Goal: Transaction & Acquisition: Purchase product/service

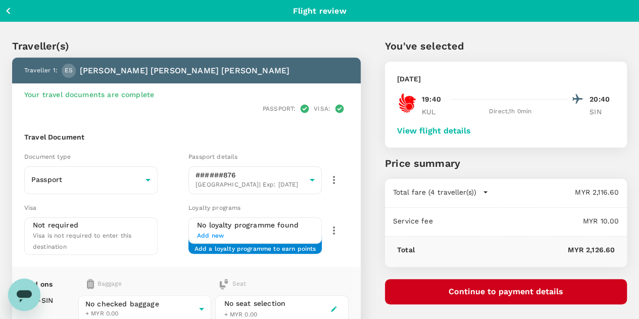
drag, startPoint x: 258, startPoint y: 1, endPoint x: 563, endPoint y: 43, distance: 308.1
click at [563, 43] on p "You've selected" at bounding box center [506, 45] width 242 height 15
click at [471, 131] on button "View flight details" at bounding box center [434, 130] width 74 height 9
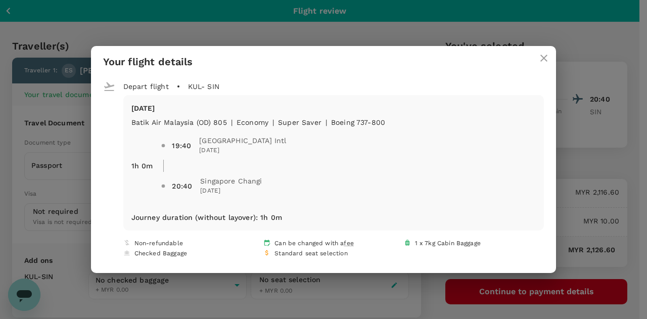
click at [538, 60] on icon "close" at bounding box center [544, 58] width 12 height 12
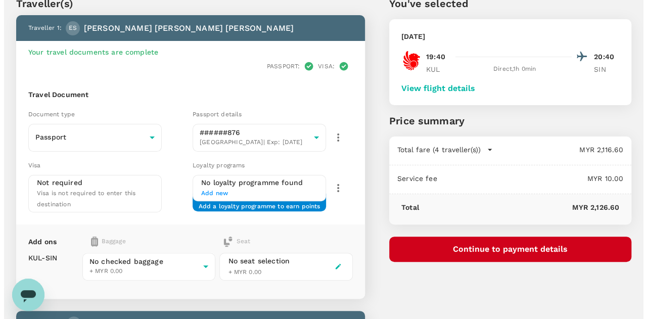
scroll to position [27, 0]
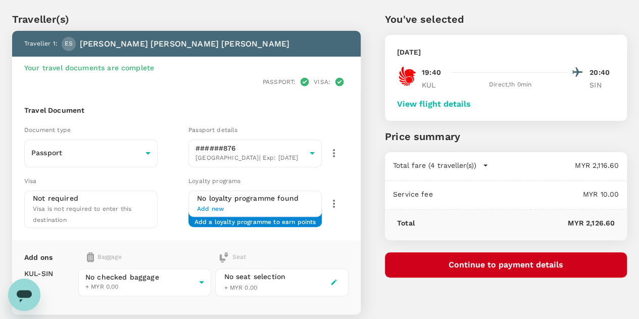
click at [489, 265] on button "Continue to payment details" at bounding box center [506, 264] width 242 height 25
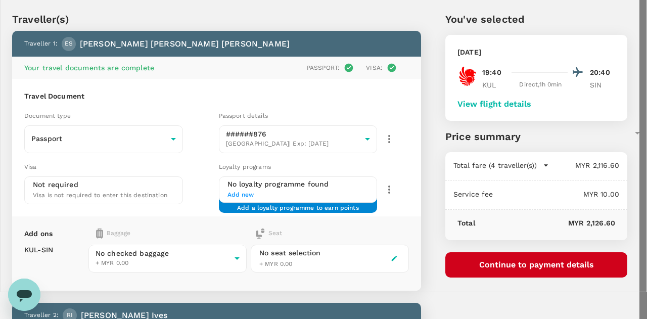
type input "99b23fb0-7a1b-47a2-be8e-fa9e56d8b3c2"
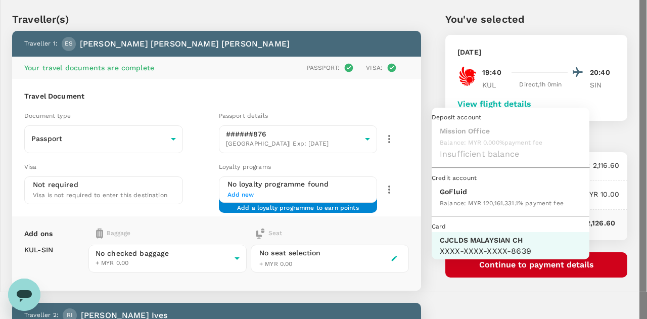
scroll to position [26, 0]
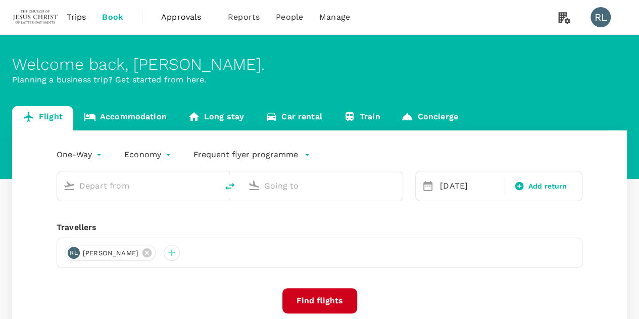
type input "Kuala Lumpur Intl ([GEOGRAPHIC_DATA])"
type input "Singapore Changi (SIN)"
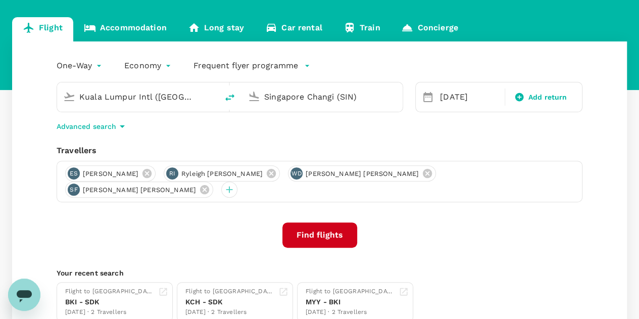
scroll to position [101, 0]
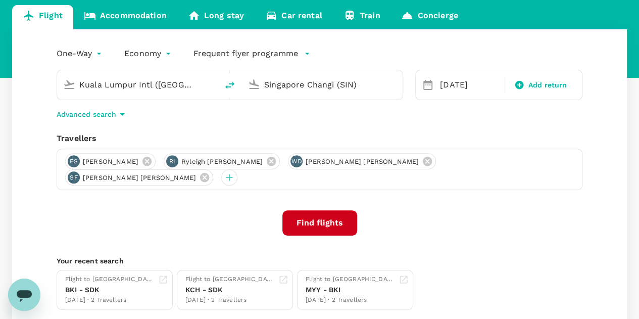
click at [317, 211] on button "Find flights" at bounding box center [319, 222] width 75 height 25
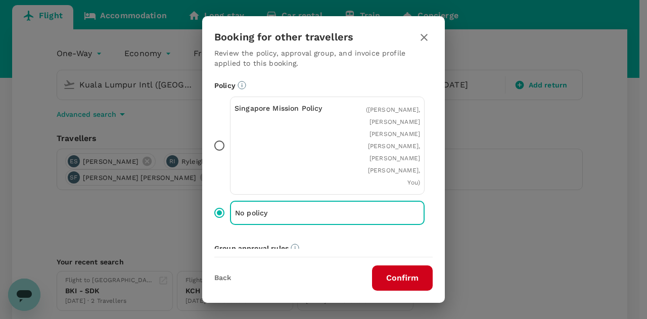
click at [405, 271] on button "Confirm" at bounding box center [402, 277] width 61 height 25
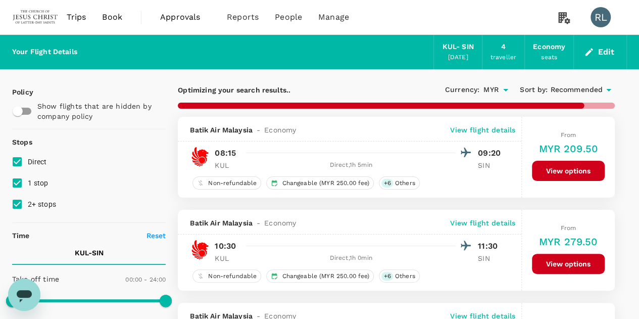
click at [575, 85] on span "Recommended" at bounding box center [576, 89] width 53 height 11
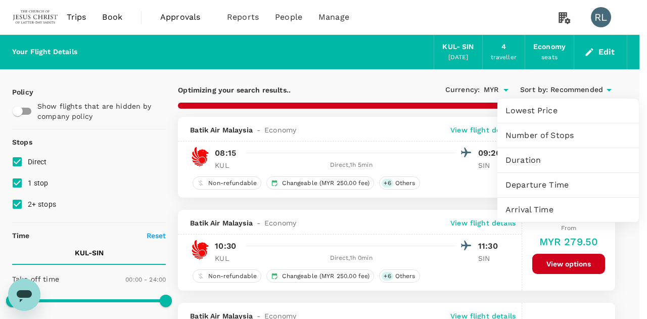
click at [552, 182] on span "Departure Time" at bounding box center [567, 185] width 125 height 12
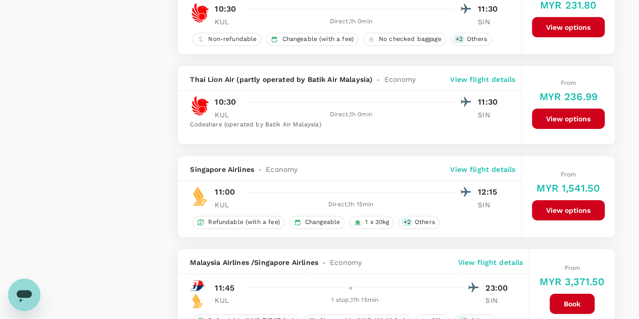
scroll to position [1878, 0]
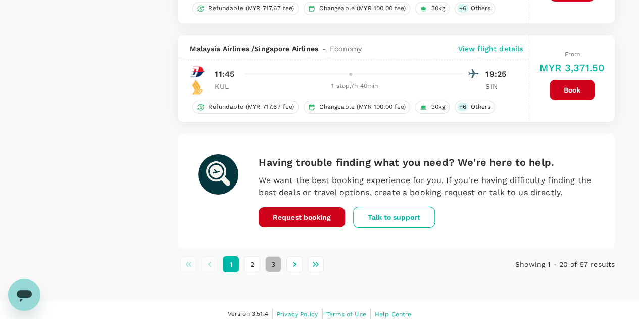
click at [276, 256] on button "3" at bounding box center [273, 264] width 16 height 16
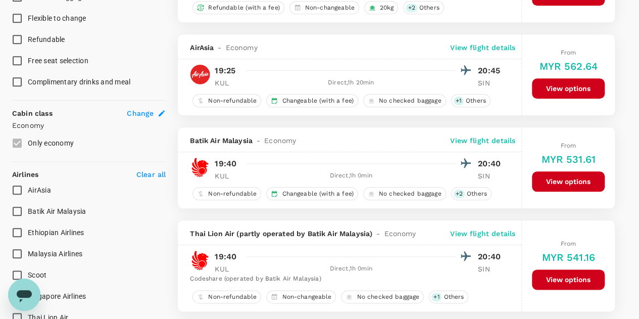
scroll to position [455, 0]
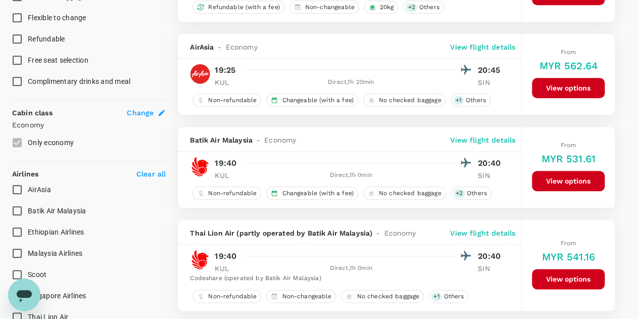
click at [545, 175] on button "View options" at bounding box center [568, 181] width 73 height 20
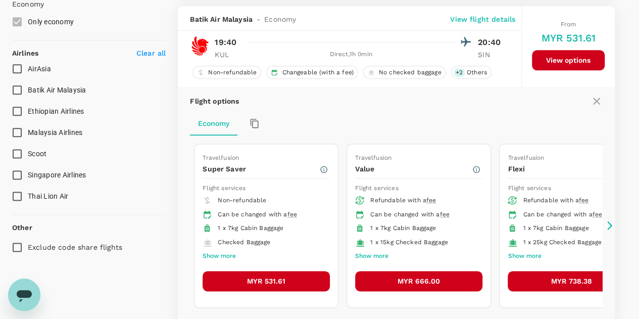
scroll to position [579, 0]
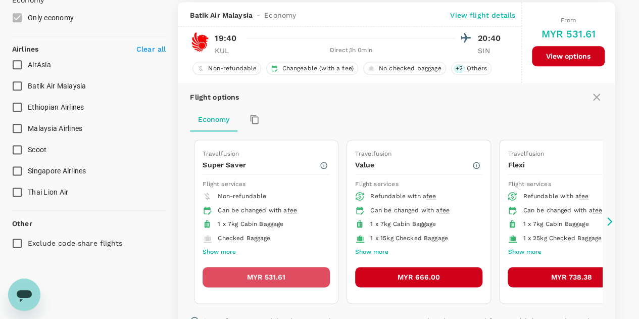
click at [272, 272] on button "MYR 531.61" at bounding box center [266, 277] width 127 height 20
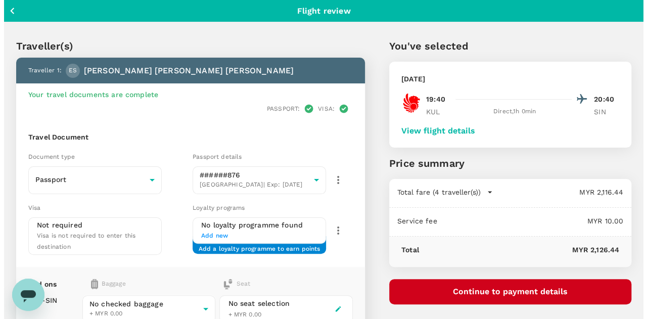
scroll to position [51, 0]
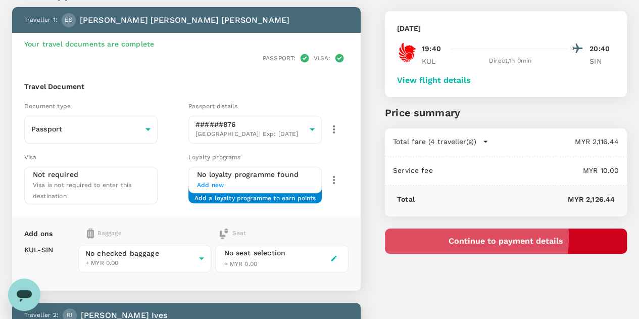
click at [530, 237] on button "Continue to payment details" at bounding box center [506, 240] width 242 height 25
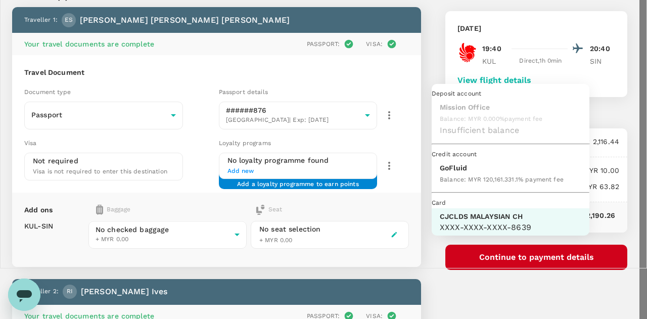
scroll to position [26, 0]
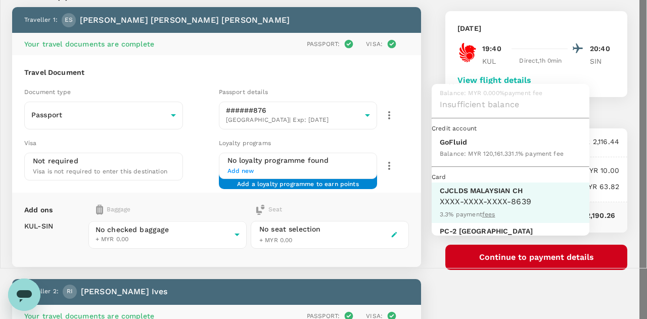
click at [462, 159] on div "Balance : MYR 120,161.33" at bounding box center [476, 153] width 72 height 12
type input "9b357727-6904-47bd-a44e-9a56bf7dfc7a"
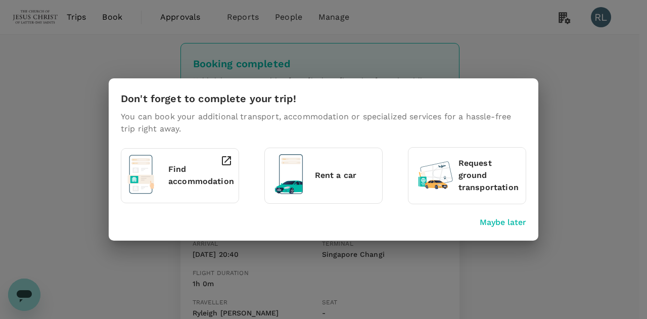
click at [500, 222] on p "Maybe later" at bounding box center [502, 222] width 46 height 12
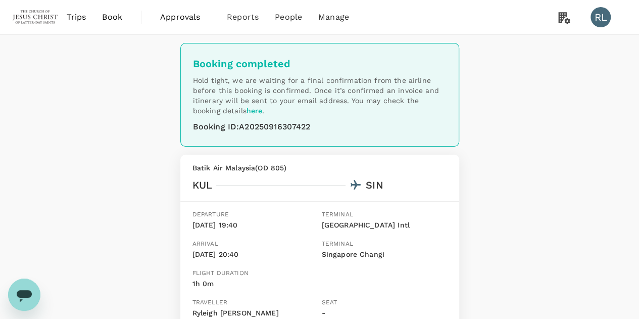
click at [111, 19] on span "Book" at bounding box center [112, 17] width 20 height 12
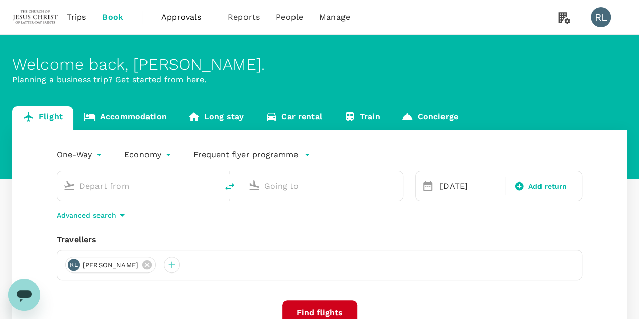
type input "Kuala Lumpur Intl ([GEOGRAPHIC_DATA])"
type input "Singapore Changi (SIN)"
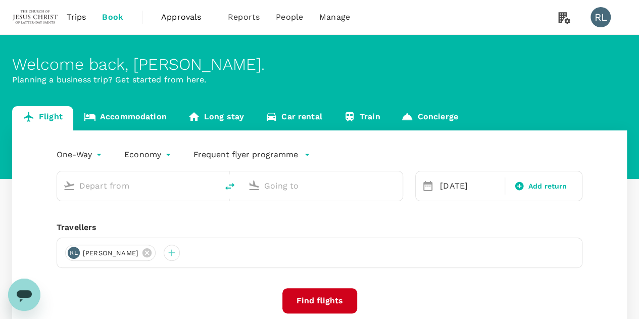
type input "Kuala Lumpur Intl ([GEOGRAPHIC_DATA])"
type input "Singapore Changi (SIN)"
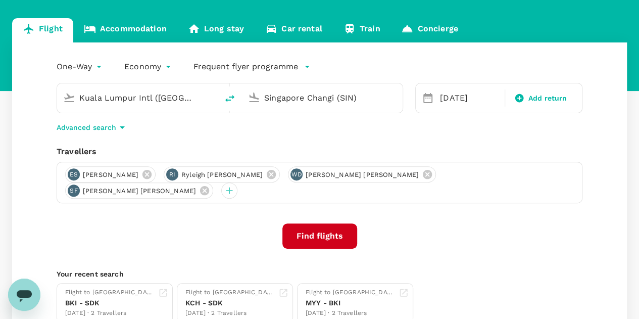
scroll to position [101, 0]
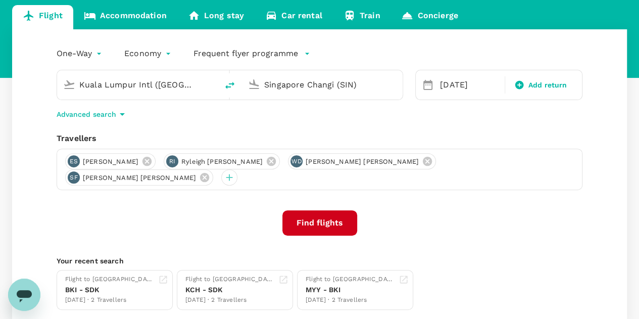
drag, startPoint x: 508, startPoint y: 166, endPoint x: 464, endPoint y: 166, distance: 44.0
click at [209, 173] on icon at bounding box center [204, 177] width 9 height 9
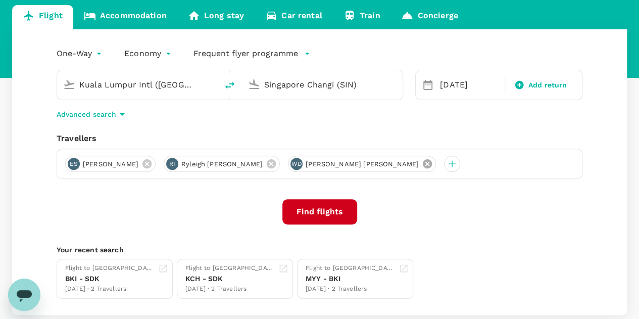
click at [423, 166] on icon at bounding box center [427, 163] width 9 height 9
click at [277, 164] on icon at bounding box center [271, 163] width 11 height 11
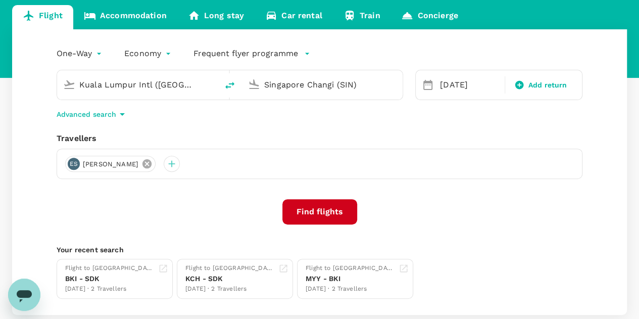
click at [152, 165] on icon at bounding box center [146, 163] width 9 height 9
click at [73, 163] on div at bounding box center [73, 164] width 16 height 16
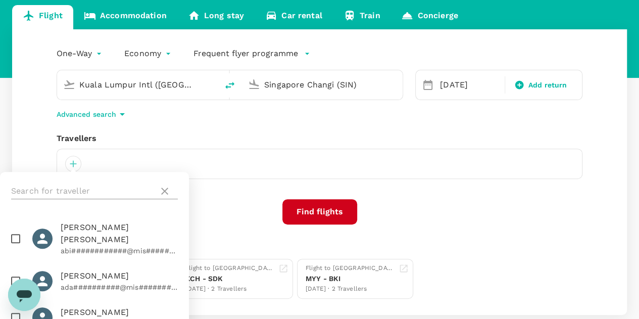
drag, startPoint x: 84, startPoint y: 188, endPoint x: 90, endPoint y: 188, distance: 6.1
click at [84, 188] on input "text" at bounding box center [82, 191] width 143 height 16
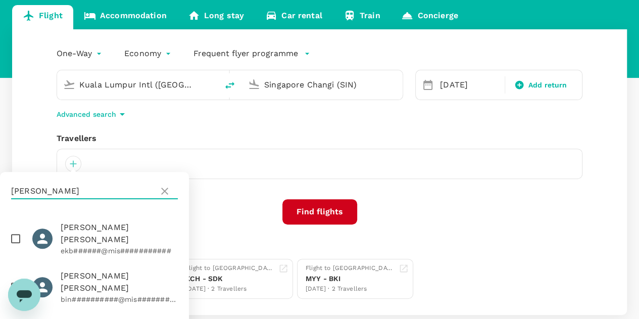
type input "BINGHAM"
click at [19, 228] on input "checkbox" at bounding box center [15, 238] width 21 height 21
checkbox input "true"
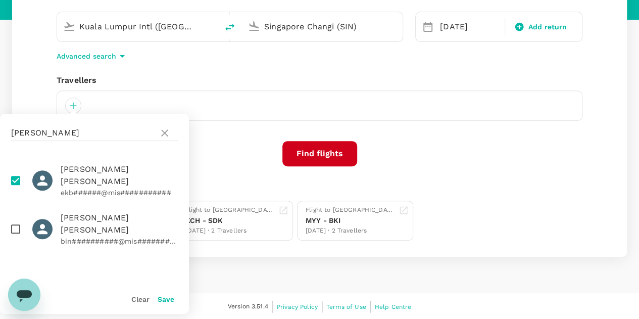
click at [166, 300] on button "Save" at bounding box center [166, 299] width 17 height 8
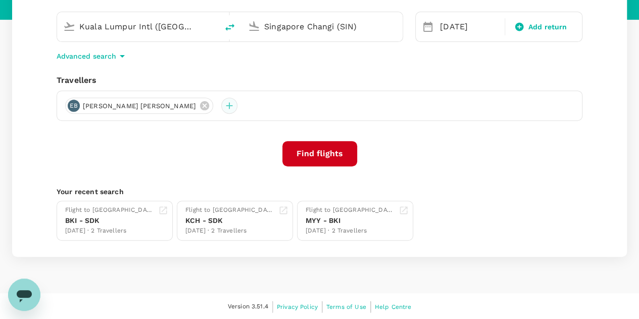
click at [221, 109] on div at bounding box center [229, 106] width 16 height 16
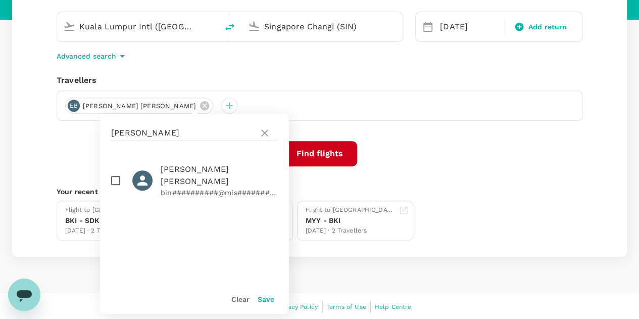
click at [172, 122] on div "BINGHAM" at bounding box center [194, 133] width 189 height 38
drag, startPoint x: 165, startPoint y: 133, endPoint x: 105, endPoint y: 131, distance: 59.6
click at [105, 131] on div "BINGHAM" at bounding box center [194, 133] width 189 height 38
type input "LINDSTROM"
click at [118, 182] on input "checkbox" at bounding box center [115, 180] width 21 height 21
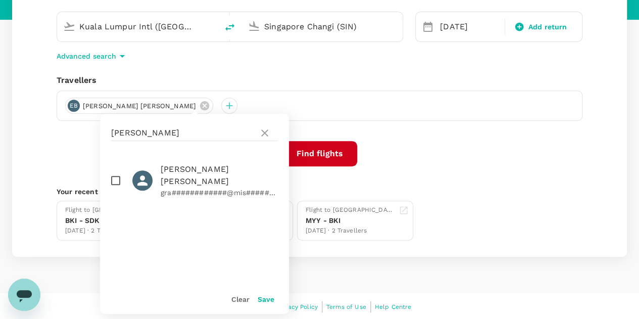
checkbox input "true"
click at [270, 298] on button "Save" at bounding box center [266, 299] width 17 height 8
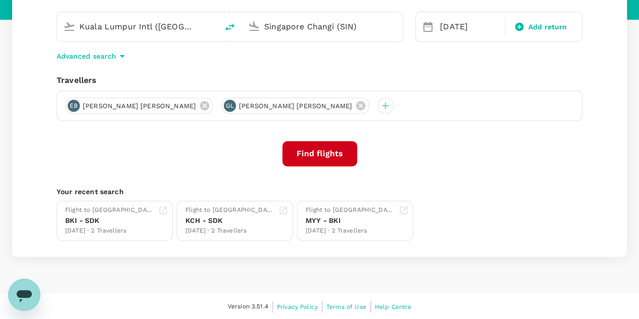
click at [319, 156] on button "Find flights" at bounding box center [319, 153] width 75 height 25
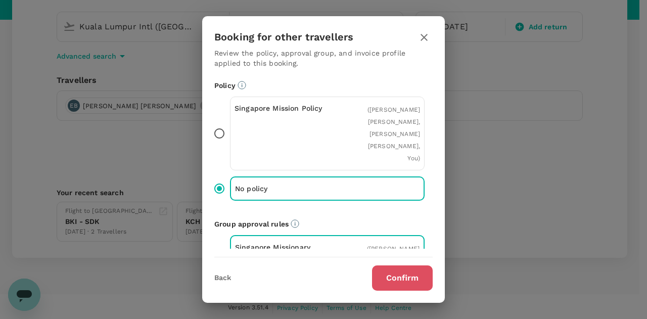
click at [392, 276] on button "Confirm" at bounding box center [402, 277] width 61 height 25
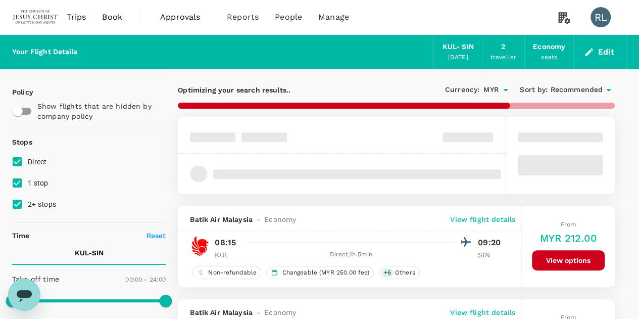
click at [577, 89] on span "Recommended" at bounding box center [576, 89] width 53 height 11
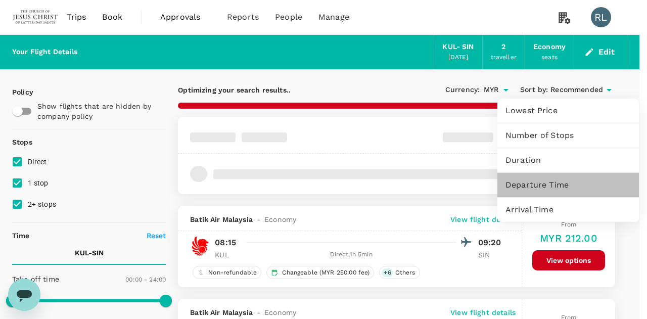
click at [538, 183] on span "Departure Time" at bounding box center [567, 185] width 125 height 12
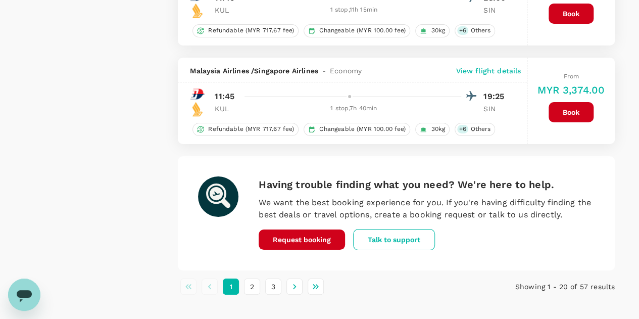
scroll to position [1891, 0]
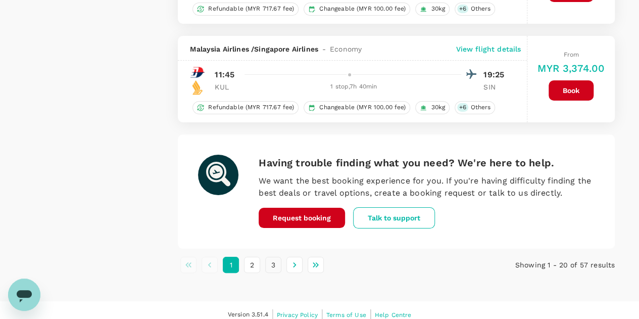
click at [274, 257] on button "3" at bounding box center [273, 265] width 16 height 16
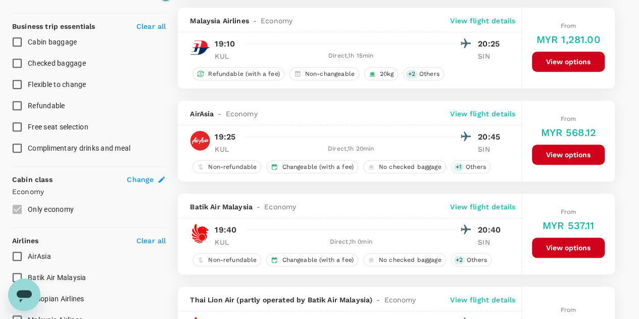
scroll to position [404, 0]
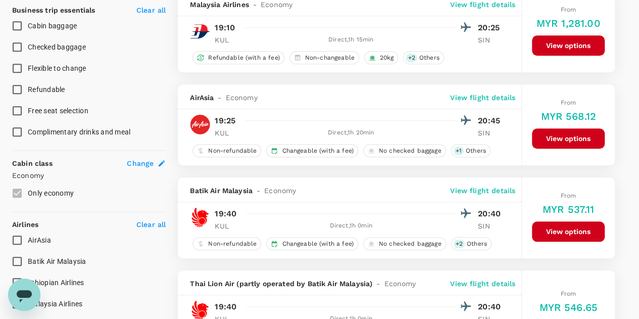
click at [547, 227] on button "View options" at bounding box center [568, 231] width 73 height 20
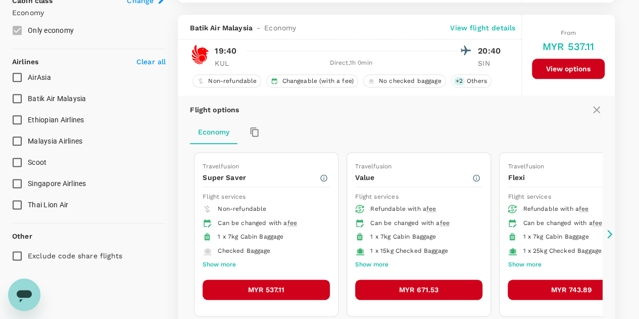
scroll to position [579, 0]
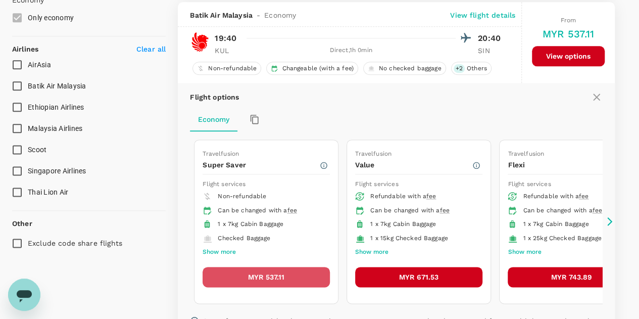
click at [281, 273] on button "MYR 537.11" at bounding box center [266, 277] width 127 height 20
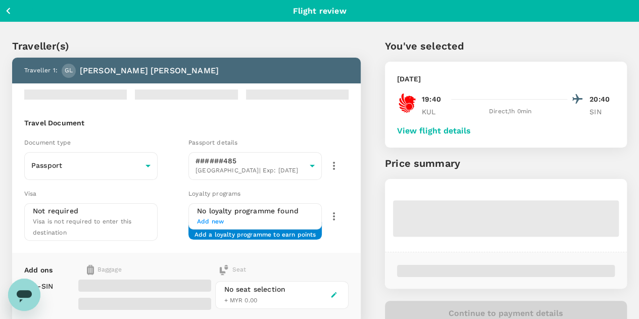
click at [471, 131] on button "View flight details" at bounding box center [434, 130] width 74 height 9
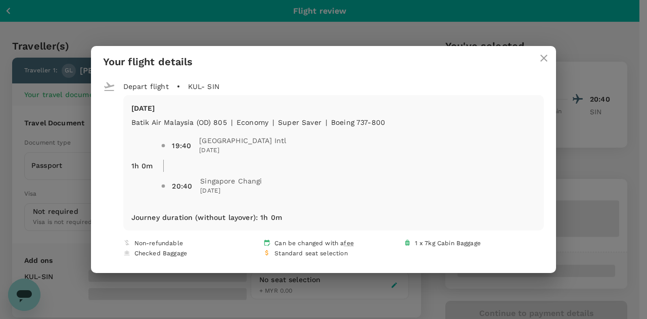
click at [540, 60] on icon "close" at bounding box center [543, 58] width 7 height 7
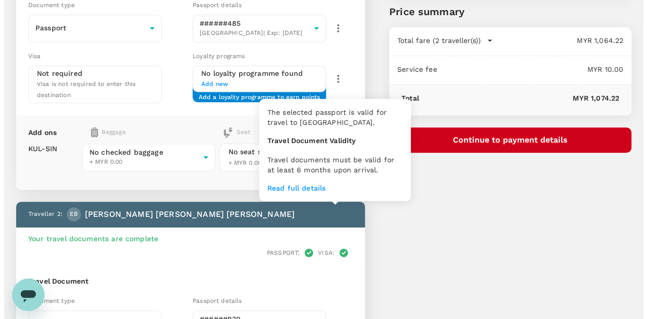
scroll to position [101, 0]
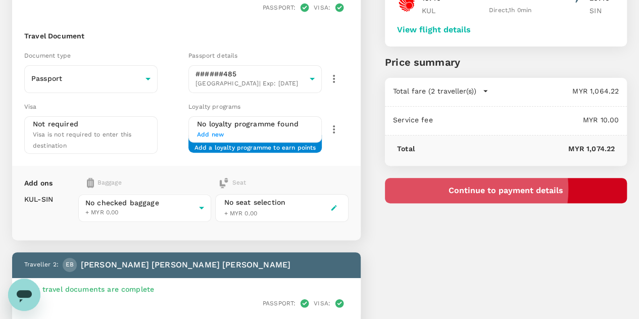
click at [519, 188] on button "Continue to payment details" at bounding box center [506, 190] width 242 height 25
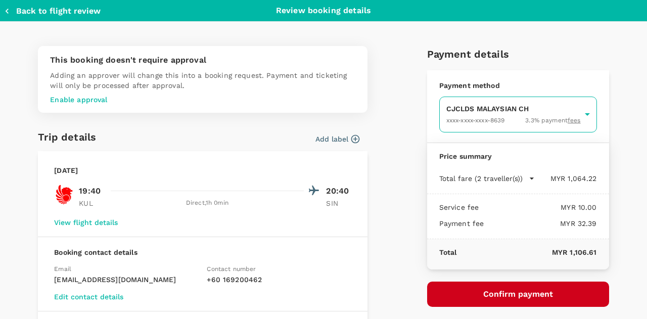
click at [468, 117] on body "Back to flight results Flight review Traveller(s) Traveller 1 : GL GRACE ELISAB…" at bounding box center [323, 263] width 647 height 729
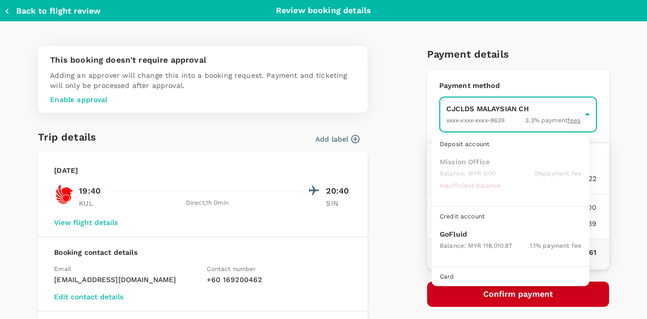
scroll to position [26, 0]
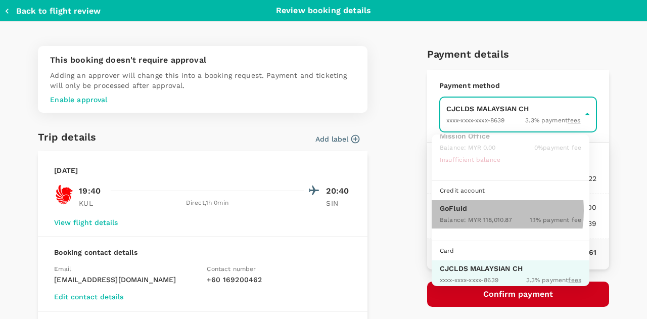
click at [463, 209] on p "GoFluid" at bounding box center [510, 208] width 141 height 10
type input "9b357727-6904-47bd-a44e-9a56bf7dfc7a"
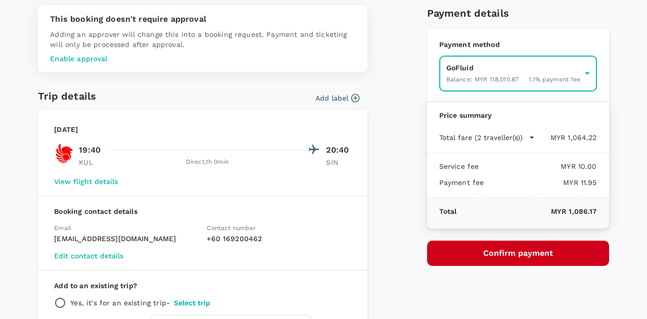
scroll to position [51, 0]
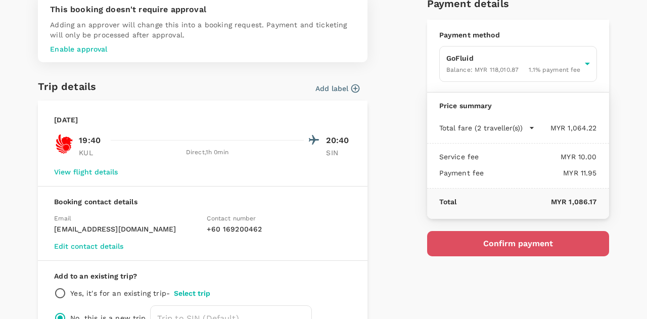
click at [488, 246] on button "Confirm payment" at bounding box center [518, 243] width 182 height 25
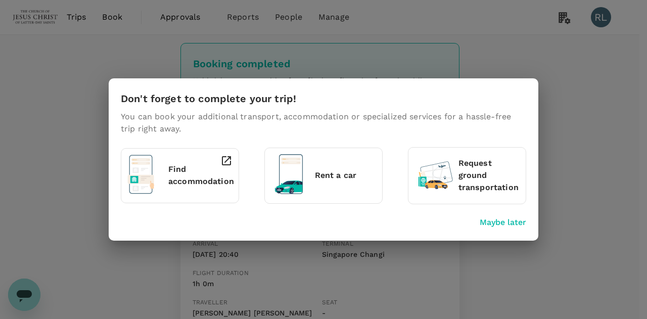
drag, startPoint x: 488, startPoint y: 223, endPoint x: 482, endPoint y: 218, distance: 7.5
click at [488, 223] on p "Maybe later" at bounding box center [502, 222] width 46 height 12
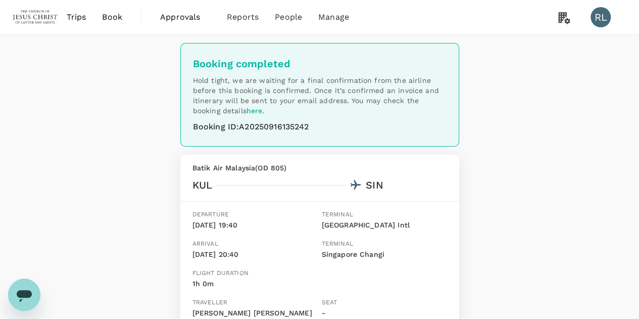
click at [111, 17] on span "Book" at bounding box center [112, 17] width 20 height 12
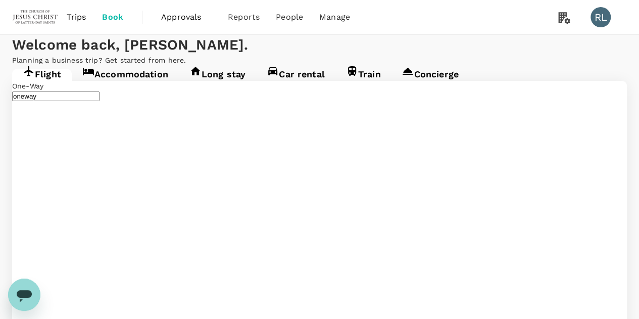
type input "Kuala Lumpur Intl ([GEOGRAPHIC_DATA])"
type input "Singapore Changi (SIN)"
type input "Kuala Lumpur Intl ([GEOGRAPHIC_DATA])"
type input "Singapore Changi (SIN)"
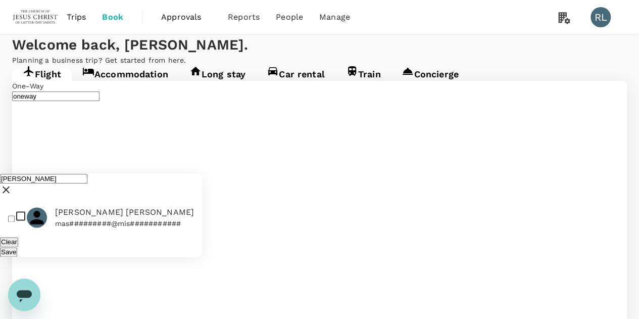
type input "morris"
click at [15, 216] on input "checkbox" at bounding box center [11, 219] width 7 height 7
checkbox input "true"
click at [17, 247] on button "Save" at bounding box center [8, 252] width 17 height 10
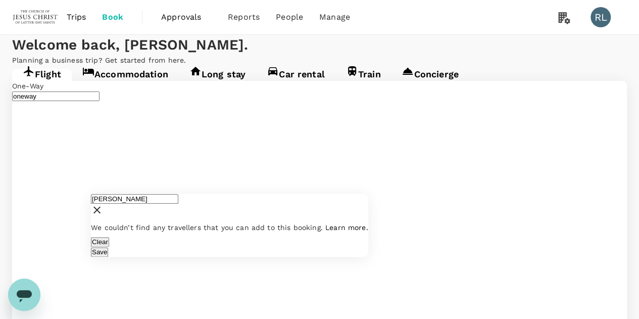
drag, startPoint x: 140, startPoint y: 76, endPoint x: 85, endPoint y: 74, distance: 54.6
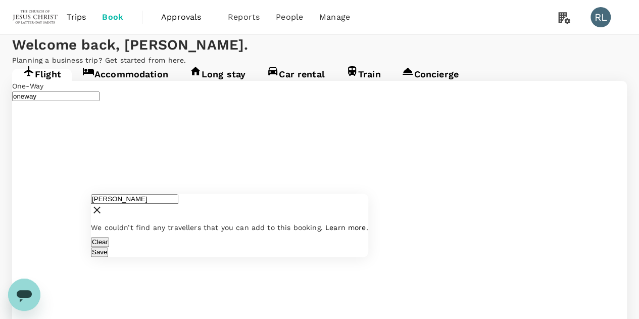
drag, startPoint x: 129, startPoint y: 78, endPoint x: 100, endPoint y: 80, distance: 29.3
click at [100, 194] on div "morris" at bounding box center [229, 206] width 277 height 25
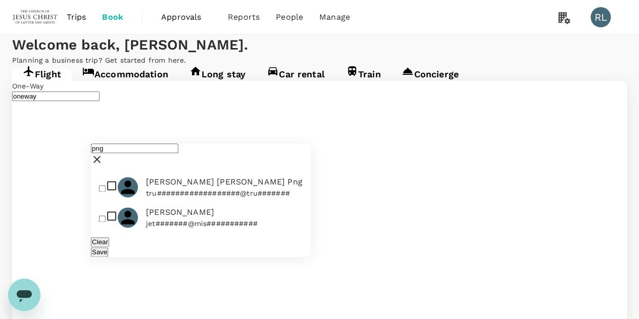
type input "png"
click at [106, 216] on input "checkbox" at bounding box center [102, 219] width 7 height 7
checkbox input "true"
click at [108, 247] on button "Save" at bounding box center [99, 252] width 17 height 10
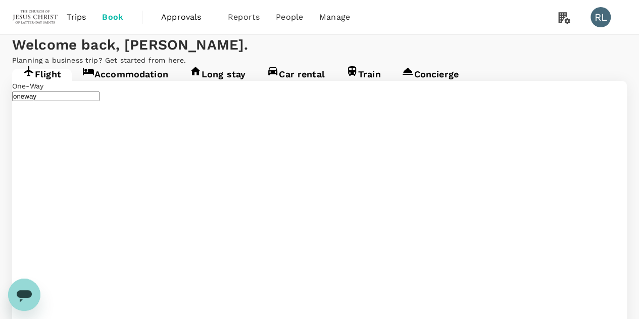
scroll to position [51, 0]
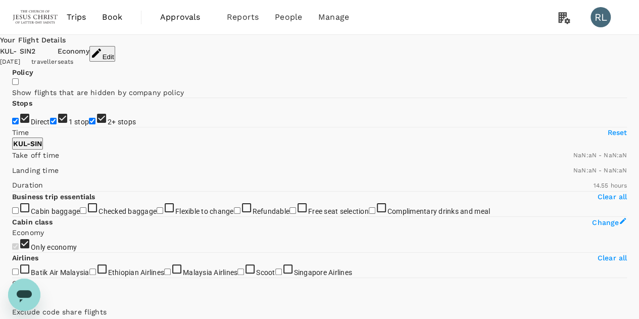
type input "MYR"
type input "1440"
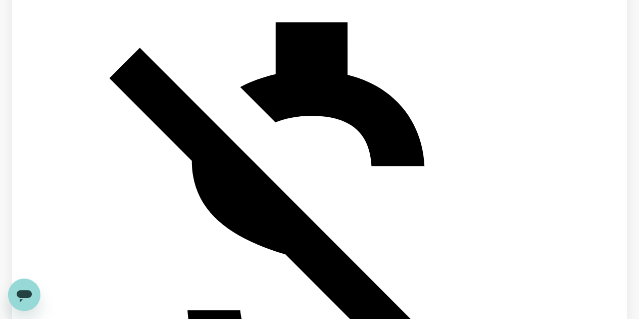
scroll to position [1891, 0]
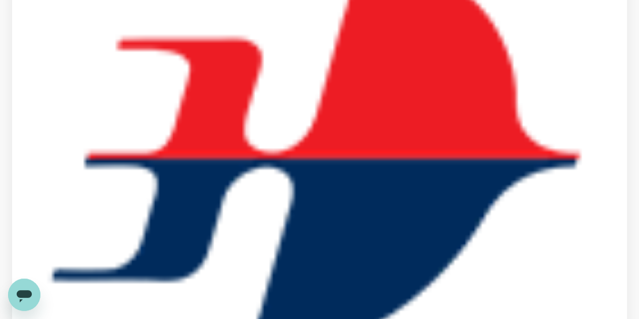
scroll to position [1875, 0]
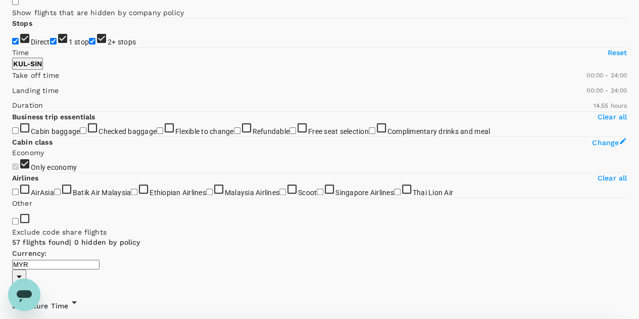
scroll to position [101, 0]
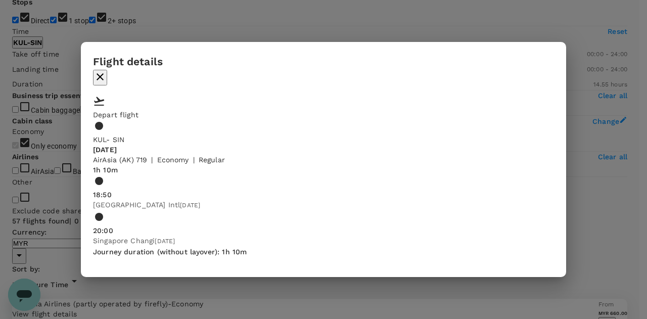
click at [106, 78] on icon "button" at bounding box center [100, 77] width 12 height 12
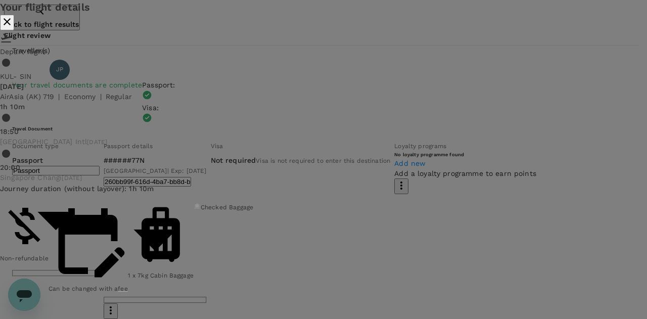
click at [13, 28] on icon "close" at bounding box center [7, 22] width 12 height 12
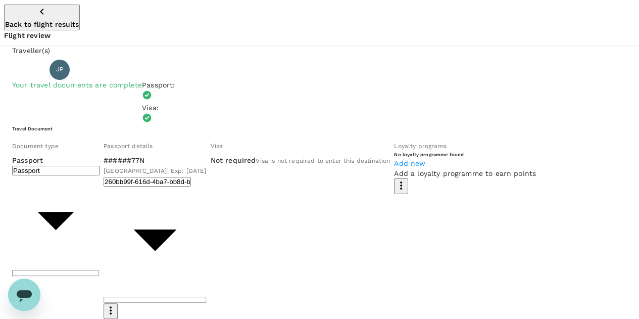
click at [36, 12] on icon "button" at bounding box center [42, 12] width 12 height 12
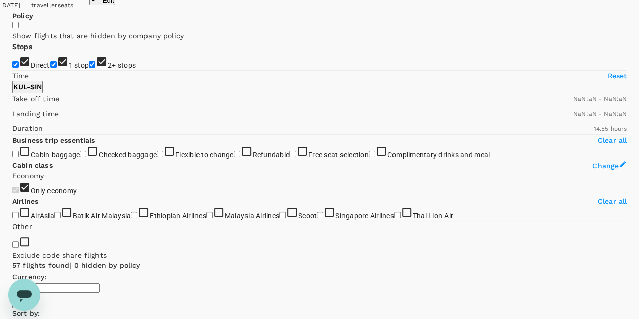
type input "MYR"
type input "1440"
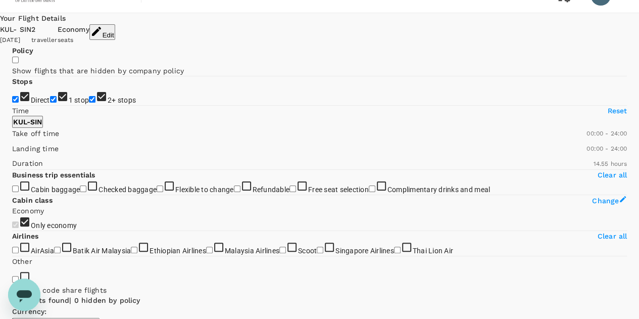
scroll to position [0, 0]
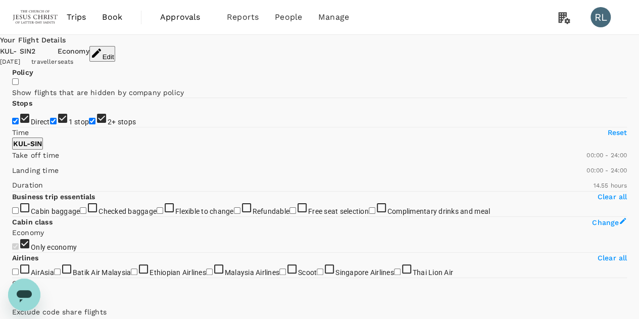
click at [115, 53] on button "Edit" at bounding box center [102, 54] width 26 height 16
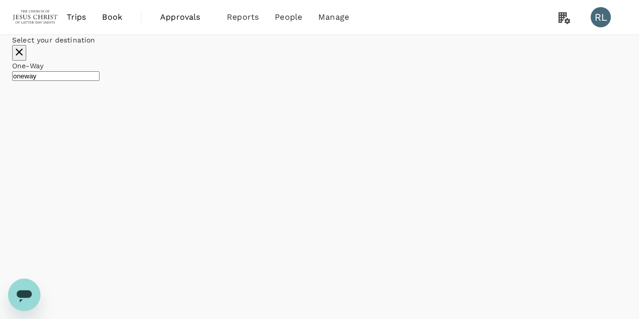
type input "Kuala Lumpur Intl ([GEOGRAPHIC_DATA])"
type input "Singapore Changi (SIN)"
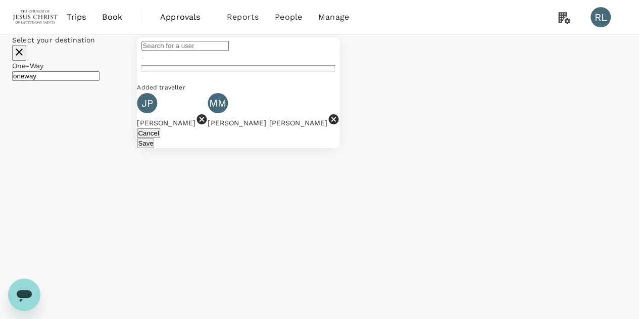
click at [229, 51] on input "text" at bounding box center [184, 46] width 87 height 10
click at [239, 101] on div "[PERSON_NAME] [PERSON_NAME]" at bounding box center [225, 96] width 161 height 10
type input "[PERSON_NAME] [PERSON_NAME]"
click at [154, 148] on button "Save" at bounding box center [145, 143] width 17 height 10
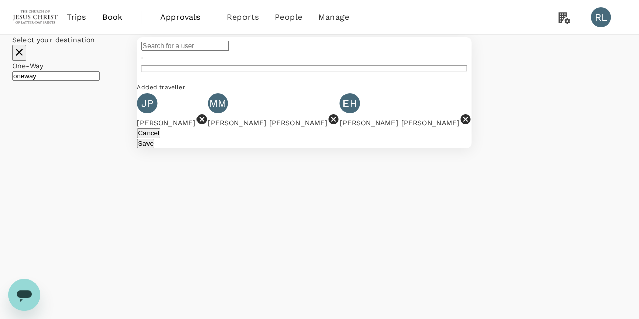
click at [229, 51] on input "text" at bounding box center [184, 46] width 87 height 10
click at [262, 101] on div "DARBY SAMANTHA MCCOY" at bounding box center [225, 96] width 161 height 10
type input "mccoy"
click at [229, 51] on input "text" at bounding box center [184, 46] width 87 height 10
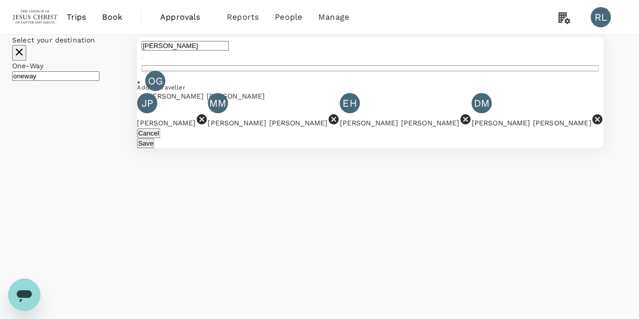
click at [266, 101] on div "Olivia Brooke Guymon" at bounding box center [225, 96] width 161 height 10
type input "guymon"
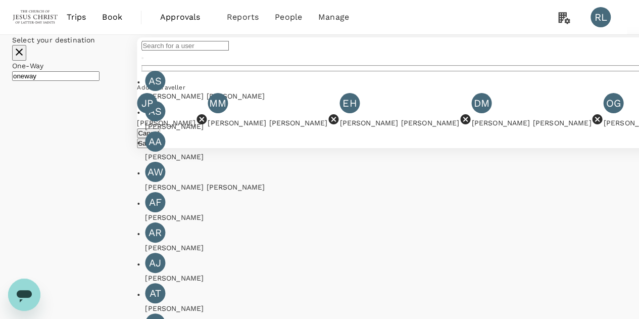
drag, startPoint x: 240, startPoint y: 132, endPoint x: 254, endPoint y: 126, distance: 15.1
click at [229, 51] on input "text" at bounding box center [184, 46] width 87 height 10
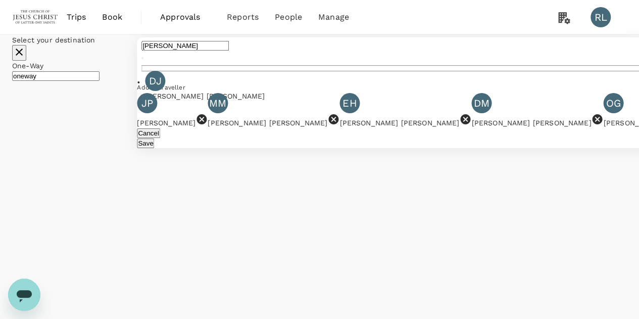
click at [222, 101] on div "Dana Lorien Jones" at bounding box center [225, 96] width 161 height 10
type input "jones"
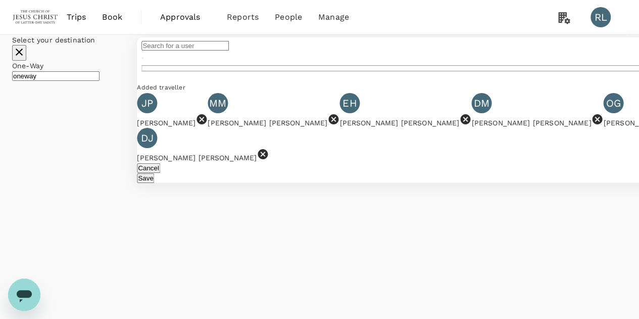
click at [154, 183] on button "Save" at bounding box center [145, 178] width 17 height 10
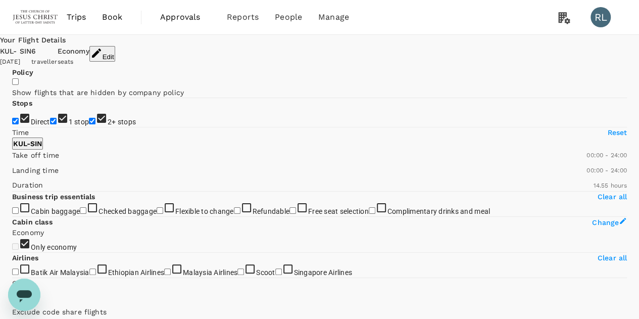
checkbox input "true"
type input "MYR"
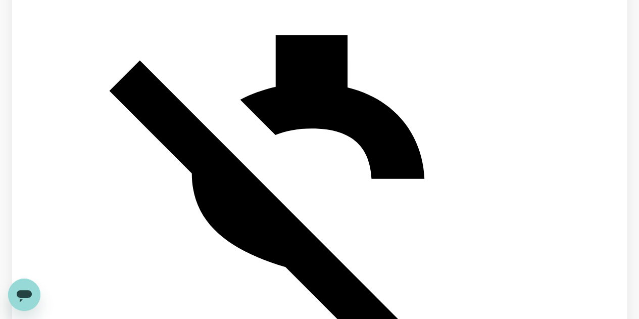
scroll to position [1885, 0]
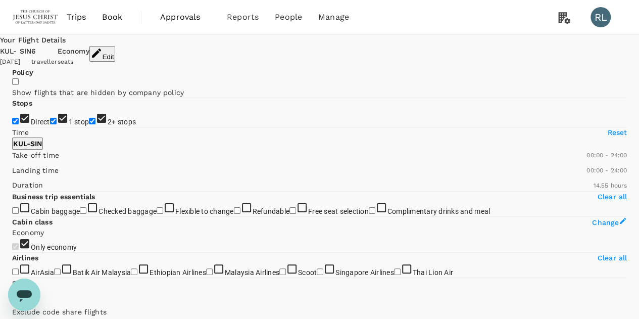
scroll to position [51, 0]
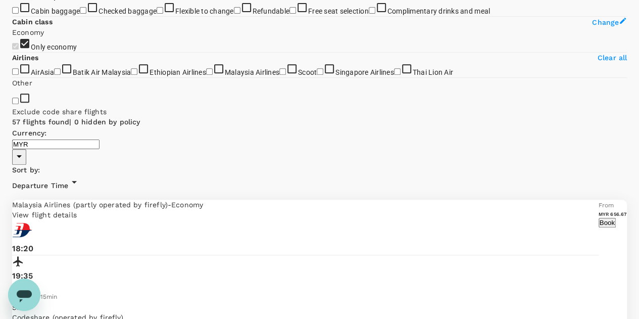
scroll to position [209, 0]
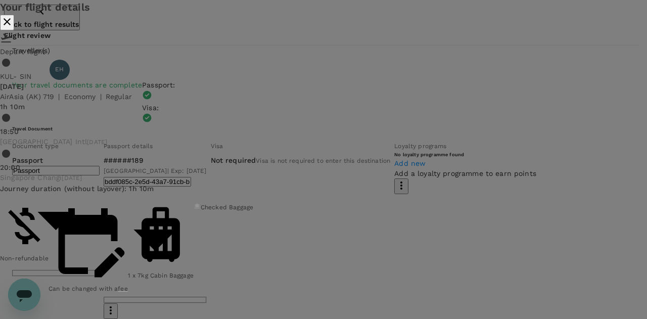
click at [13, 28] on icon "close" at bounding box center [7, 22] width 12 height 12
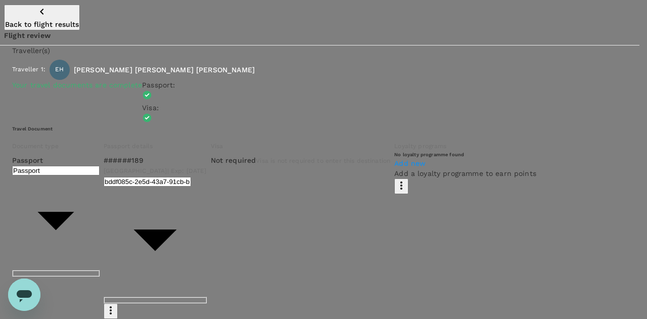
type input "9b357727-6904-47bd-a44e-9a56bf7dfc7a"
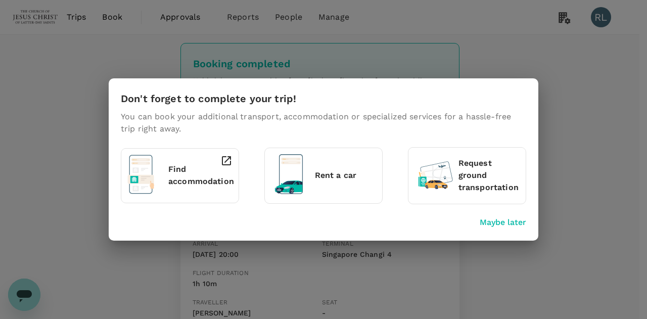
drag, startPoint x: 502, startPoint y: 222, endPoint x: 444, endPoint y: 196, distance: 64.4
click at [502, 222] on p "Maybe later" at bounding box center [502, 222] width 46 height 12
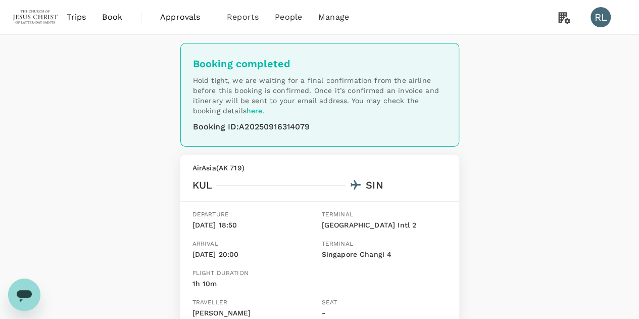
click at [117, 16] on span "Book" at bounding box center [112, 17] width 20 height 12
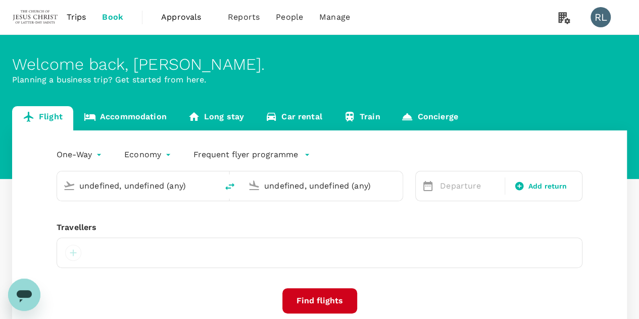
type input "Kuala Lumpur Intl ([GEOGRAPHIC_DATA])"
type input "Singapore Changi (SIN)"
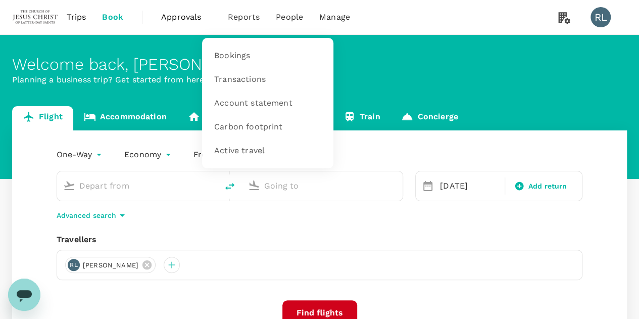
type input "Kuala Lumpur Intl ([GEOGRAPHIC_DATA])"
type input "Singapore Changi (SIN)"
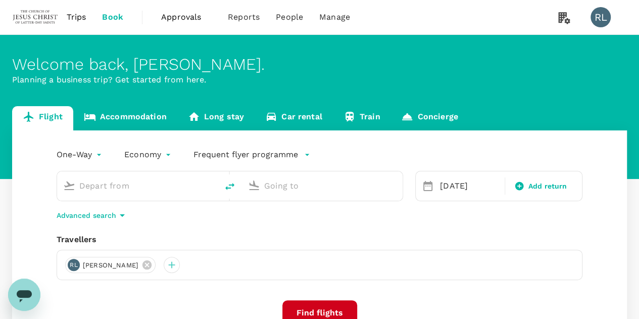
type input "Kuala Lumpur Intl ([GEOGRAPHIC_DATA])"
type input "Singapore Changi (SIN)"
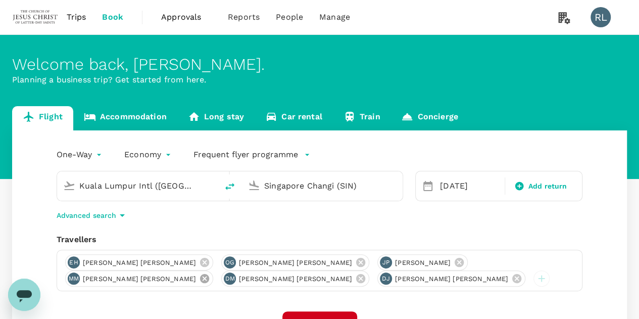
click at [210, 273] on icon at bounding box center [204, 278] width 11 height 11
click at [209, 274] on icon at bounding box center [204, 278] width 9 height 9
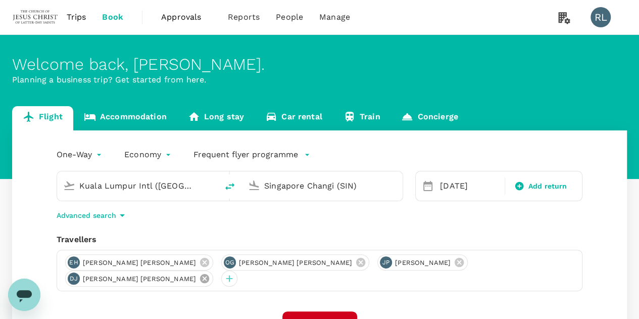
click at [209, 274] on icon at bounding box center [204, 278] width 9 height 9
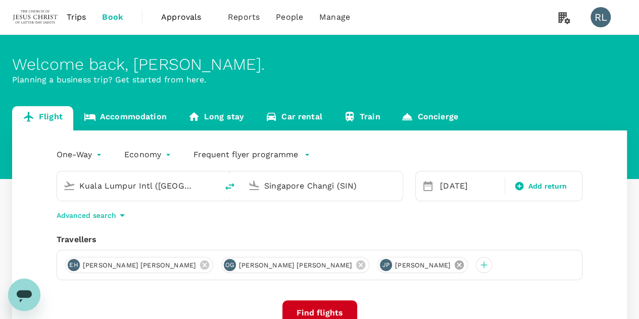
click at [455, 266] on icon at bounding box center [459, 264] width 9 height 9
click at [356, 261] on icon at bounding box center [360, 264] width 9 height 9
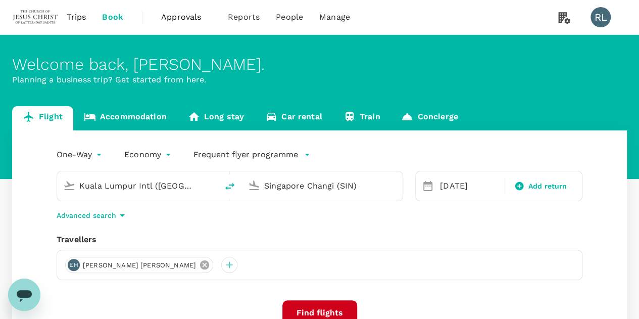
click at [200, 265] on icon at bounding box center [204, 264] width 9 height 9
click at [74, 266] on div at bounding box center [73, 265] width 16 height 16
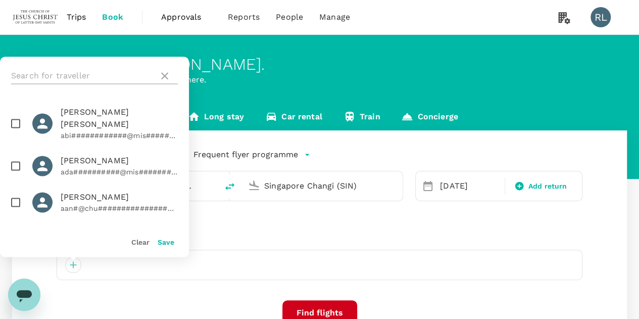
click at [78, 74] on input "text" at bounding box center [82, 76] width 143 height 16
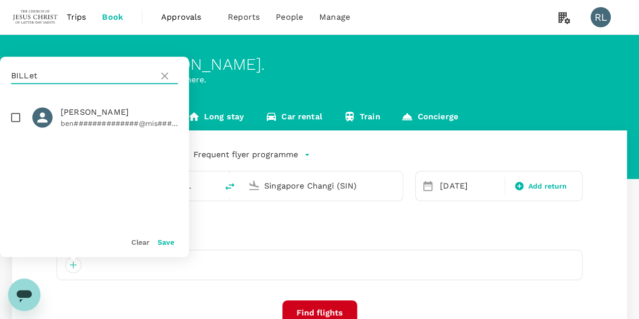
type input "BILLet"
click at [15, 118] on input "checkbox" at bounding box center [15, 117] width 21 height 21
checkbox input "true"
click at [163, 243] on button "Save" at bounding box center [166, 242] width 17 height 8
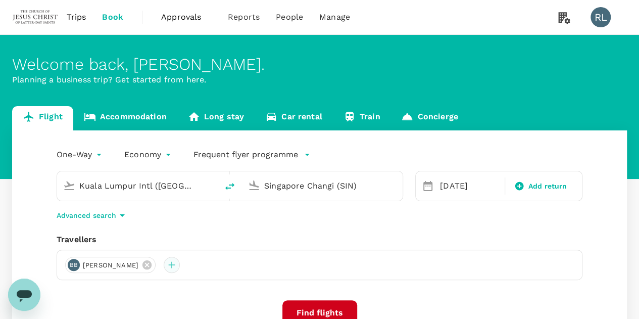
click at [180, 264] on div at bounding box center [172, 265] width 16 height 16
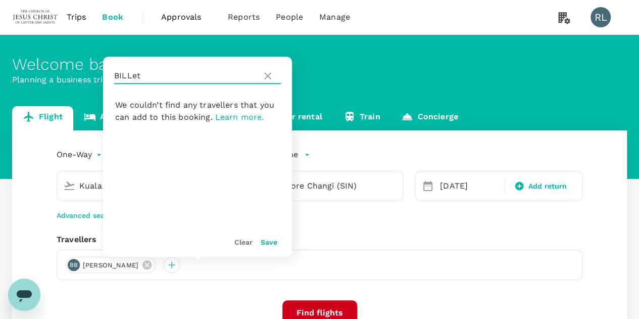
drag, startPoint x: 162, startPoint y: 79, endPoint x: 108, endPoint y: 80, distance: 54.1
click at [108, 80] on div "BILLet" at bounding box center [197, 76] width 189 height 38
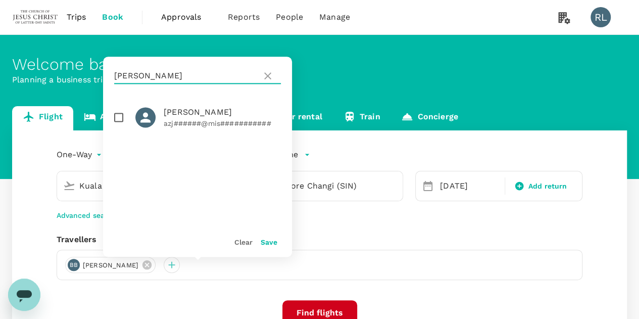
type input "[PERSON_NAME]"
click at [119, 118] on input "checkbox" at bounding box center [118, 117] width 21 height 21
checkbox input "true"
click at [270, 240] on button "Save" at bounding box center [269, 242] width 17 height 8
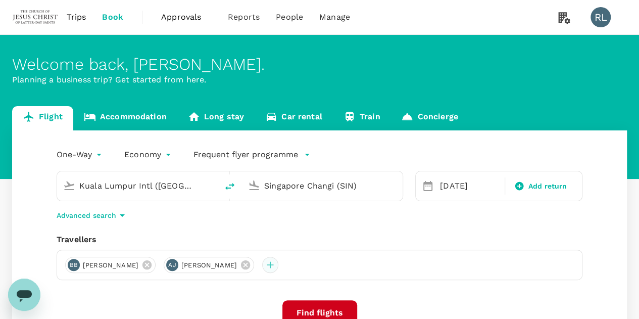
click at [278, 268] on div at bounding box center [270, 265] width 16 height 16
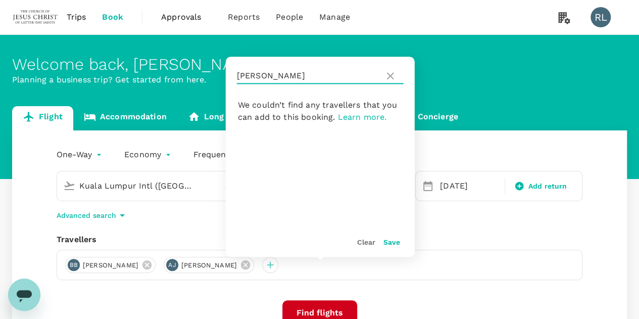
drag, startPoint x: 282, startPoint y: 75, endPoint x: 234, endPoint y: 69, distance: 47.9
click at [234, 69] on div "[PERSON_NAME]" at bounding box center [320, 76] width 189 height 38
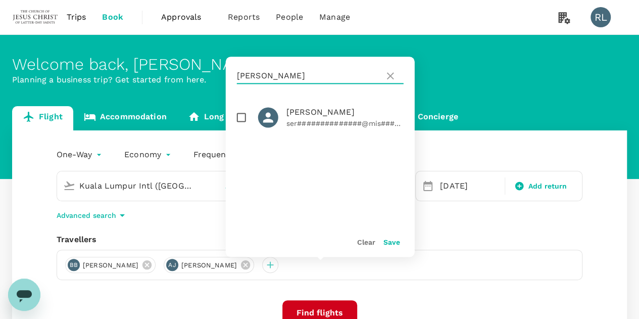
type input "[PERSON_NAME]"
click at [242, 118] on input "checkbox" at bounding box center [241, 117] width 21 height 21
checkbox input "true"
click at [392, 245] on button "Save" at bounding box center [391, 242] width 17 height 8
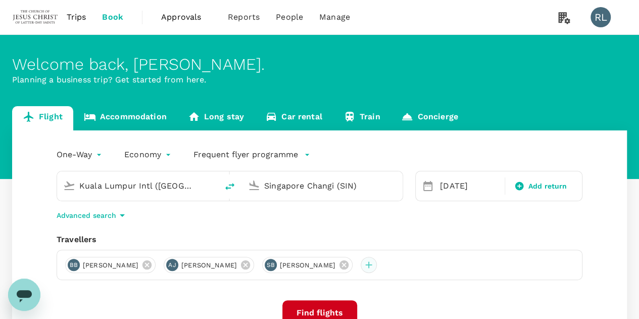
click at [377, 269] on div at bounding box center [369, 265] width 16 height 16
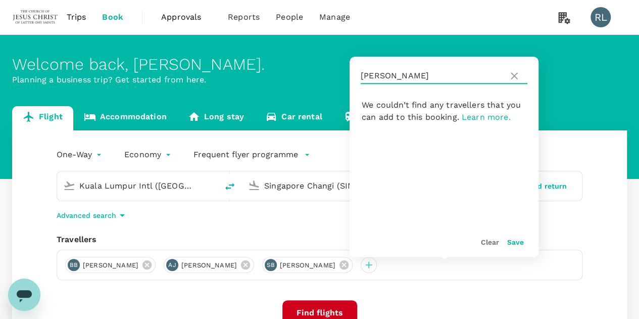
drag, startPoint x: 416, startPoint y: 73, endPoint x: 350, endPoint y: 74, distance: 66.2
click at [351, 74] on div "[PERSON_NAME]" at bounding box center [444, 76] width 189 height 38
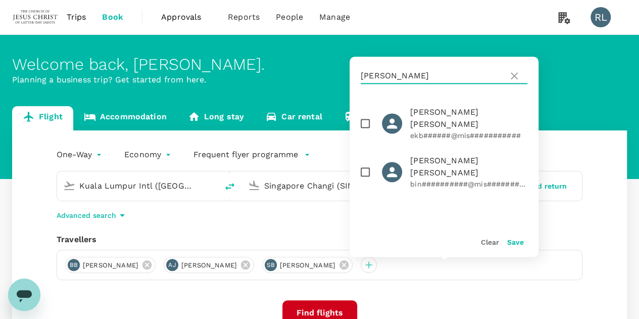
type input "[PERSON_NAME]"
click at [368, 161] on input "checkbox" at bounding box center [365, 171] width 21 height 21
checkbox input "true"
click at [514, 239] on button "Save" at bounding box center [515, 242] width 17 height 8
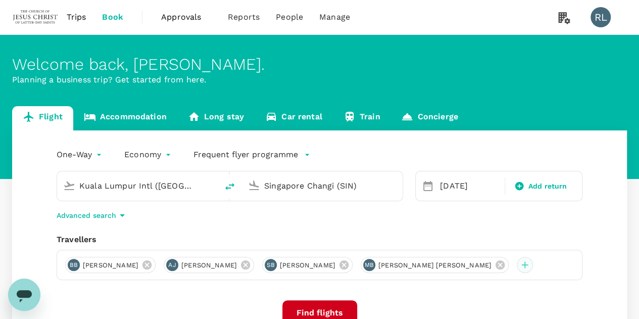
click at [517, 273] on div at bounding box center [525, 265] width 16 height 16
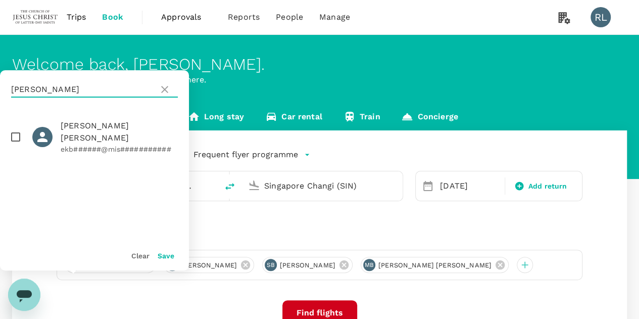
drag, startPoint x: 93, startPoint y: 88, endPoint x: 0, endPoint y: 90, distance: 93.5
click at [0, 90] on div "[PERSON_NAME]" at bounding box center [94, 89] width 189 height 38
type input "[PERSON_NAME]"
click at [16, 130] on input "checkbox" at bounding box center [15, 136] width 21 height 21
checkbox input "true"
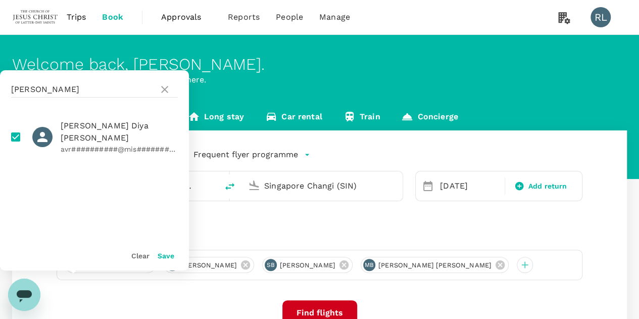
click at [165, 256] on button "Save" at bounding box center [166, 256] width 17 height 8
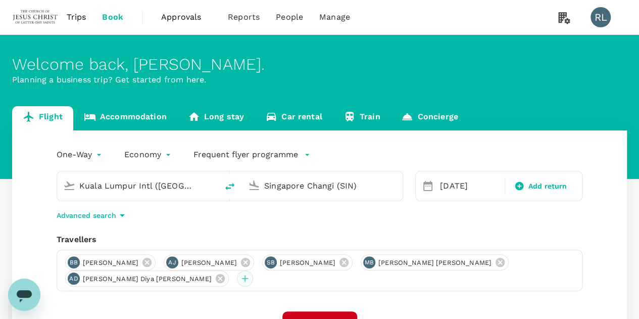
click at [237, 279] on div at bounding box center [245, 278] width 16 height 16
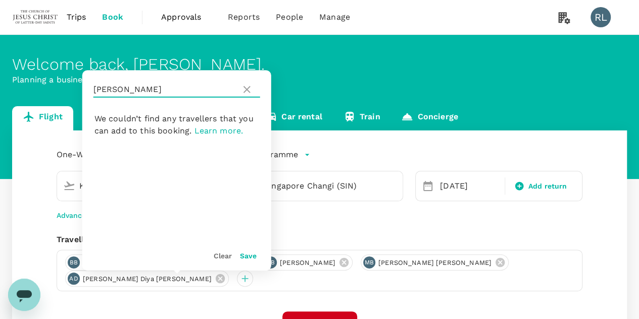
drag, startPoint x: 149, startPoint y: 92, endPoint x: 86, endPoint y: 85, distance: 62.5
click at [86, 85] on div "[PERSON_NAME]" at bounding box center [176, 89] width 189 height 38
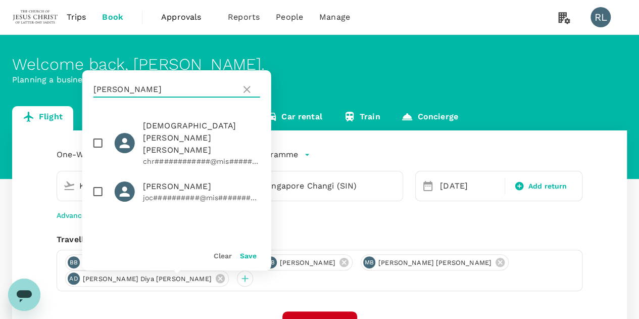
type input "[PERSON_NAME]"
click at [100, 181] on input "checkbox" at bounding box center [97, 191] width 21 height 21
checkbox input "true"
click at [247, 255] on button "Save" at bounding box center [248, 256] width 17 height 8
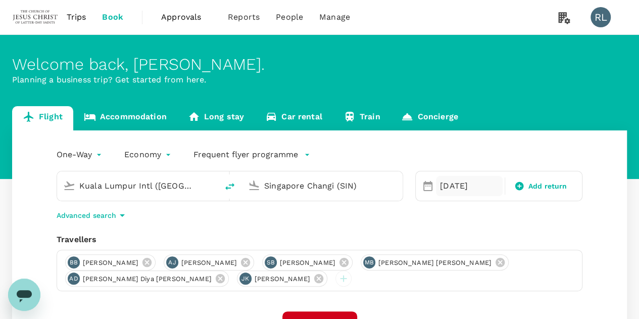
click at [458, 182] on div "[DATE]" at bounding box center [469, 186] width 67 height 20
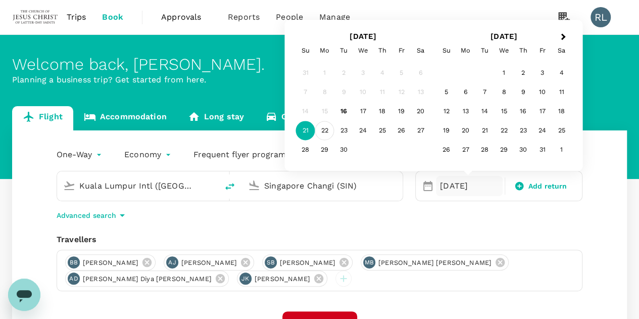
click at [322, 129] on div "22" at bounding box center [324, 130] width 19 height 19
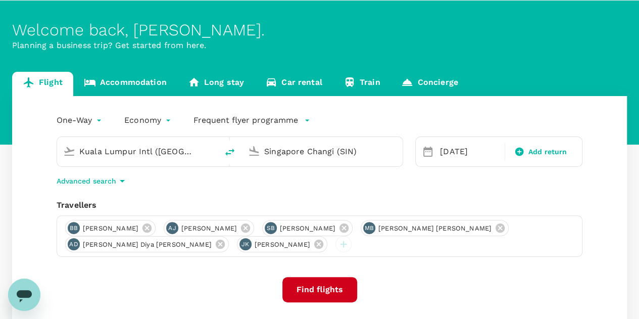
scroll to position [51, 0]
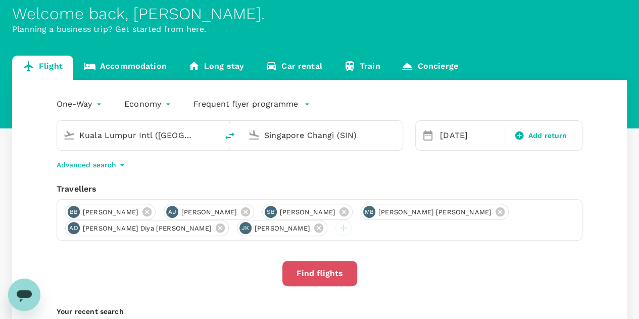
click at [313, 270] on button "Find flights" at bounding box center [319, 273] width 75 height 25
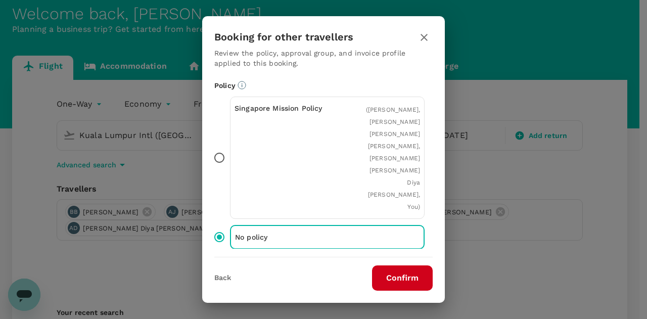
click at [397, 277] on button "Confirm" at bounding box center [402, 277] width 61 height 25
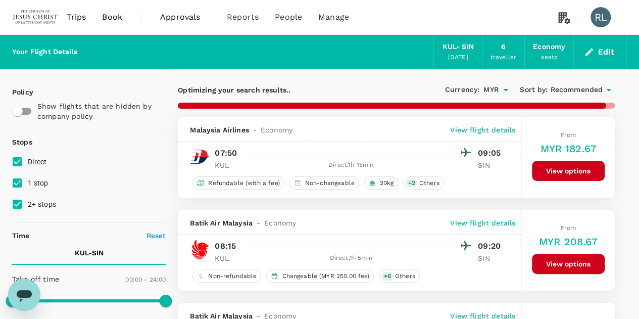
click at [578, 88] on span "Recommended" at bounding box center [576, 89] width 53 height 11
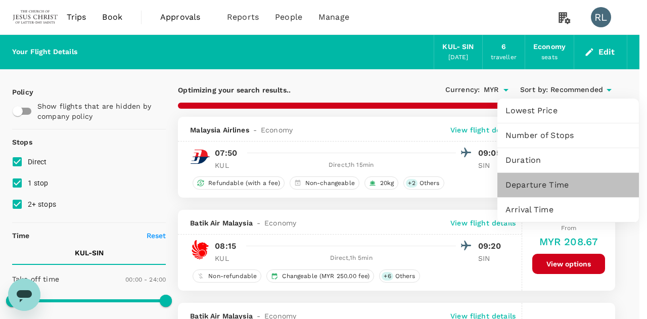
click at [546, 184] on span "Departure Time" at bounding box center [567, 185] width 125 height 12
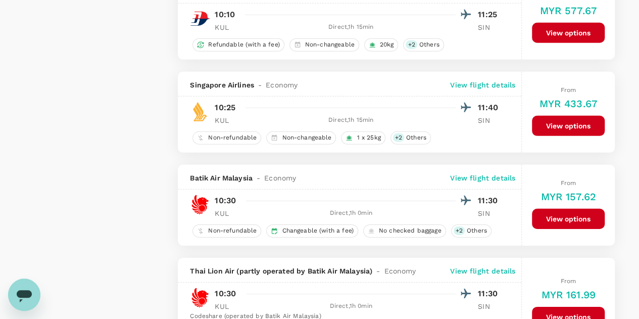
scroll to position [1465, 0]
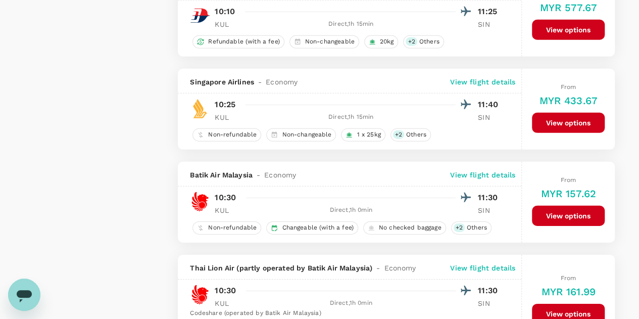
click at [488, 170] on p "View flight details" at bounding box center [482, 175] width 65 height 10
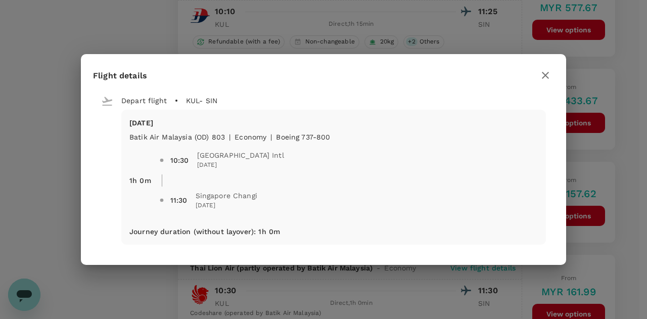
click at [544, 73] on icon "button" at bounding box center [545, 75] width 12 height 12
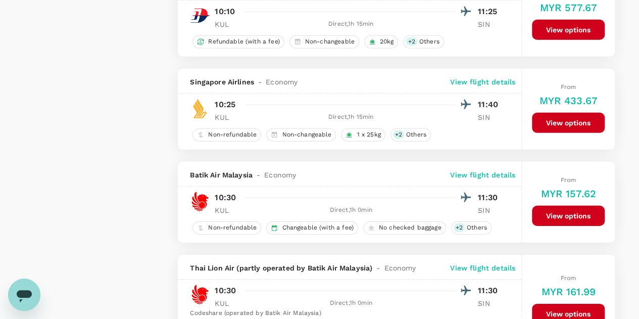
click at [572, 210] on button "View options" at bounding box center [568, 216] width 73 height 20
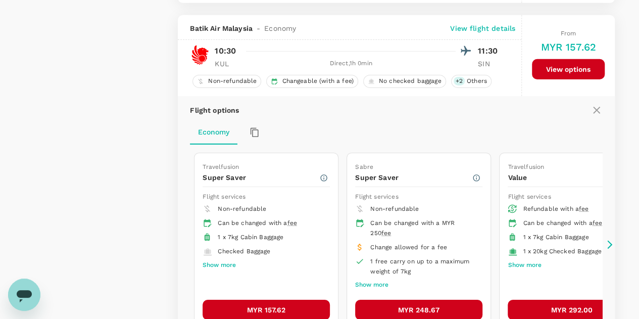
scroll to position [1620, 0]
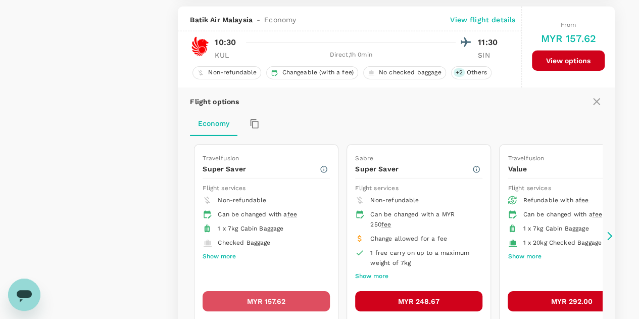
click at [275, 292] on button "MYR 157.62" at bounding box center [266, 301] width 127 height 20
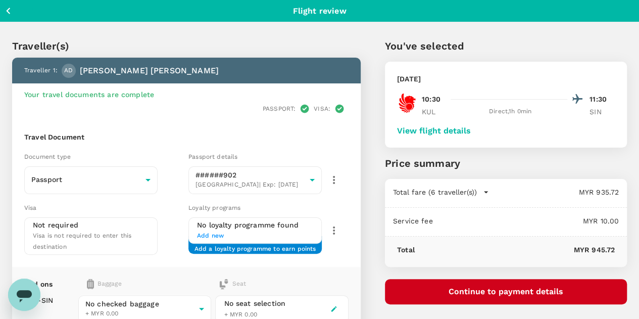
click at [516, 289] on button "Continue to payment details" at bounding box center [506, 291] width 242 height 25
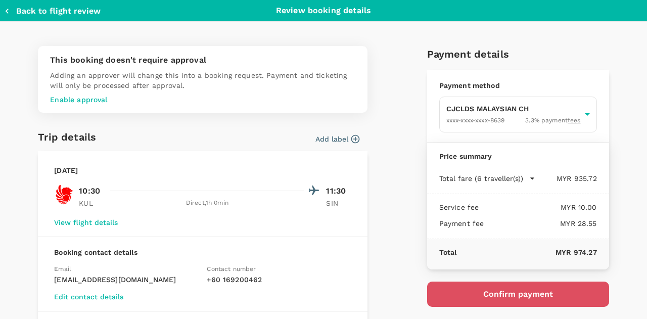
click at [485, 291] on button "Confirm payment" at bounding box center [518, 293] width 182 height 25
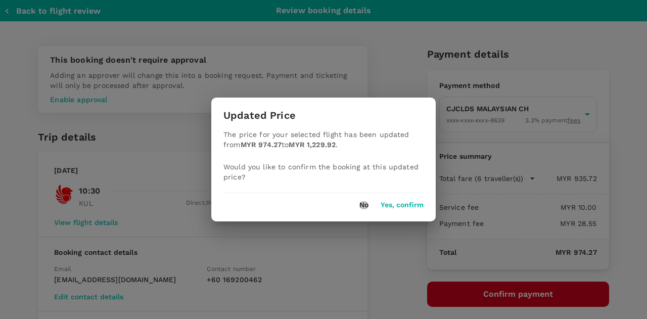
click at [363, 205] on button "No" at bounding box center [363, 205] width 9 height 8
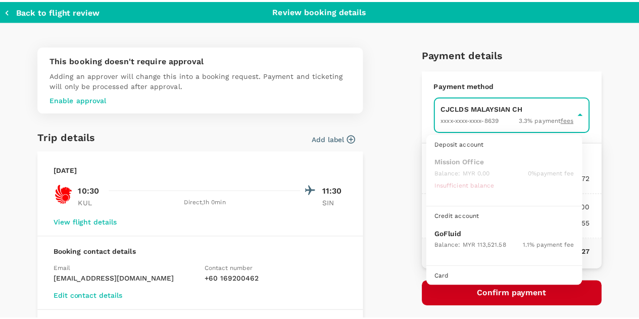
scroll to position [26, 0]
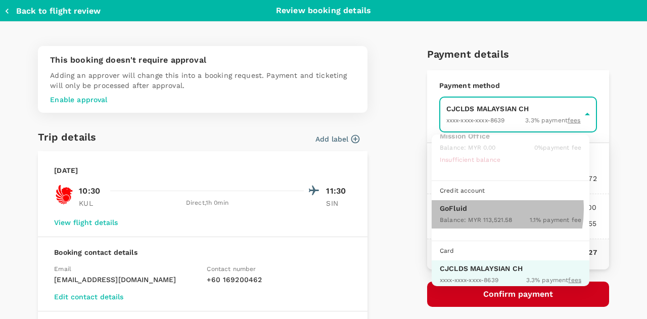
click at [470, 208] on p "GoFluid" at bounding box center [510, 208] width 141 height 10
type input "9b357727-6904-47bd-a44e-9a56bf7dfc7a"
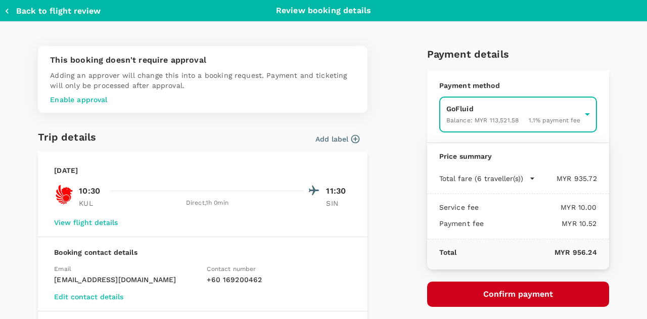
click at [498, 293] on button "Confirm payment" at bounding box center [518, 293] width 182 height 25
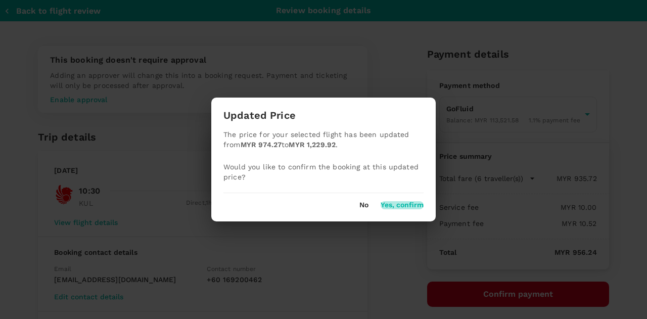
click at [397, 205] on button "Yes, confirm" at bounding box center [401, 205] width 43 height 8
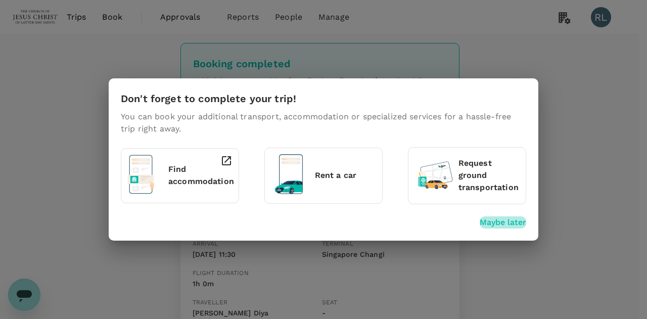
click at [496, 222] on p "Maybe later" at bounding box center [502, 222] width 46 height 12
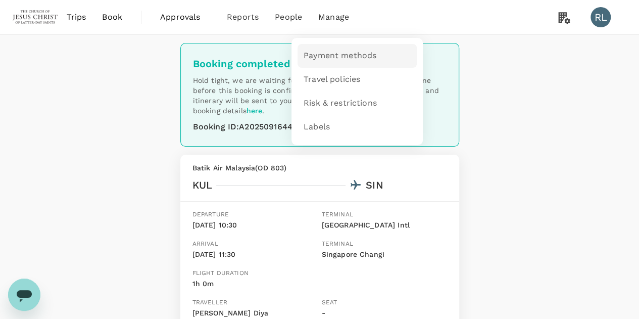
click at [336, 57] on span "Payment methods" at bounding box center [340, 56] width 73 height 12
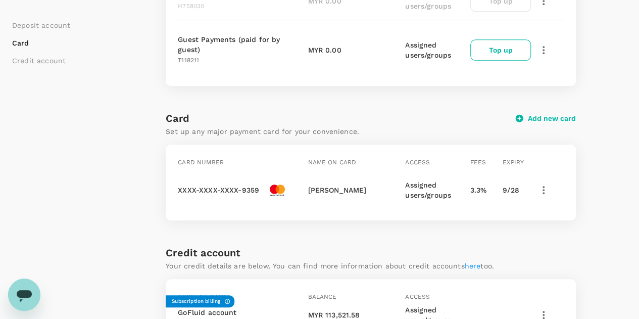
scroll to position [303, 0]
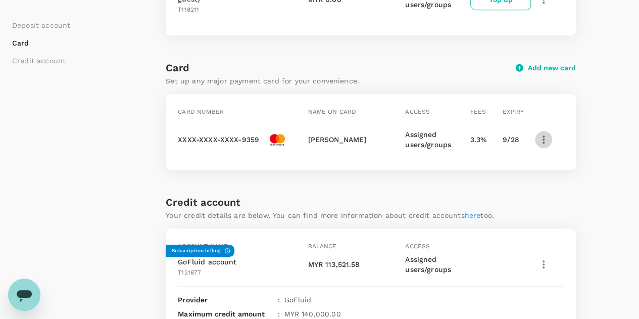
click at [543, 133] on icon "button" at bounding box center [544, 139] width 12 height 12
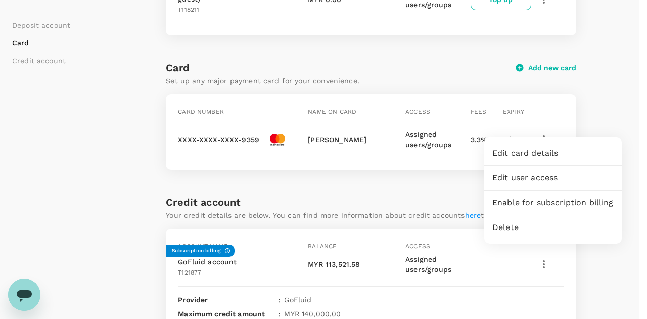
click at [597, 110] on div at bounding box center [323, 159] width 647 height 319
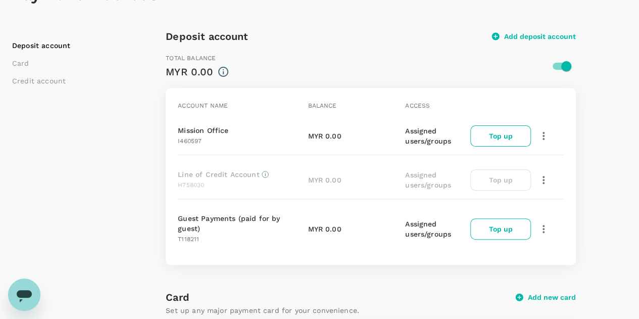
scroll to position [0, 0]
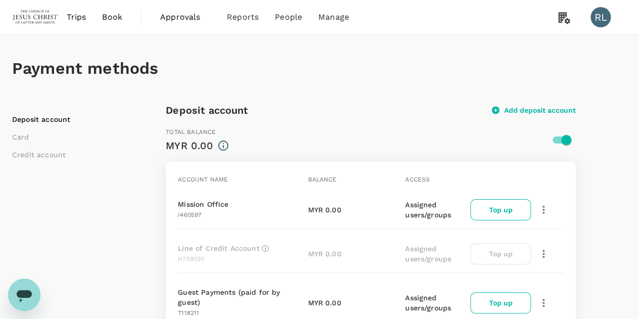
click at [113, 19] on span "Book" at bounding box center [112, 17] width 20 height 12
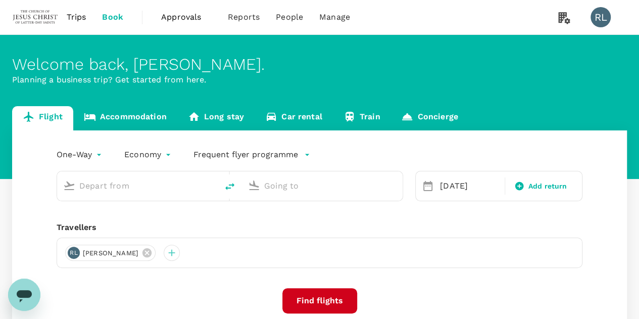
type input "Kuala Lumpur Intl (KUL)"
type input "Singapore Changi (SIN)"
type input "Kuala Lumpur Intl (KUL)"
type input "Singapore Changi (SIN)"
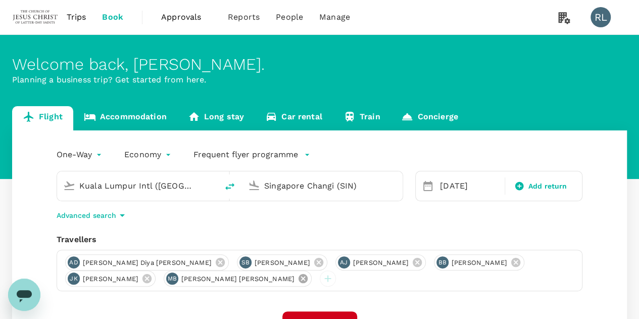
click at [298, 278] on icon at bounding box center [303, 278] width 11 height 11
click at [141, 279] on icon at bounding box center [146, 278] width 11 height 11
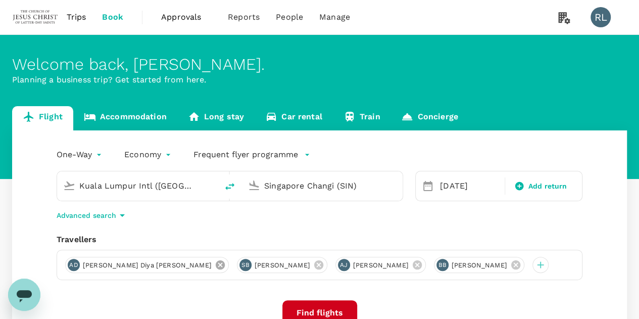
click at [215, 266] on icon at bounding box center [220, 264] width 11 height 11
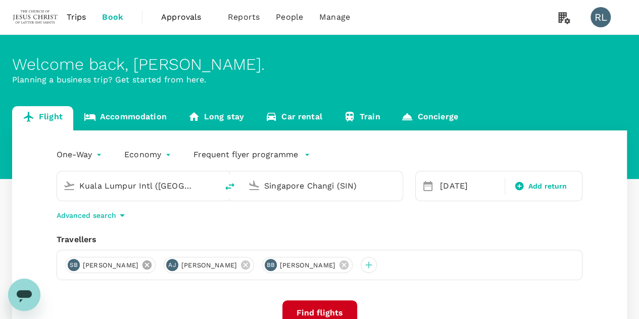
click at [153, 263] on icon at bounding box center [146, 264] width 11 height 11
click at [153, 264] on icon at bounding box center [146, 264] width 11 height 11
click at [152, 265] on icon at bounding box center [146, 264] width 9 height 9
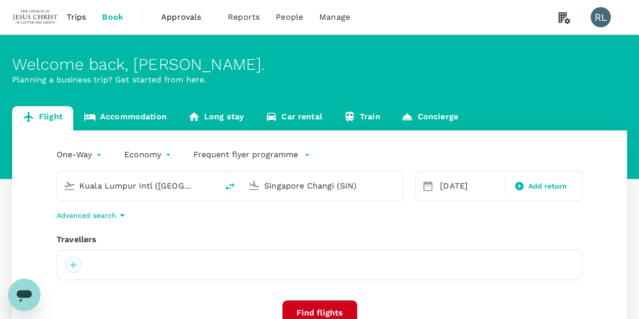
click at [71, 265] on div at bounding box center [73, 265] width 16 height 16
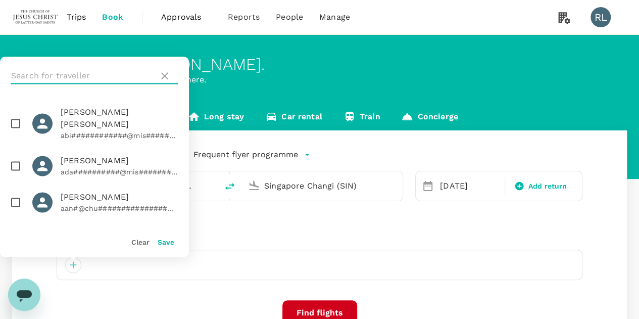
click at [95, 73] on input "text" at bounding box center [82, 76] width 143 height 16
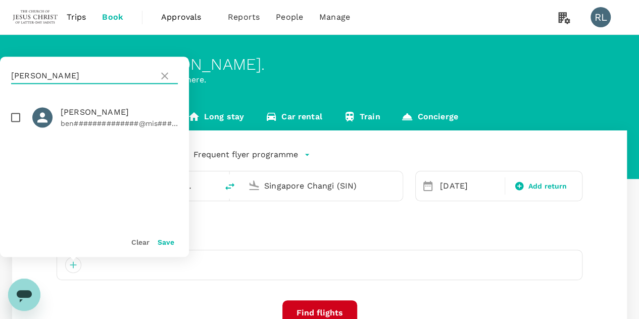
type input "GABBITAS"
click at [16, 115] on input "checkbox" at bounding box center [15, 117] width 21 height 21
checkbox input "true"
click at [168, 241] on button "Save" at bounding box center [166, 242] width 17 height 8
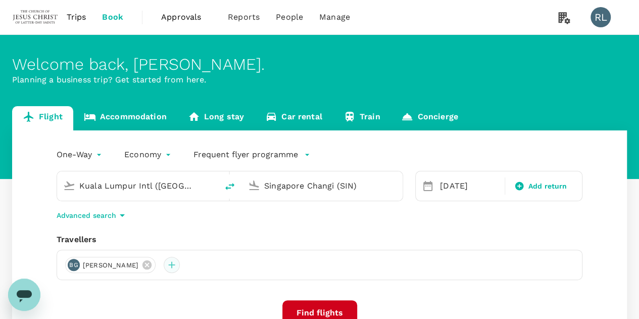
click at [180, 267] on div at bounding box center [172, 265] width 16 height 16
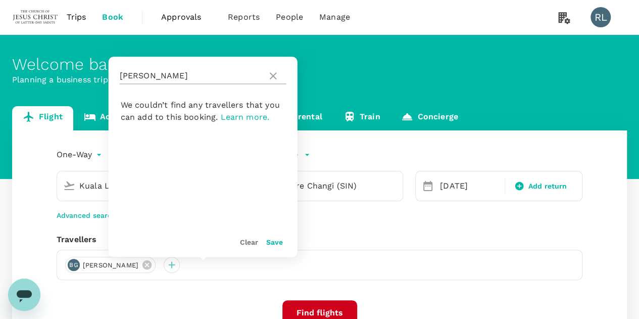
click at [191, 75] on input "GABBITAS" at bounding box center [191, 76] width 143 height 16
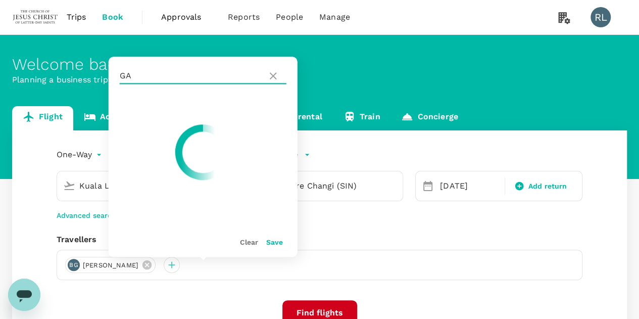
type input "G"
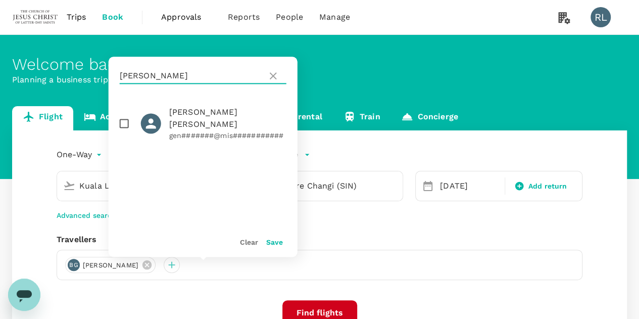
type input "HUISH"
click at [123, 118] on input "checkbox" at bounding box center [124, 123] width 21 height 21
checkbox input "true"
click at [271, 244] on button "Save" at bounding box center [274, 242] width 17 height 8
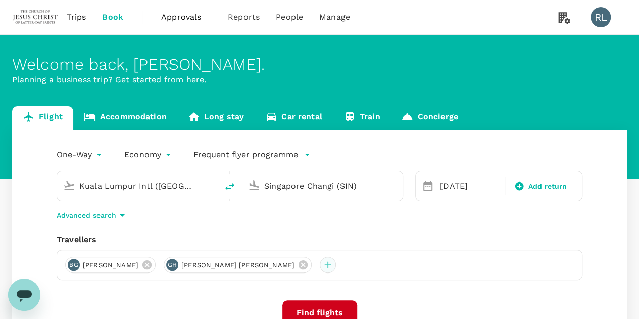
click at [320, 269] on div at bounding box center [328, 265] width 16 height 16
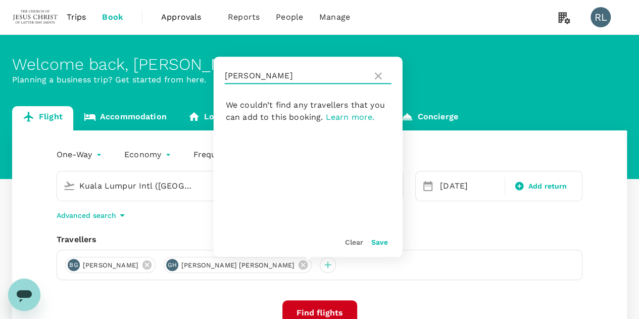
drag, startPoint x: 274, startPoint y: 73, endPoint x: 218, endPoint y: 69, distance: 55.7
click at [218, 69] on div "HUISH" at bounding box center [308, 76] width 189 height 38
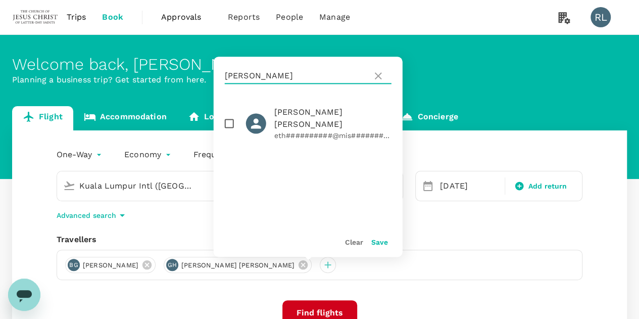
type input "MOULTON"
click at [230, 118] on input "checkbox" at bounding box center [229, 123] width 21 height 21
checkbox input "true"
click at [382, 241] on button "Save" at bounding box center [379, 242] width 17 height 8
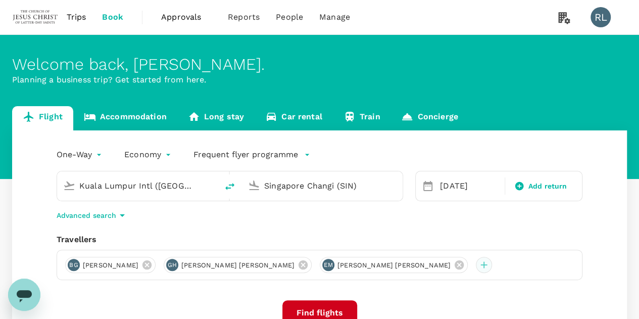
click at [476, 264] on div at bounding box center [484, 265] width 16 height 16
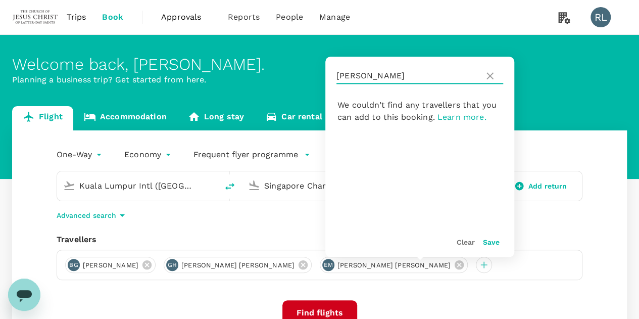
drag, startPoint x: 390, startPoint y: 77, endPoint x: 322, endPoint y: 77, distance: 67.7
click at [322, 77] on div "Welcome back , Robert Burnell . Planning a business trip? Get started from here…" at bounding box center [319, 225] width 639 height 381
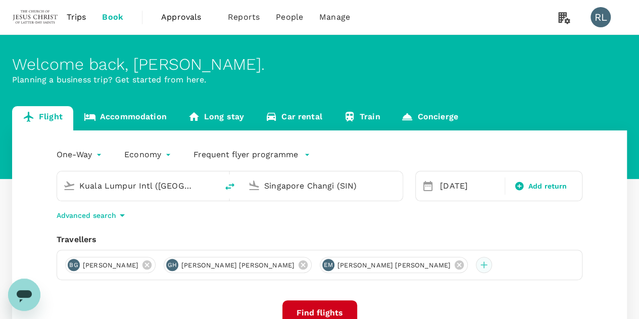
click at [476, 266] on div at bounding box center [484, 265] width 16 height 16
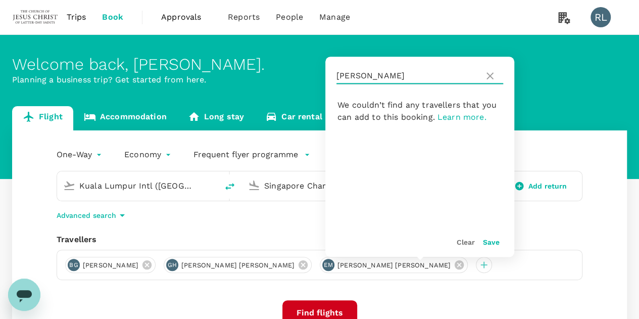
drag, startPoint x: 384, startPoint y: 77, endPoint x: 336, endPoint y: 72, distance: 47.8
click at [336, 72] on input "MOULTON" at bounding box center [407, 76] width 143 height 16
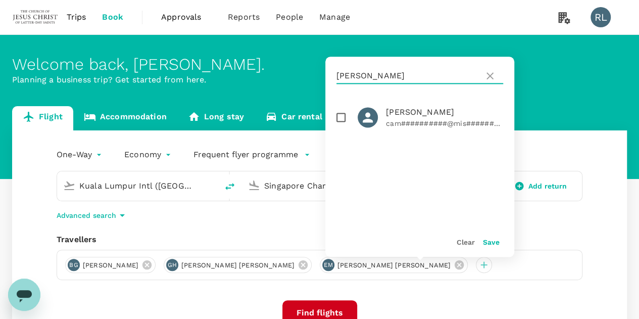
type input "VARNEY"
click at [343, 118] on input "checkbox" at bounding box center [340, 117] width 21 height 21
checkbox input "true"
click at [486, 241] on button "Save" at bounding box center [491, 242] width 17 height 8
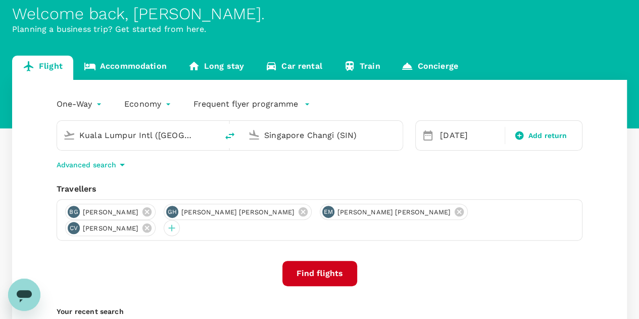
scroll to position [101, 0]
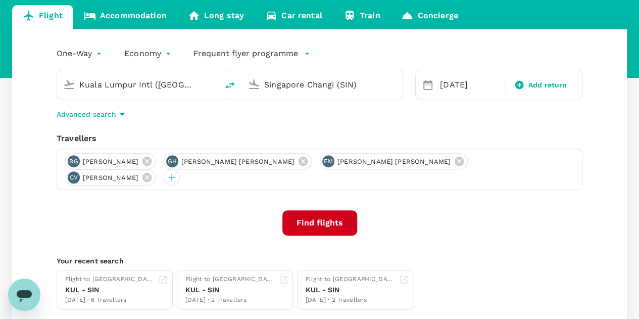
click at [317, 212] on button "Find flights" at bounding box center [319, 222] width 75 height 25
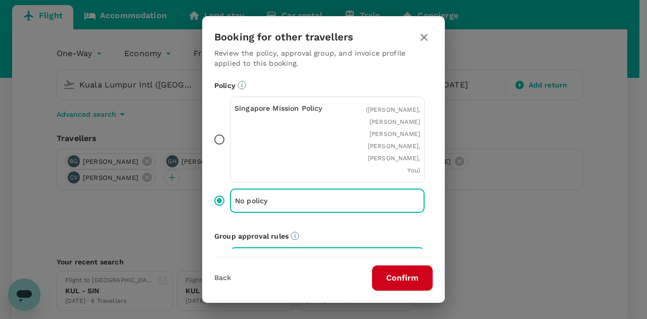
click at [404, 281] on button "Confirm" at bounding box center [402, 277] width 61 height 25
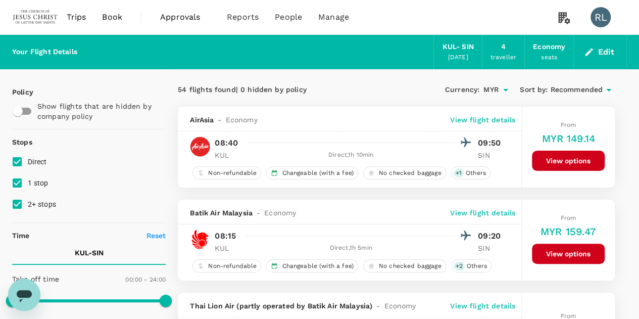
click at [570, 87] on span "Recommended" at bounding box center [576, 89] width 53 height 11
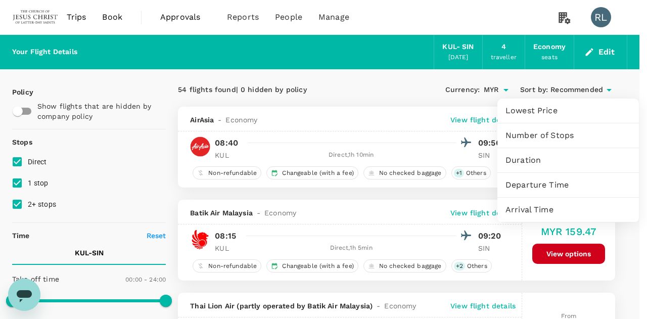
click at [540, 182] on span "Departure Time" at bounding box center [567, 185] width 125 height 12
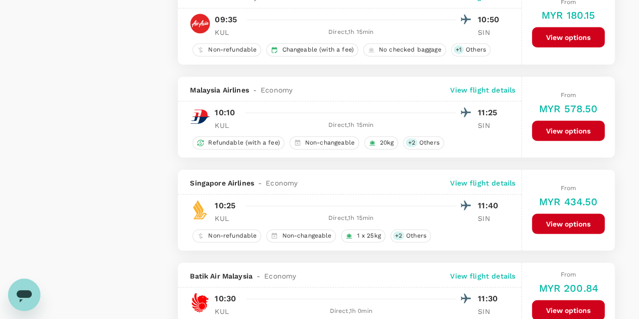
scroll to position [1415, 0]
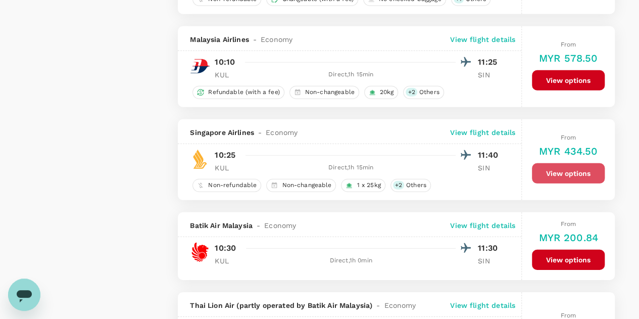
click at [570, 168] on button "View options" at bounding box center [568, 173] width 73 height 20
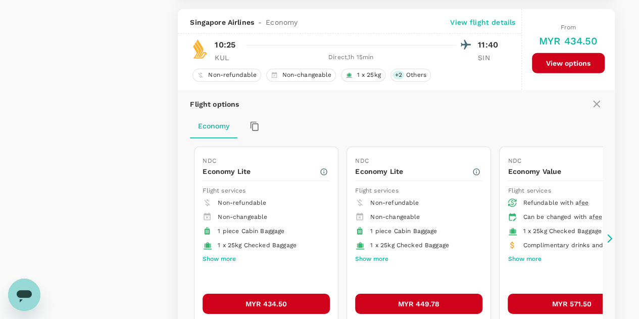
scroll to position [1528, 0]
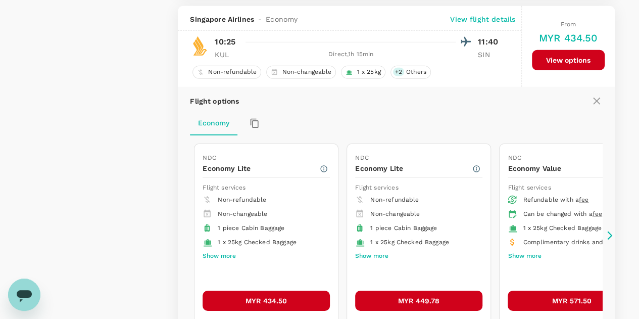
click at [279, 291] on button "MYR 434.50" at bounding box center [266, 301] width 127 height 20
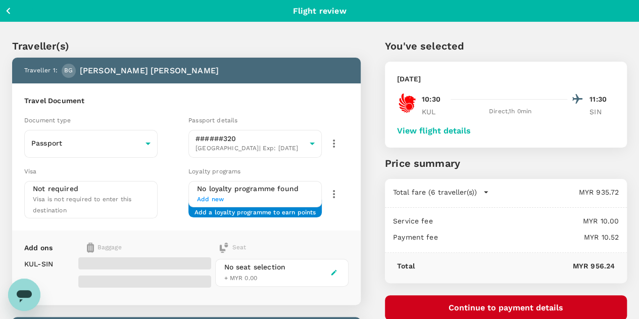
click at [471, 132] on button "View flight details" at bounding box center [434, 130] width 74 height 9
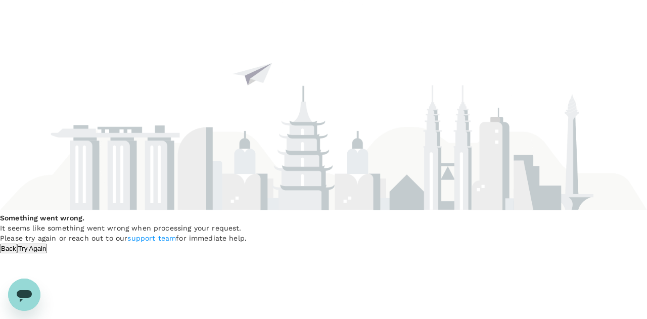
click at [47, 250] on button "Try Again" at bounding box center [32, 249] width 30 height 10
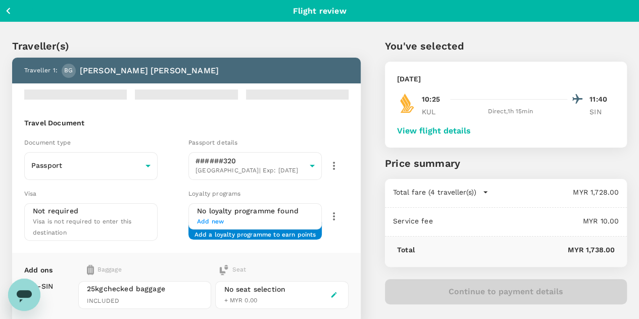
click at [471, 129] on button "View flight details" at bounding box center [434, 130] width 74 height 9
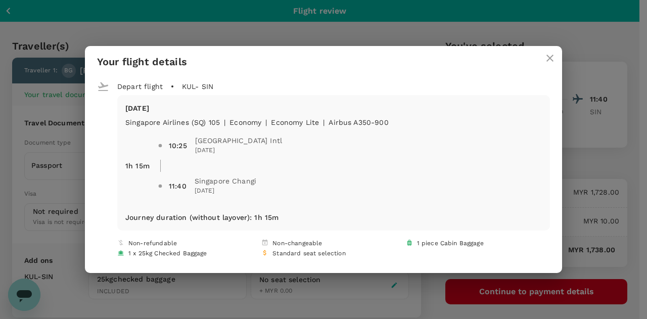
click at [544, 56] on icon "close" at bounding box center [550, 58] width 12 height 12
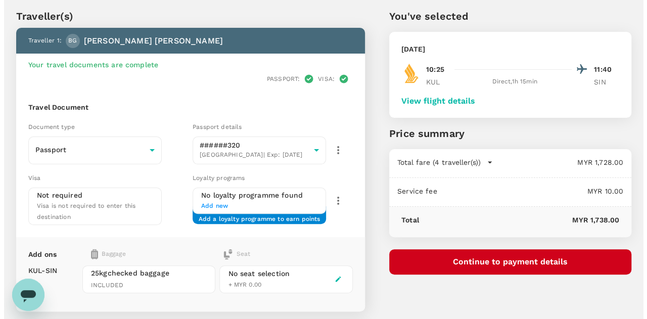
scroll to position [27, 0]
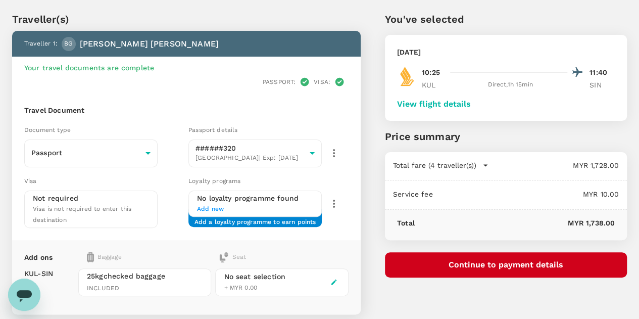
click at [510, 264] on button "Continue to payment details" at bounding box center [506, 264] width 242 height 25
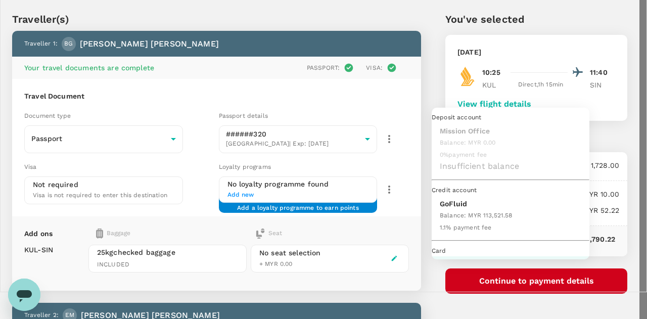
scroll to position [26, 0]
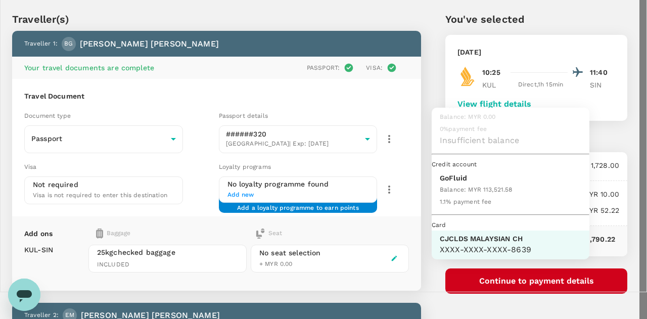
click at [456, 183] on p "GoFluid" at bounding box center [476, 178] width 72 height 10
type input "9b357727-6904-47bd-a44e-9a56bf7dfc7a"
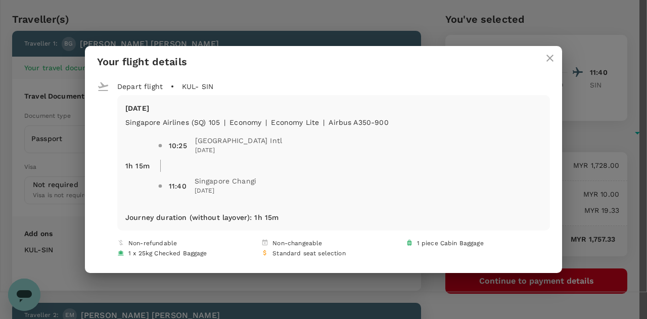
click at [547, 61] on icon "close" at bounding box center [550, 58] width 12 height 12
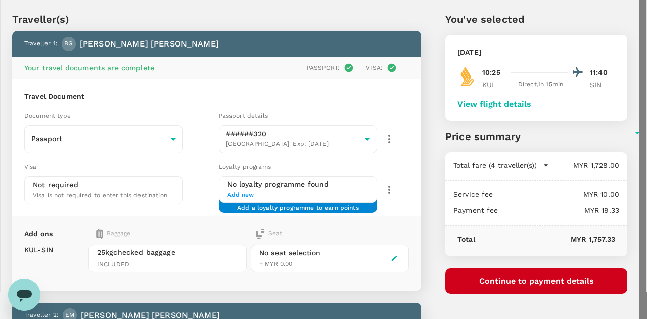
scroll to position [117, 0]
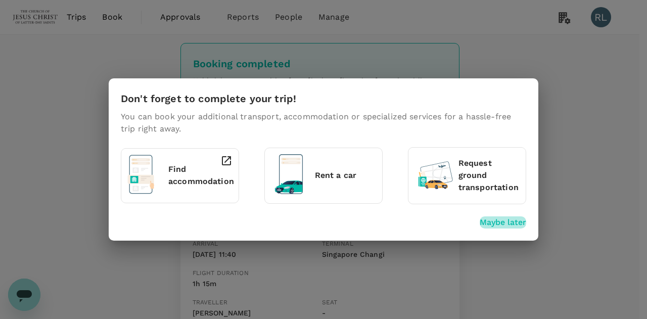
click at [508, 224] on p "Maybe later" at bounding box center [502, 222] width 46 height 12
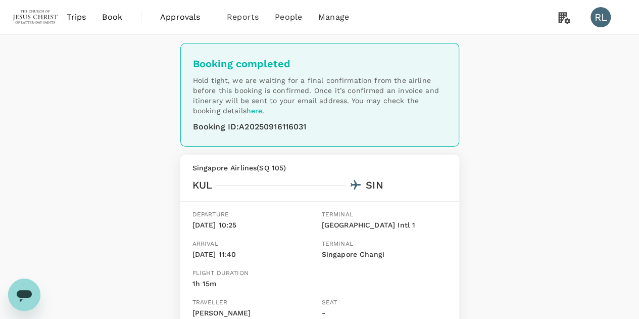
drag, startPoint x: 115, startPoint y: 17, endPoint x: 130, endPoint y: 26, distance: 17.7
click at [115, 17] on span "Book" at bounding box center [112, 17] width 20 height 12
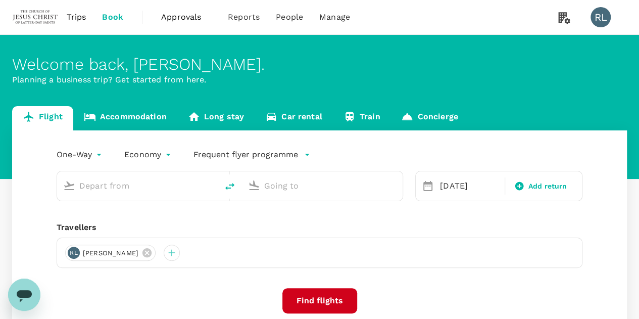
type input "Kuala Lumpur Intl ([GEOGRAPHIC_DATA])"
type input "Singapore Changi (SIN)"
type input "Kuala Lumpur Intl ([GEOGRAPHIC_DATA])"
type input "Singapore Changi (SIN)"
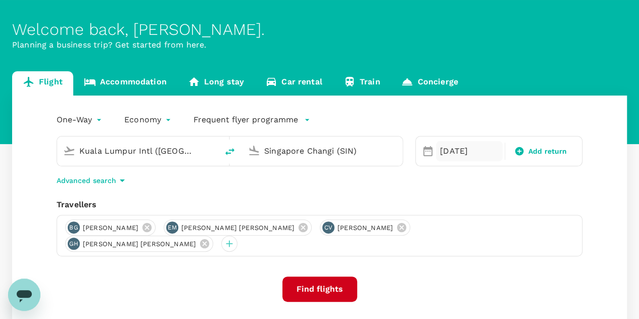
scroll to position [51, 0]
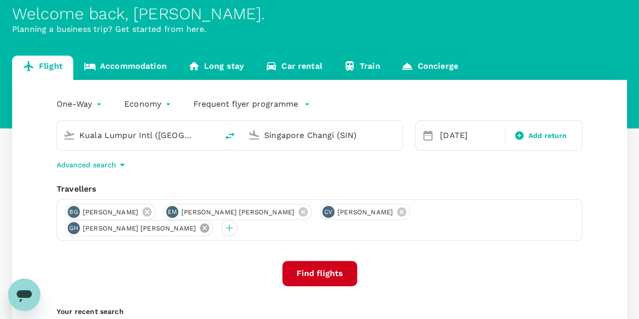
click at [210, 222] on icon at bounding box center [204, 227] width 11 height 11
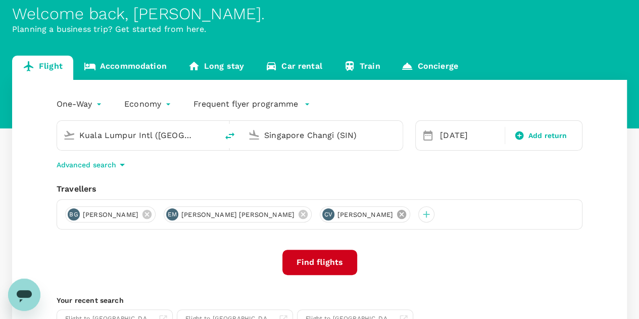
click at [397, 214] on icon at bounding box center [401, 214] width 9 height 9
click at [299, 212] on icon at bounding box center [303, 214] width 9 height 9
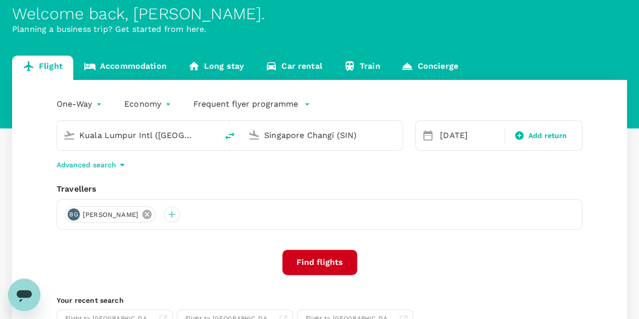
click at [152, 214] on icon at bounding box center [146, 214] width 9 height 9
click at [452, 135] on div "[DATE]" at bounding box center [469, 135] width 67 height 20
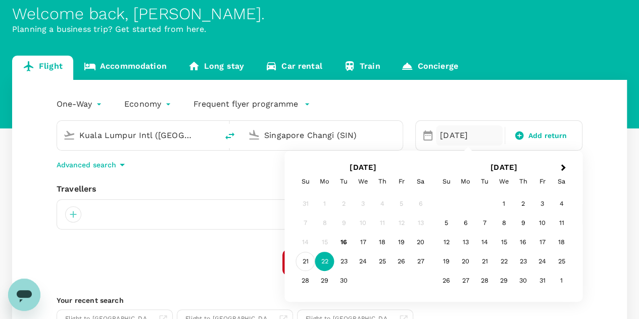
click at [308, 260] on div "21" at bounding box center [305, 261] width 19 height 19
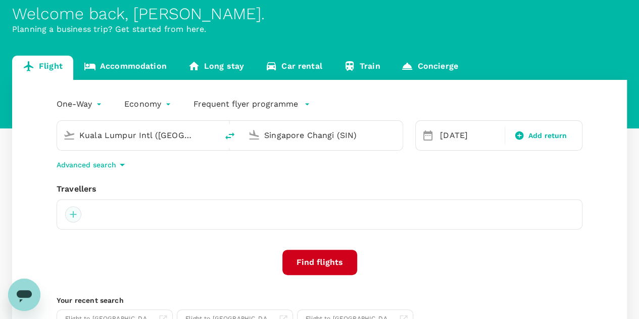
click at [73, 215] on div at bounding box center [73, 214] width 16 height 16
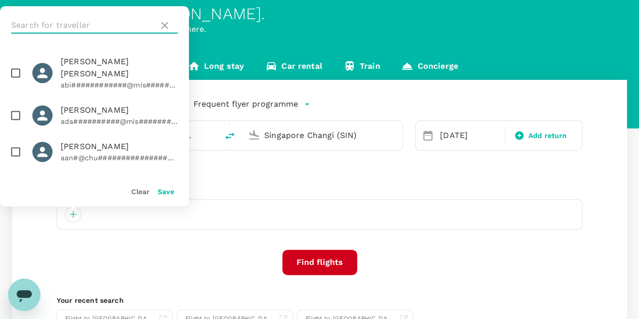
click at [96, 27] on input "text" at bounding box center [82, 25] width 143 height 16
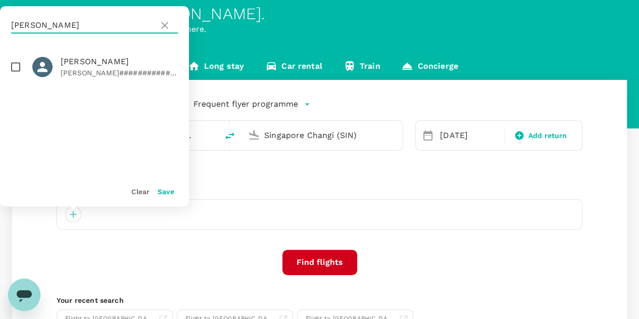
type input "BARTH"
click at [14, 67] on input "checkbox" at bounding box center [15, 66] width 21 height 21
checkbox input "true"
click at [170, 195] on button "Save" at bounding box center [166, 191] width 17 height 8
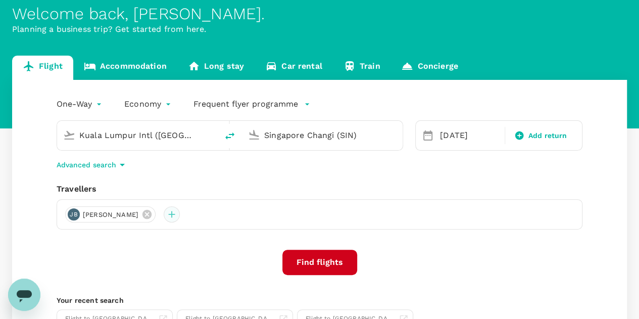
click at [180, 214] on div at bounding box center [172, 214] width 16 height 16
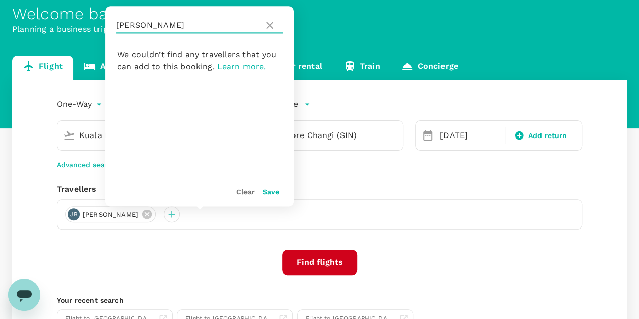
drag, startPoint x: 155, startPoint y: 27, endPoint x: 112, endPoint y: 22, distance: 43.2
click at [112, 22] on div "BARTH" at bounding box center [199, 25] width 189 height 38
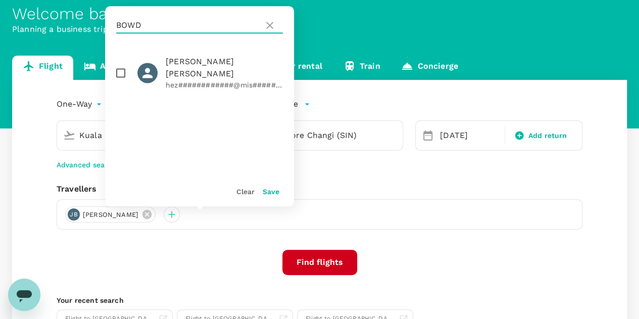
type input "BOWD"
click at [120, 69] on input "checkbox" at bounding box center [120, 72] width 21 height 21
checkbox input "true"
click at [268, 192] on button "Save" at bounding box center [271, 191] width 17 height 8
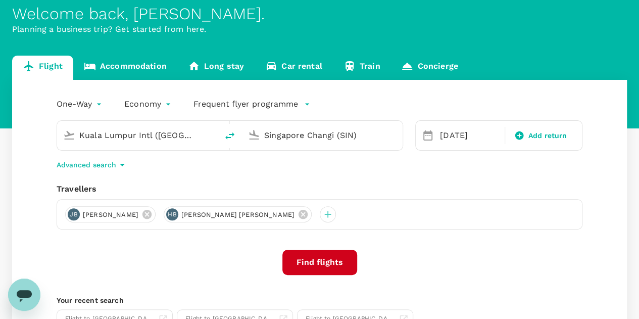
click at [326, 256] on button "Find flights" at bounding box center [319, 262] width 75 height 25
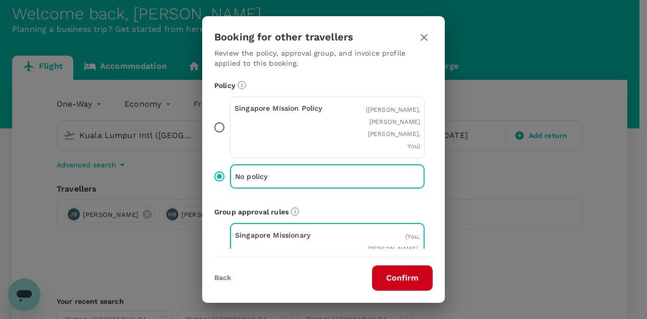
click at [396, 277] on button "Confirm" at bounding box center [402, 277] width 61 height 25
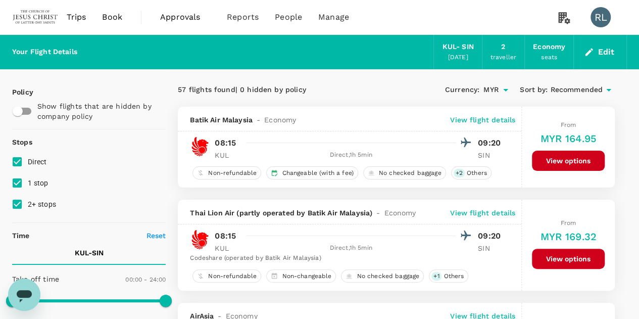
click at [565, 92] on span "Recommended" at bounding box center [576, 89] width 53 height 11
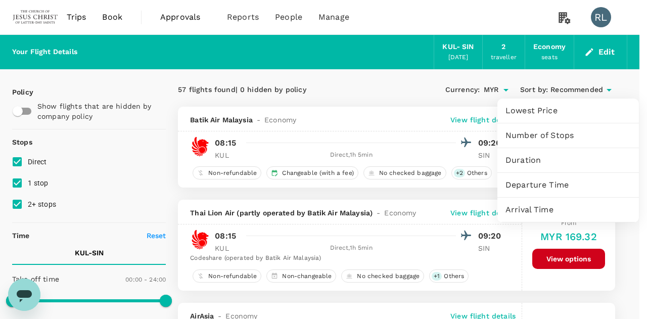
click at [539, 182] on span "Departure Time" at bounding box center [567, 185] width 125 height 12
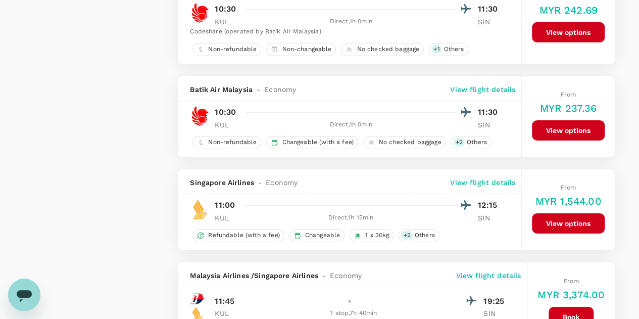
scroll to position [1869, 0]
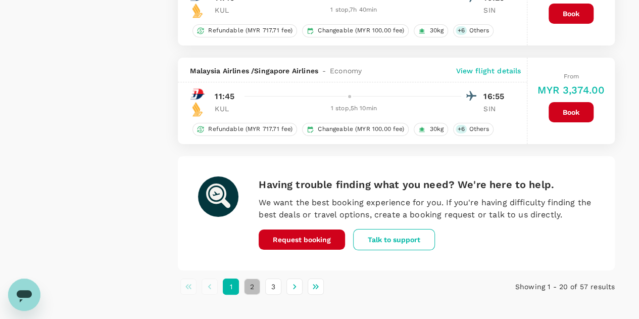
click at [254, 278] on button "2" at bounding box center [252, 286] width 16 height 16
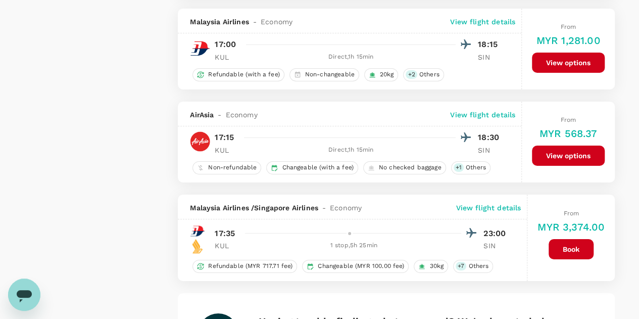
scroll to position [1718, 0]
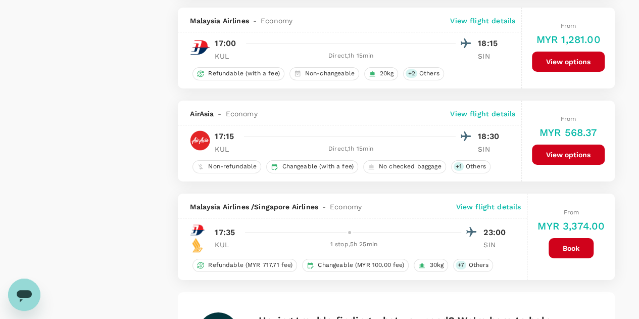
click at [549, 144] on button "View options" at bounding box center [568, 154] width 73 height 20
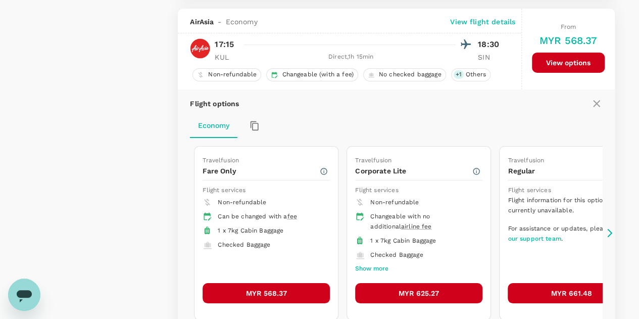
scroll to position [1811, 0]
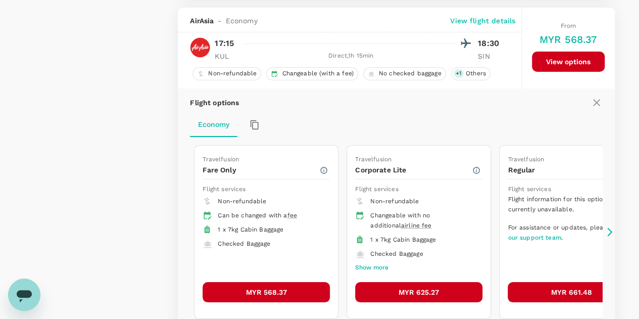
click at [270, 282] on button "MYR 568.37" at bounding box center [266, 292] width 127 height 20
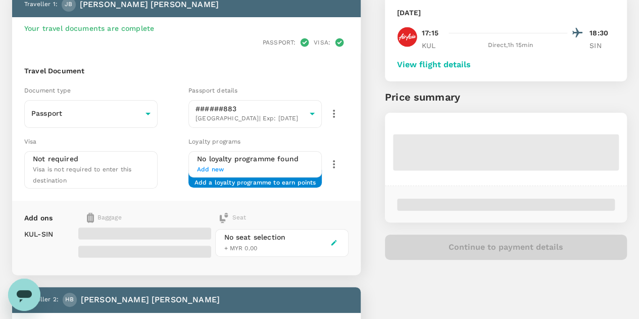
scroll to position [51, 0]
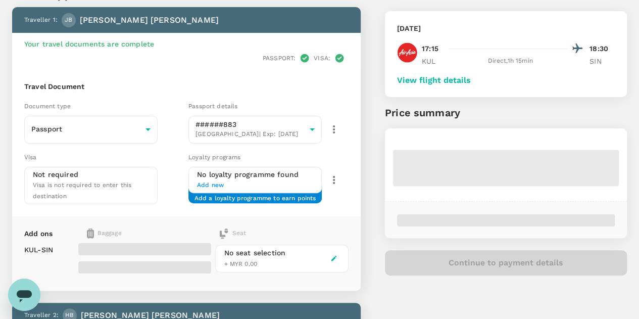
click at [471, 80] on button "View flight details" at bounding box center [434, 80] width 74 height 9
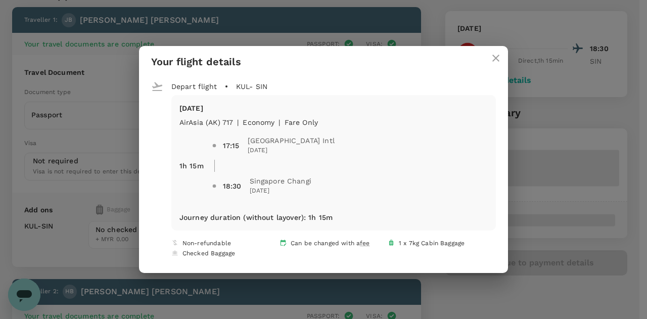
click at [490, 55] on icon "close" at bounding box center [496, 58] width 12 height 12
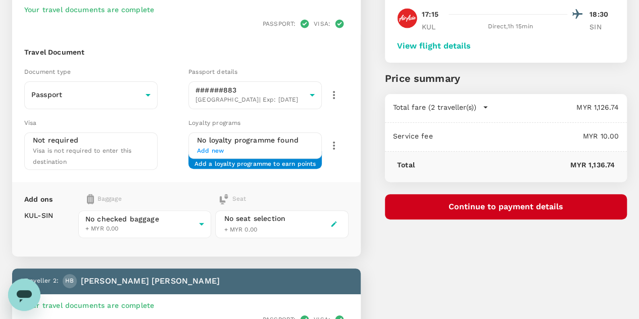
scroll to position [101, 0]
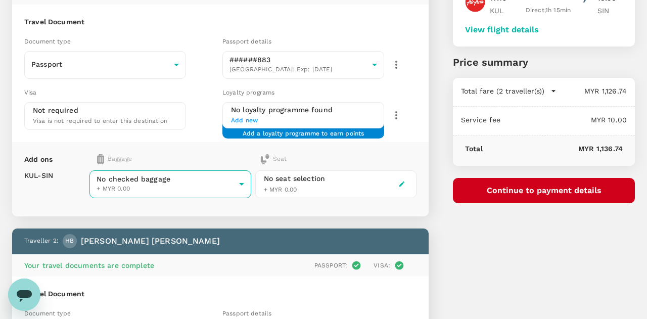
click at [214, 186] on body "Back to flight results Flight review Traveller(s) Traveller 1 : JB Joseph Ben B…" at bounding box center [323, 258] width 647 height 718
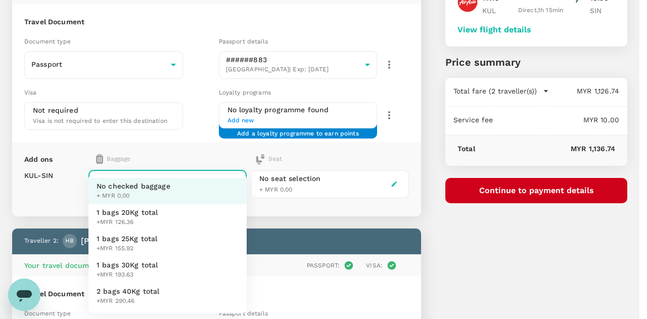
click at [136, 239] on span "1 bags 25Kg total" at bounding box center [126, 238] width 61 height 10
type input "2 - 155.92"
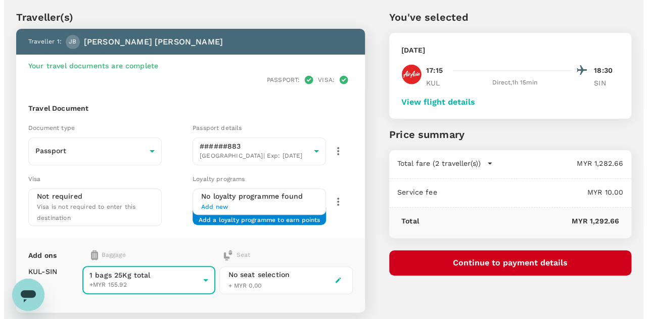
scroll to position [51, 0]
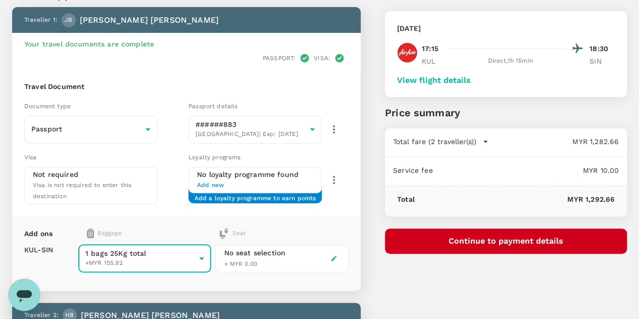
click at [534, 239] on button "Continue to payment details" at bounding box center [506, 240] width 242 height 25
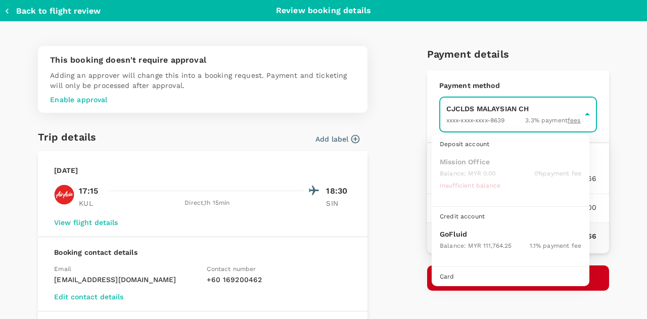
click at [478, 111] on body "Back to flight results Flight review Traveller(s) Traveller 1 : JB Joseph Ben B…" at bounding box center [323, 313] width 647 height 729
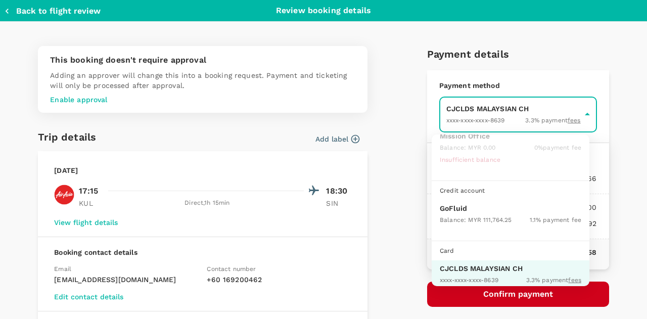
click at [452, 211] on p "GoFluid" at bounding box center [510, 208] width 141 height 10
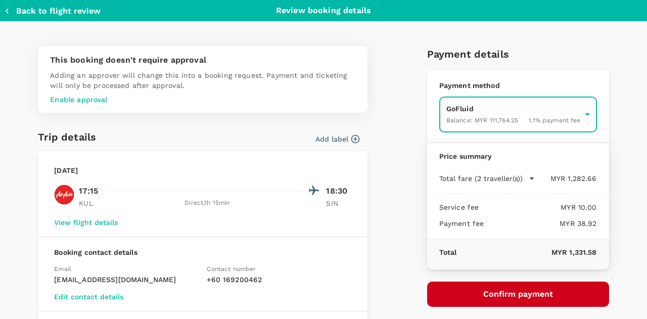
type input "9b357727-6904-47bd-a44e-9a56bf7dfc7a"
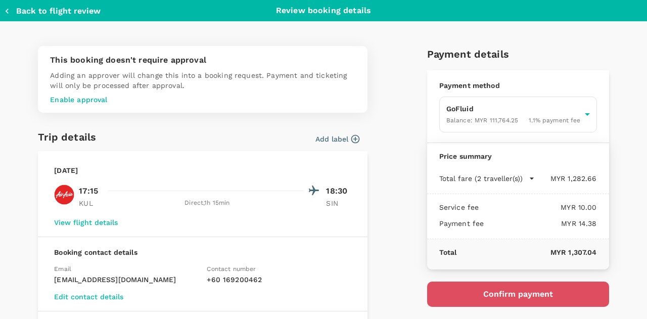
click at [490, 293] on button "Confirm payment" at bounding box center [518, 293] width 182 height 25
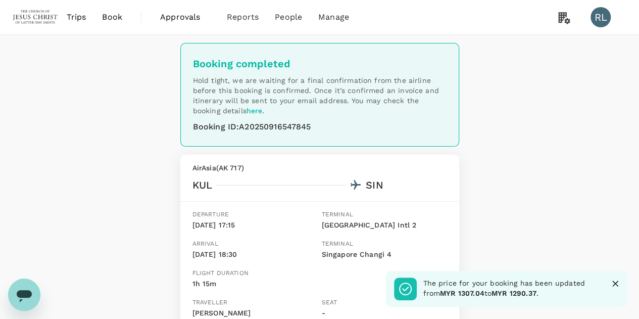
click at [613, 282] on icon "Close" at bounding box center [615, 283] width 10 height 10
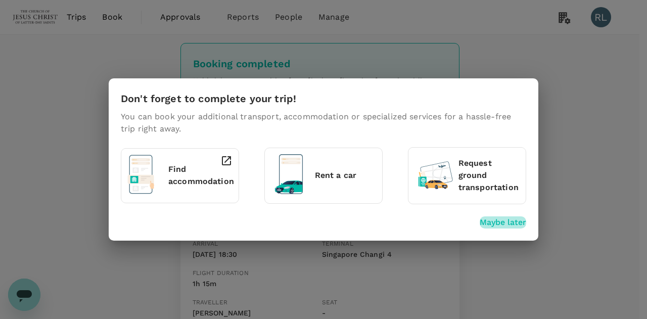
click at [501, 221] on p "Maybe later" at bounding box center [502, 222] width 46 height 12
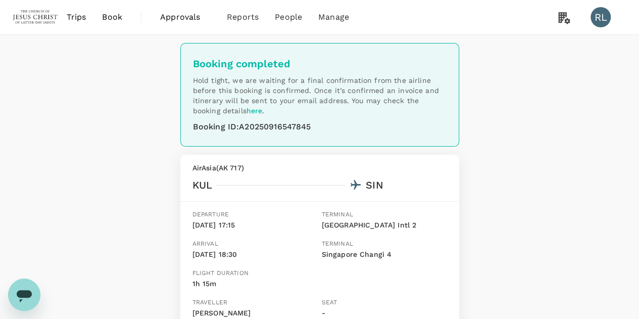
click at [120, 16] on span "Book" at bounding box center [112, 17] width 20 height 12
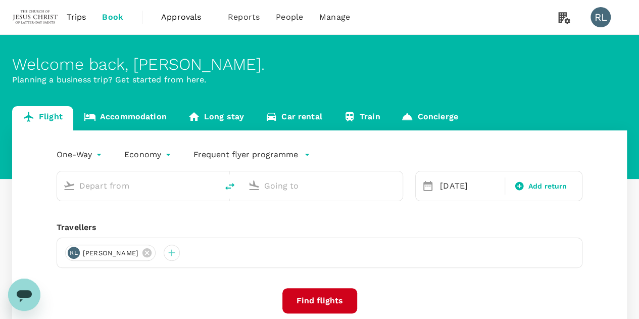
type input "Kuala Lumpur Intl ([GEOGRAPHIC_DATA])"
type input "Singapore Changi (SIN)"
type input "Kuala Lumpur Intl ([GEOGRAPHIC_DATA])"
type input "Singapore Changi (SIN)"
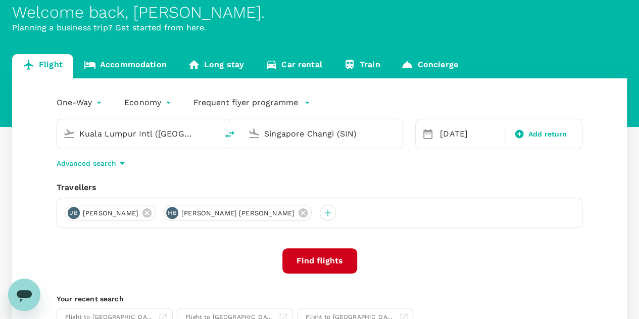
scroll to position [159, 0]
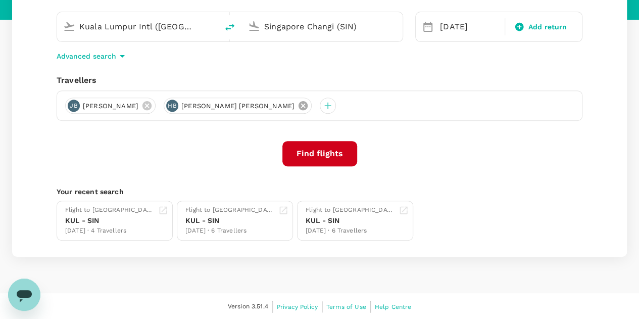
click at [302, 106] on icon at bounding box center [303, 105] width 9 height 9
click at [152, 108] on icon at bounding box center [146, 105] width 9 height 9
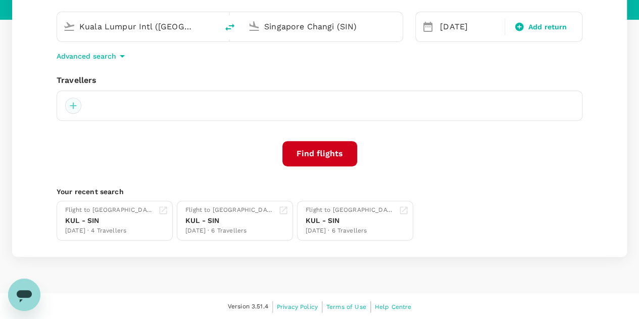
click at [73, 106] on div at bounding box center [73, 106] width 16 height 16
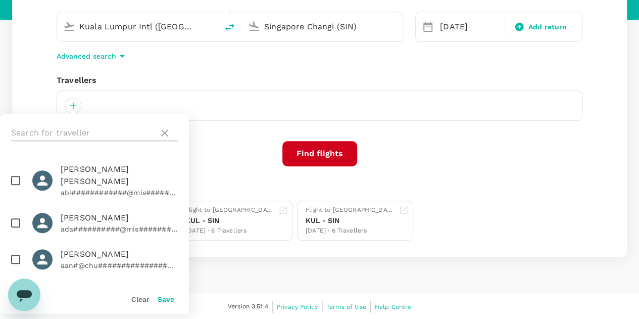
click at [109, 127] on input "text" at bounding box center [82, 133] width 143 height 16
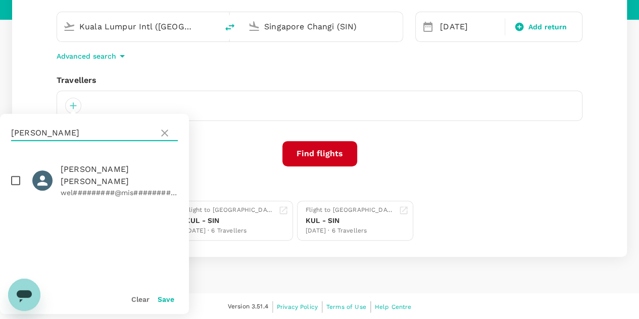
type input "BODINE"
click at [18, 176] on input "checkbox" at bounding box center [15, 180] width 21 height 21
checkbox input "true"
click at [164, 297] on button "Save" at bounding box center [166, 299] width 17 height 8
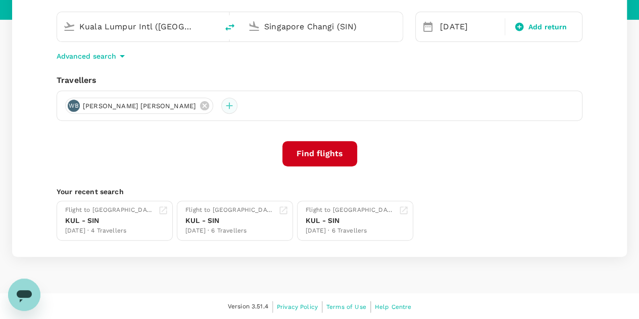
click at [221, 105] on div at bounding box center [229, 106] width 16 height 16
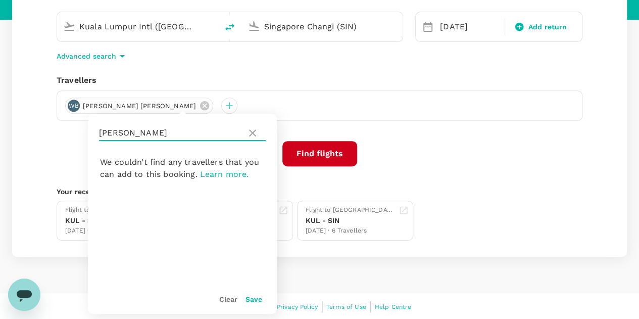
drag, startPoint x: 152, startPoint y: 137, endPoint x: 79, endPoint y: 129, distance: 73.2
click at [79, 129] on div "One-Way oneway Economy economy Frequent flyer programme Kuala Lumpur Intl (KUL)…" at bounding box center [319, 113] width 615 height 285
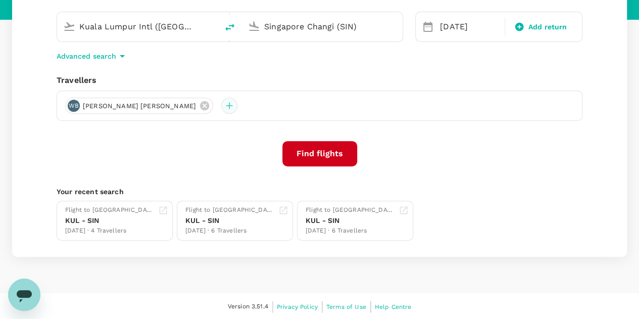
click at [221, 102] on div at bounding box center [229, 106] width 16 height 16
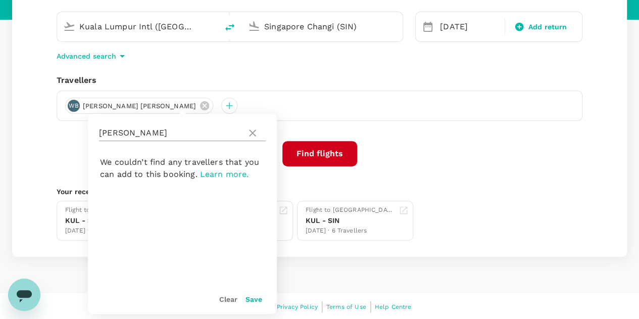
click at [158, 132] on input "BODINE" at bounding box center [170, 133] width 143 height 16
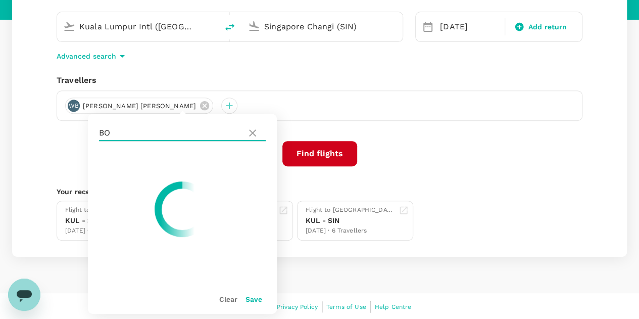
type input "B"
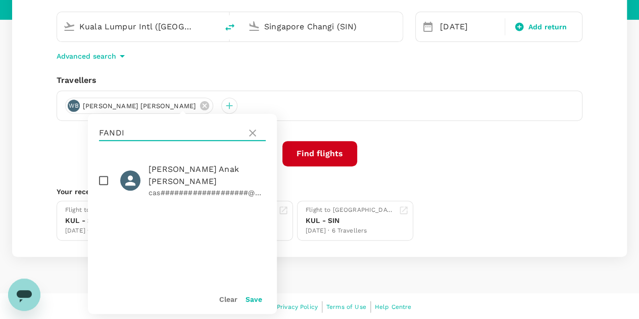
type input "FANDI"
click at [105, 180] on input "checkbox" at bounding box center [103, 180] width 21 height 21
checkbox input "true"
click at [256, 301] on button "Save" at bounding box center [254, 299] width 17 height 8
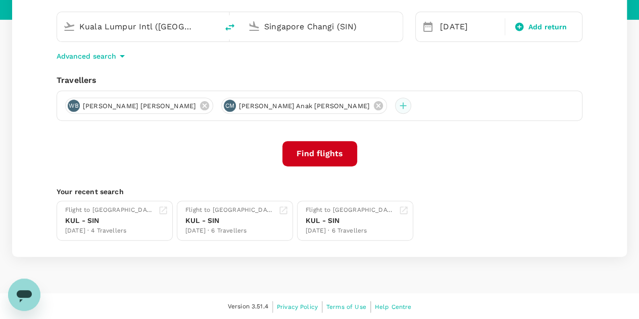
click at [395, 109] on div at bounding box center [403, 106] width 16 height 16
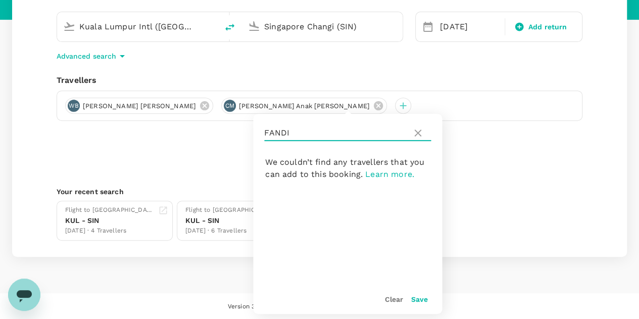
drag, startPoint x: 307, startPoint y: 124, endPoint x: 263, endPoint y: 131, distance: 44.9
click at [263, 131] on div "FANDI" at bounding box center [347, 133] width 189 height 38
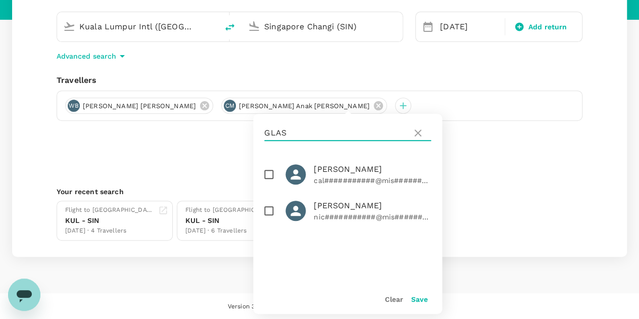
type input "GLAS"
click at [271, 212] on input "checkbox" at bounding box center [268, 210] width 21 height 21
checkbox input "true"
click at [415, 299] on button "Save" at bounding box center [419, 299] width 17 height 8
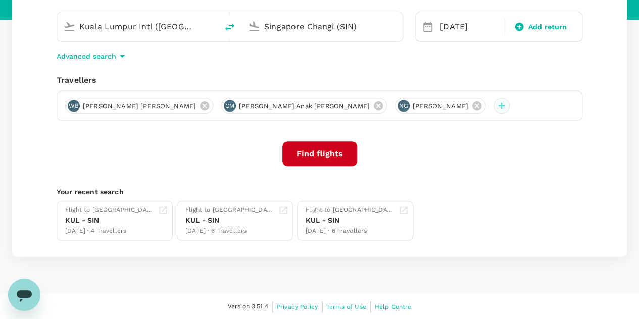
click at [494, 103] on div at bounding box center [502, 106] width 16 height 16
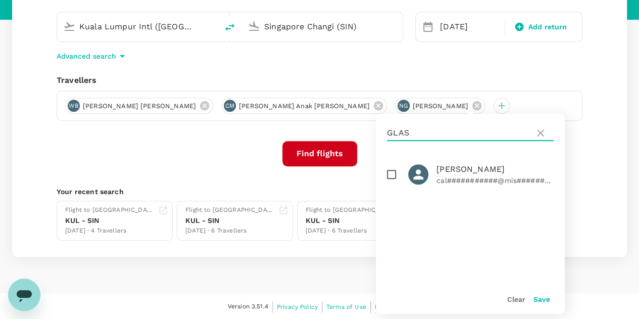
drag, startPoint x: 431, startPoint y: 131, endPoint x: 374, endPoint y: 132, distance: 57.6
click at [374, 132] on div "One-Way oneway Economy economy Frequent flyer programme Kuala Lumpur Intl (KUL)…" at bounding box center [319, 113] width 615 height 285
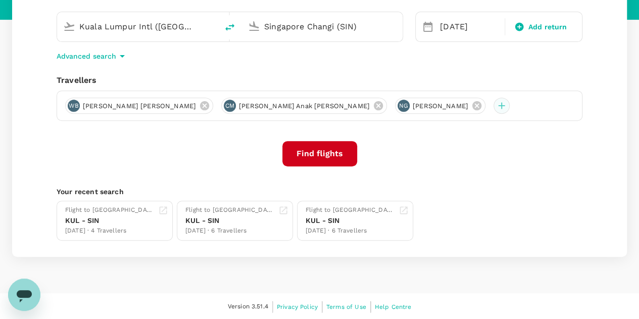
click at [494, 108] on div at bounding box center [502, 106] width 16 height 16
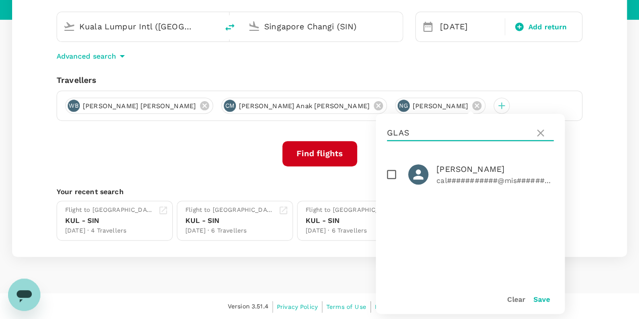
click at [431, 131] on input "GLAS" at bounding box center [458, 133] width 143 height 16
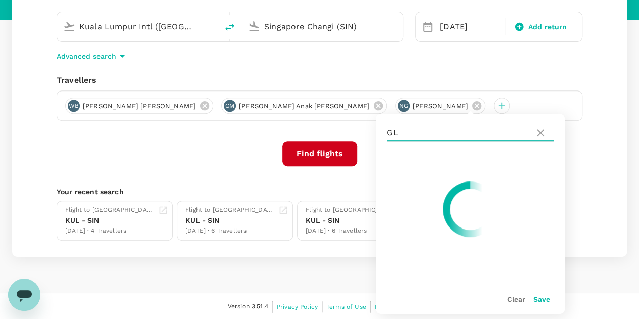
type input "G"
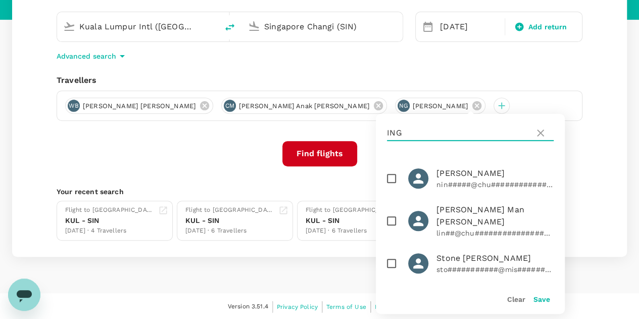
scroll to position [544, 0]
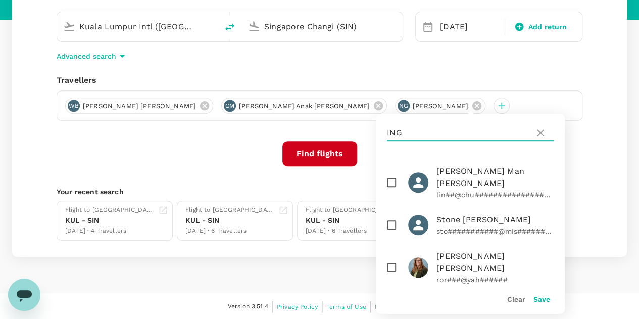
drag, startPoint x: 412, startPoint y: 131, endPoint x: 383, endPoint y: 136, distance: 29.3
click at [383, 136] on div "ING" at bounding box center [470, 133] width 189 height 38
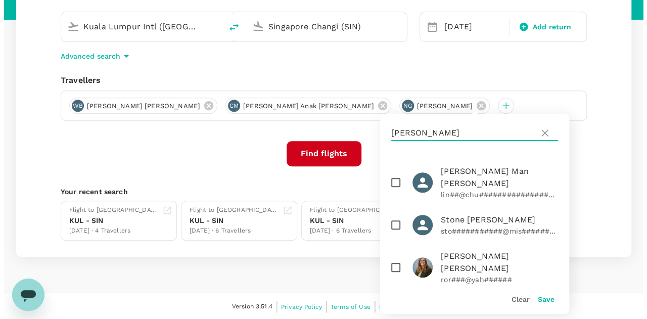
scroll to position [0, 0]
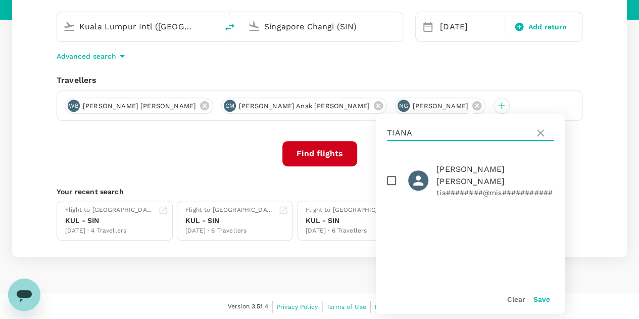
drag, startPoint x: 448, startPoint y: 128, endPoint x: 384, endPoint y: 133, distance: 64.4
click at [384, 133] on div "TIANA" at bounding box center [470, 133] width 189 height 38
type input "KALEOHON"
click at [390, 181] on input "checkbox" at bounding box center [391, 180] width 21 height 21
checkbox input "true"
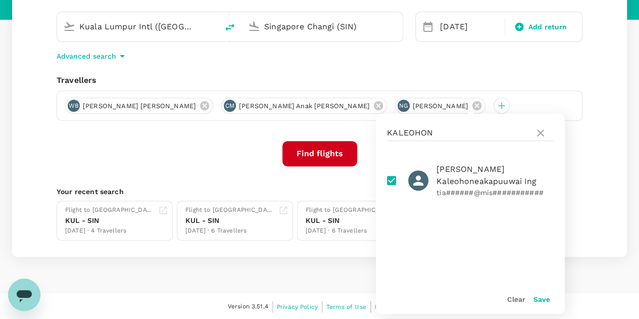
click at [541, 298] on button "Save" at bounding box center [542, 299] width 17 height 8
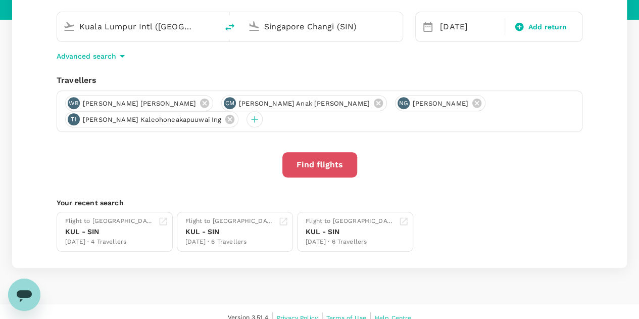
click at [329, 161] on button "Find flights" at bounding box center [319, 164] width 75 height 25
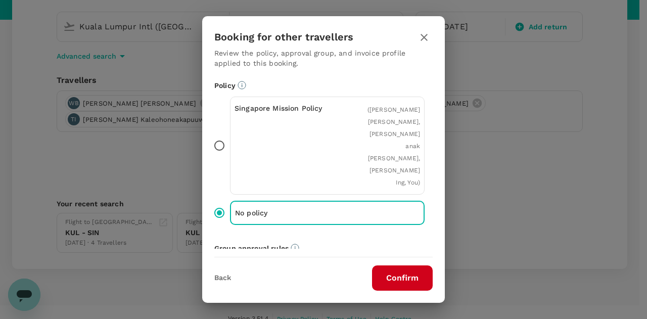
click at [397, 280] on button "Confirm" at bounding box center [402, 277] width 61 height 25
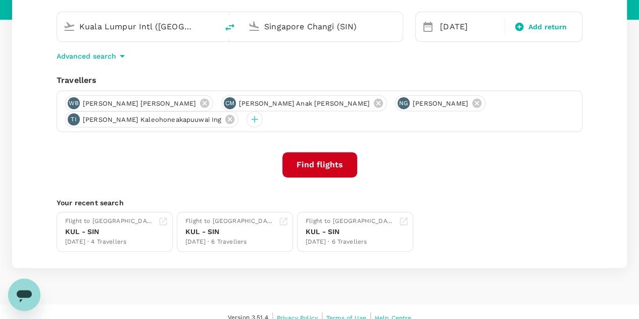
click at [317, 162] on button "Find flights" at bounding box center [319, 164] width 75 height 25
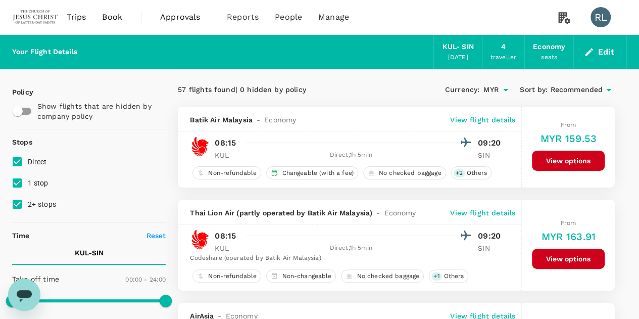
click at [576, 91] on span "Recommended" at bounding box center [576, 89] width 53 height 11
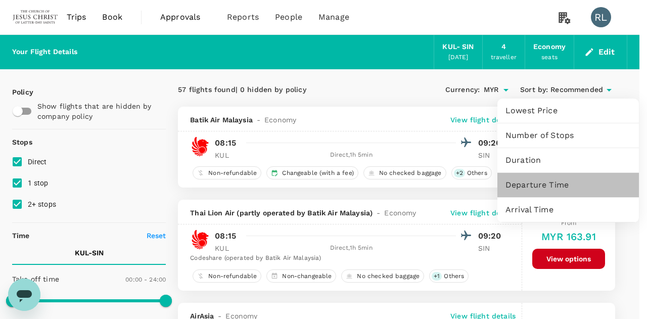
click at [537, 185] on span "Departure Time" at bounding box center [567, 185] width 125 height 12
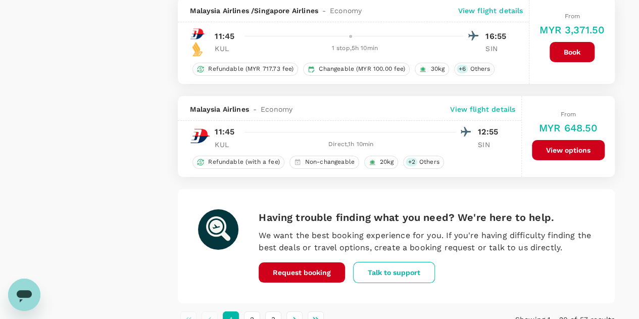
scroll to position [1885, 0]
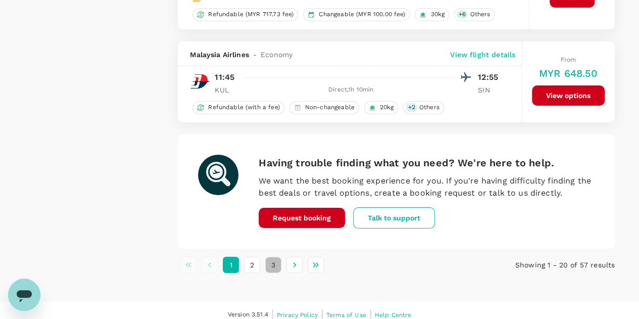
click at [272, 257] on button "3" at bounding box center [273, 265] width 16 height 16
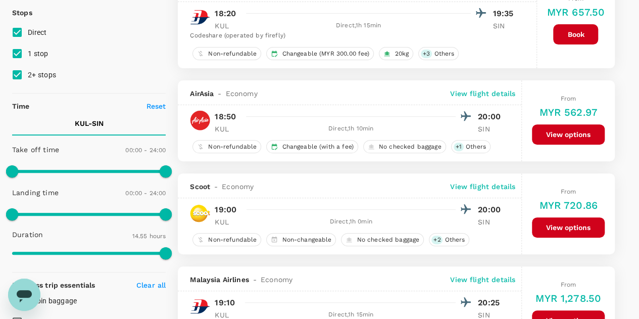
scroll to position [152, 0]
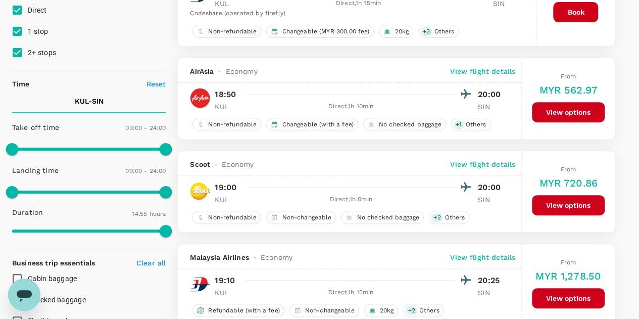
click at [550, 200] on button "View options" at bounding box center [568, 205] width 73 height 20
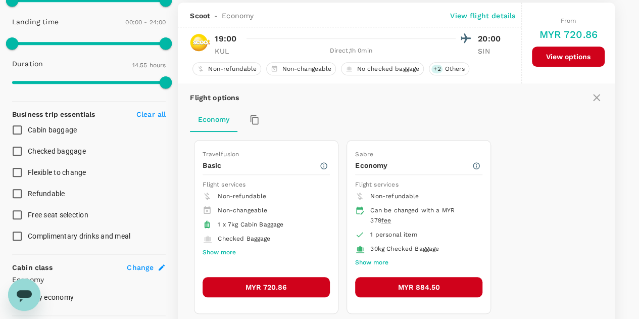
scroll to position [302, 0]
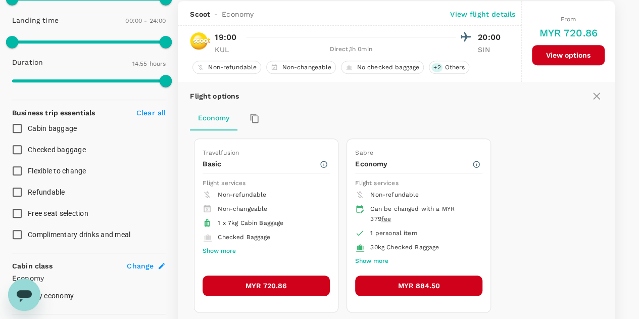
click at [274, 280] on button "MYR 720.86" at bounding box center [266, 285] width 127 height 20
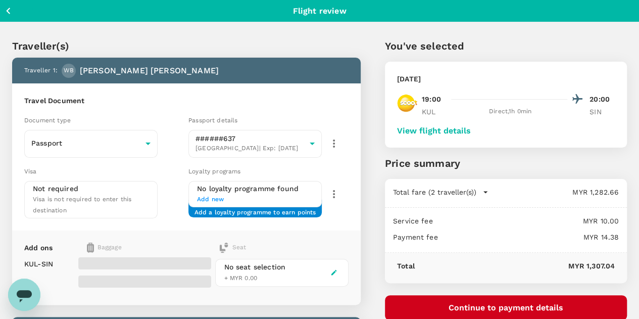
click at [471, 129] on button "View flight details" at bounding box center [434, 130] width 74 height 9
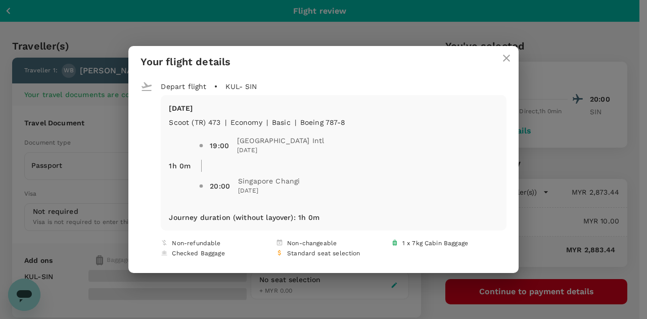
click at [502, 59] on icon "close" at bounding box center [506, 58] width 12 height 12
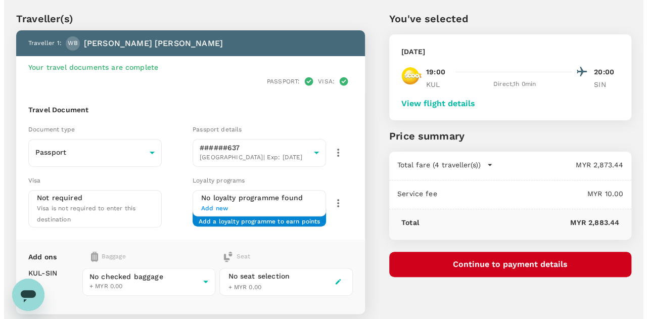
scroll to position [51, 0]
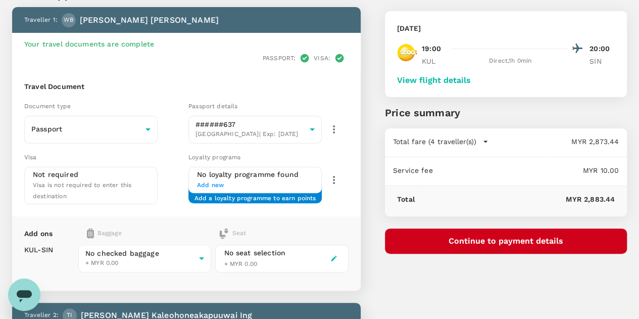
click at [526, 236] on button "Continue to payment details" at bounding box center [506, 240] width 242 height 25
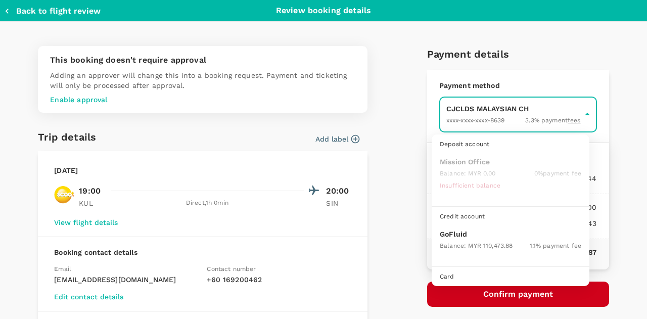
scroll to position [26, 0]
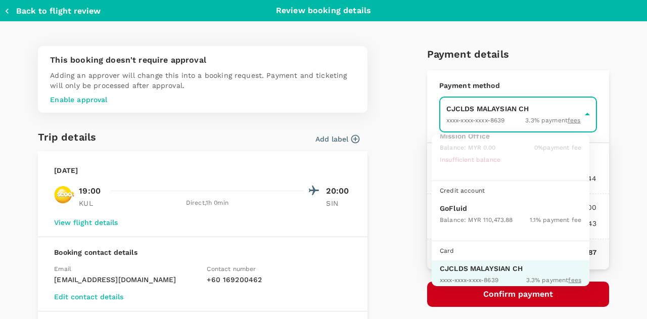
click at [462, 209] on p "GoFluid" at bounding box center [510, 208] width 141 height 10
type input "9b357727-6904-47bd-a44e-9a56bf7dfc7a"
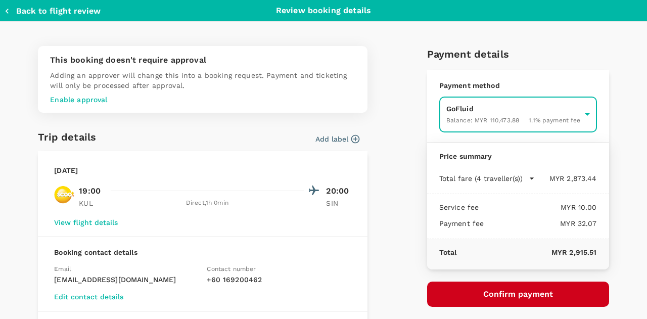
click at [519, 294] on button "Confirm payment" at bounding box center [518, 293] width 182 height 25
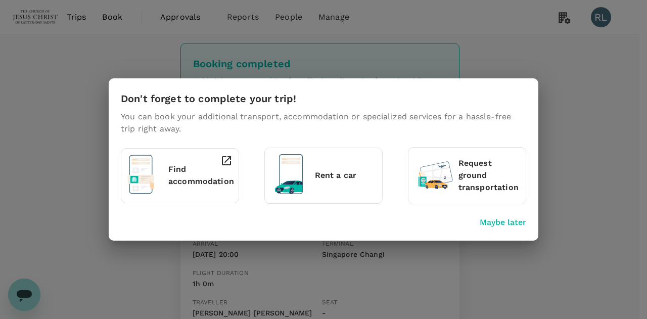
click at [497, 224] on p "Maybe later" at bounding box center [502, 222] width 46 height 12
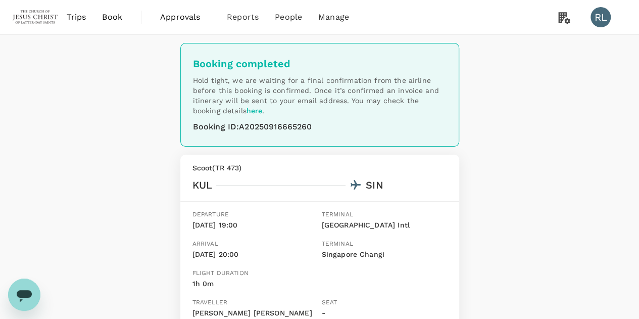
click at [113, 19] on span "Book" at bounding box center [112, 17] width 20 height 12
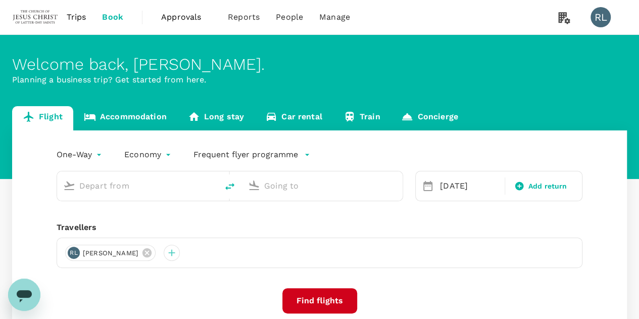
type input "Kuala Lumpur Intl ([GEOGRAPHIC_DATA])"
type input "Singapore Changi (SIN)"
type input "Kuala Lumpur Intl ([GEOGRAPHIC_DATA])"
type input "Singapore Changi (SIN)"
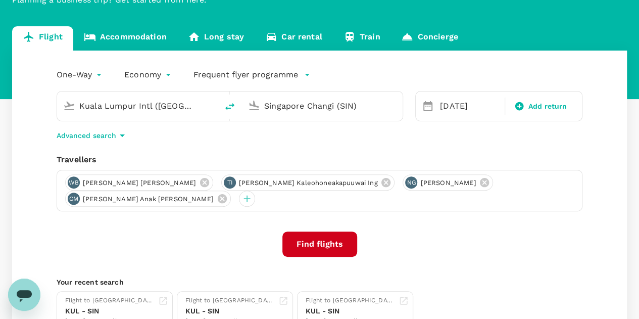
scroll to position [101, 0]
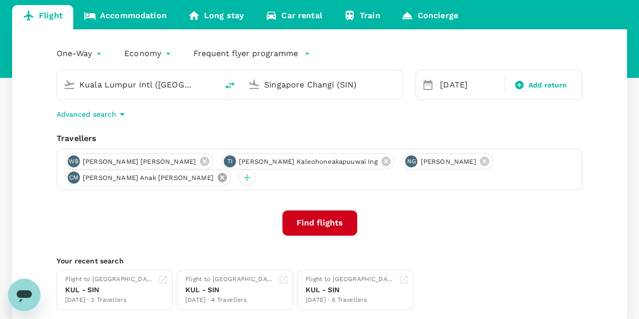
click at [217, 179] on icon at bounding box center [222, 177] width 11 height 11
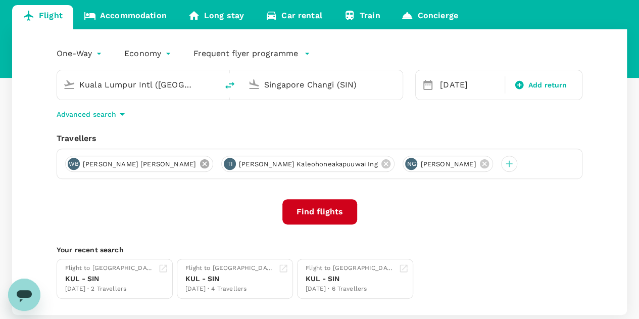
click at [200, 165] on icon at bounding box center [204, 163] width 9 height 9
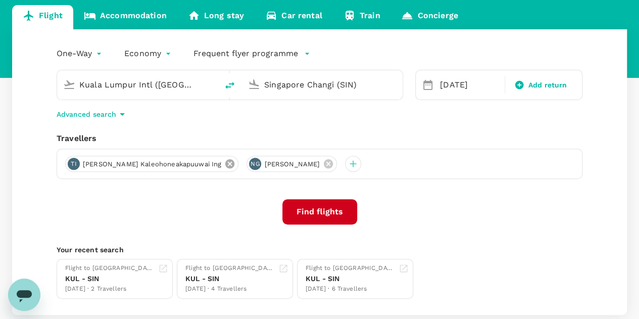
click at [225, 163] on icon at bounding box center [229, 163] width 9 height 9
click at [152, 163] on icon at bounding box center [146, 163] width 9 height 9
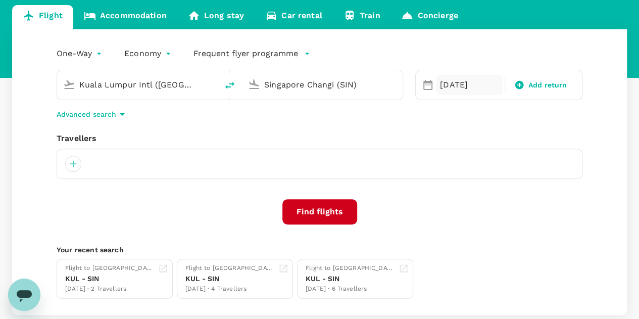
click at [458, 82] on div "[DATE]" at bounding box center [469, 85] width 67 height 20
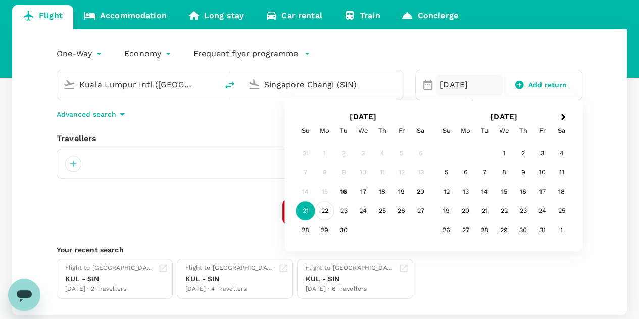
click at [322, 210] on div "22" at bounding box center [324, 210] width 19 height 19
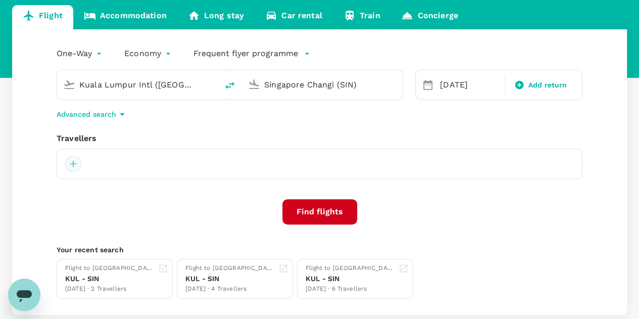
click at [70, 164] on div at bounding box center [73, 164] width 16 height 16
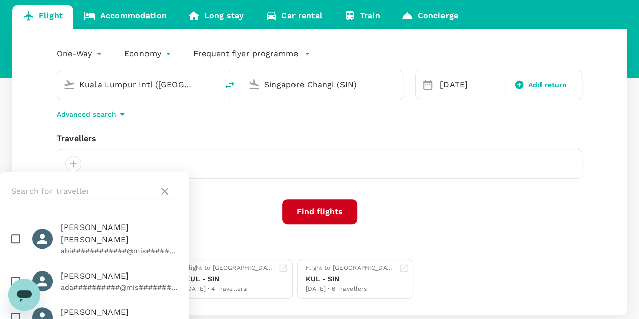
click at [72, 182] on div at bounding box center [94, 191] width 189 height 38
click at [72, 188] on input "text" at bounding box center [82, 191] width 143 height 16
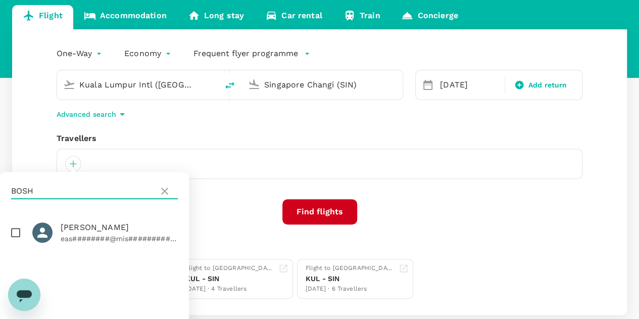
type input "BOSH"
click at [13, 234] on input "checkbox" at bounding box center [15, 232] width 21 height 21
checkbox input "true"
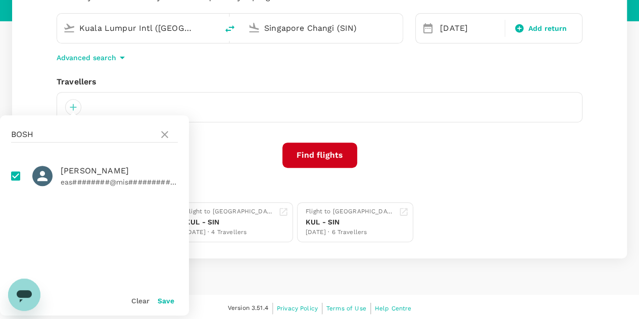
scroll to position [159, 0]
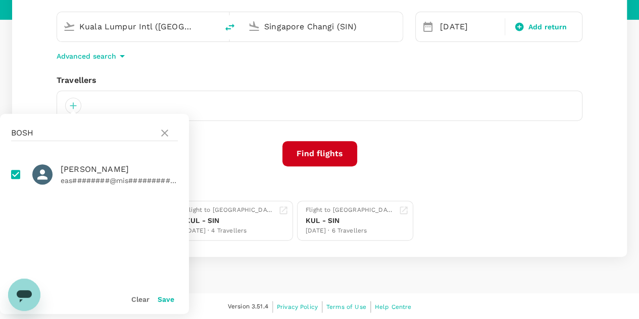
click at [167, 300] on button "Save" at bounding box center [166, 299] width 17 height 8
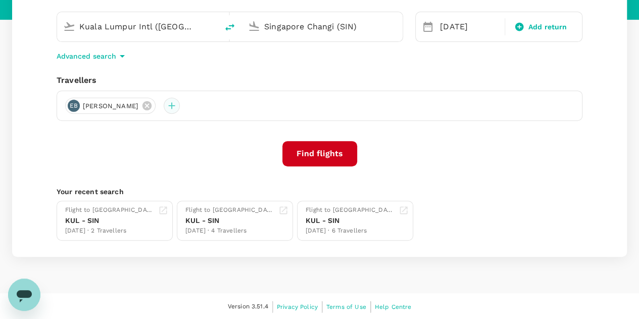
click at [180, 103] on div at bounding box center [172, 106] width 16 height 16
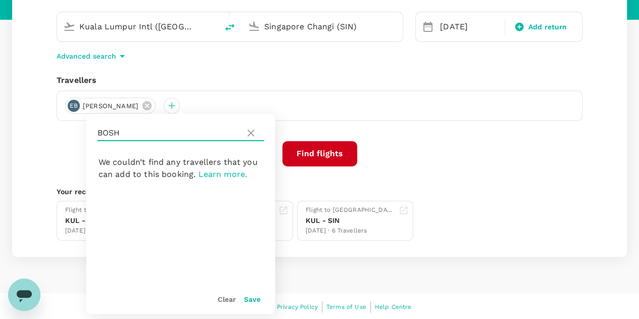
drag, startPoint x: 145, startPoint y: 133, endPoint x: 95, endPoint y: 133, distance: 50.0
click at [95, 133] on div "BOSH" at bounding box center [180, 133] width 189 height 38
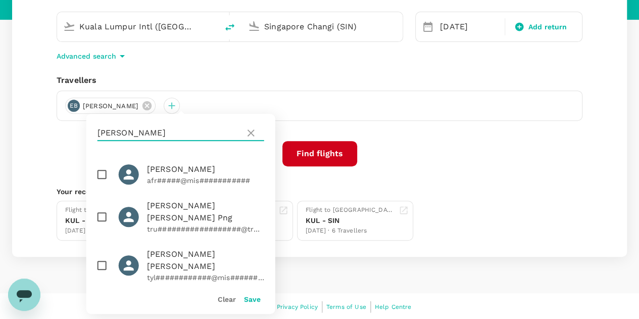
type input "FRAN"
click at [102, 172] on input "checkbox" at bounding box center [101, 174] width 21 height 21
checkbox input "true"
click at [252, 299] on button "Save" at bounding box center [252, 299] width 17 height 8
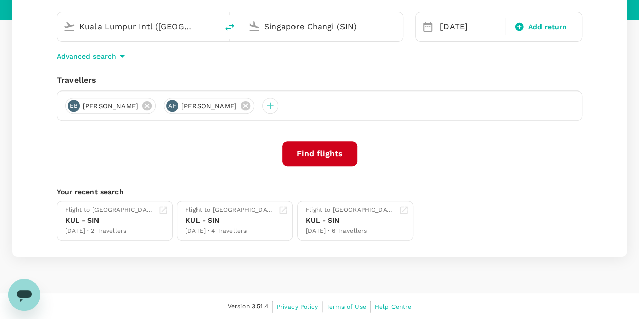
click at [324, 152] on button "Find flights" at bounding box center [319, 153] width 75 height 25
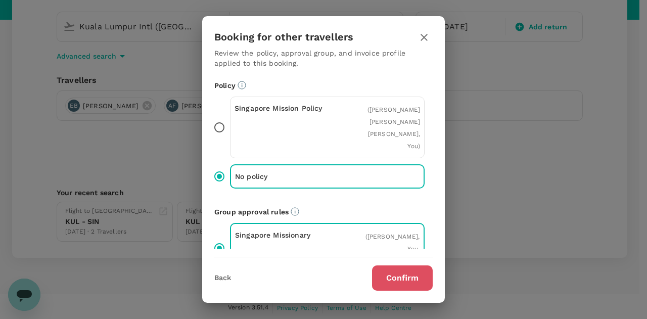
click at [404, 278] on button "Confirm" at bounding box center [402, 277] width 61 height 25
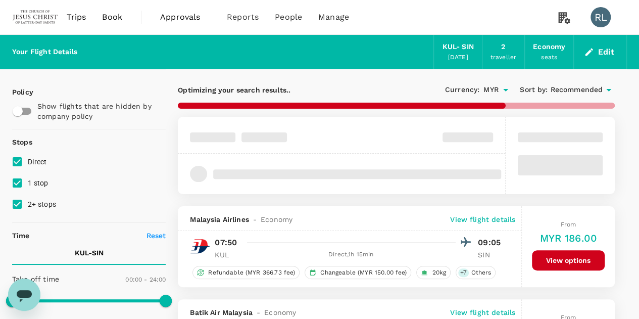
click at [576, 88] on span "Recommended" at bounding box center [576, 89] width 53 height 11
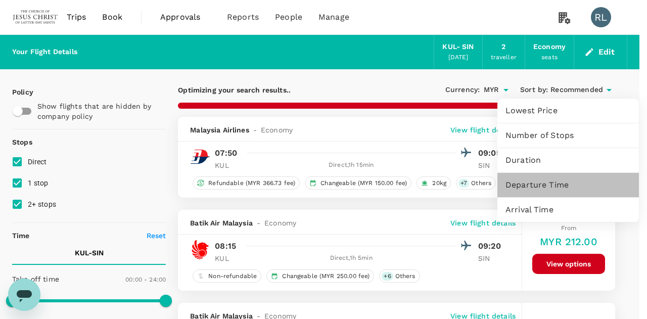
click at [529, 183] on span "Departure Time" at bounding box center [567, 185] width 125 height 12
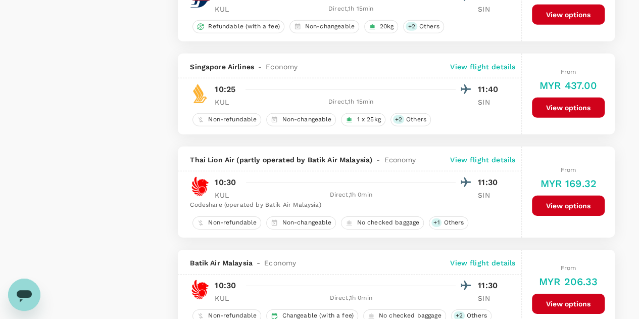
scroll to position [1465, 0]
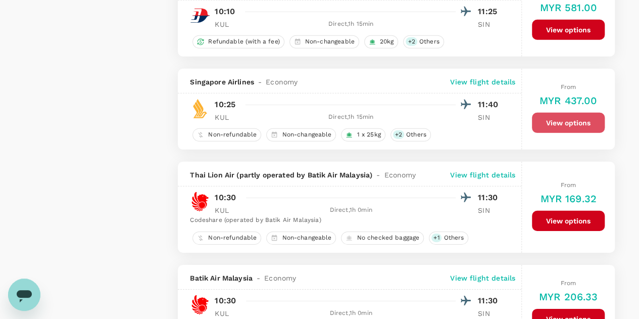
click at [549, 113] on button "View options" at bounding box center [568, 123] width 73 height 20
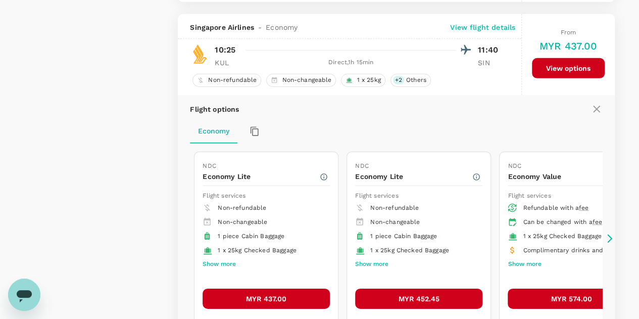
scroll to position [1528, 0]
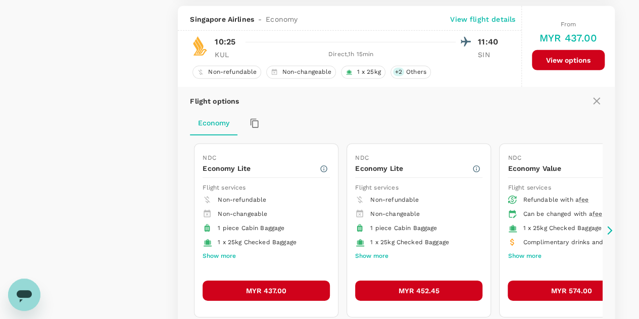
click at [282, 280] on button "MYR 437.00" at bounding box center [266, 290] width 127 height 20
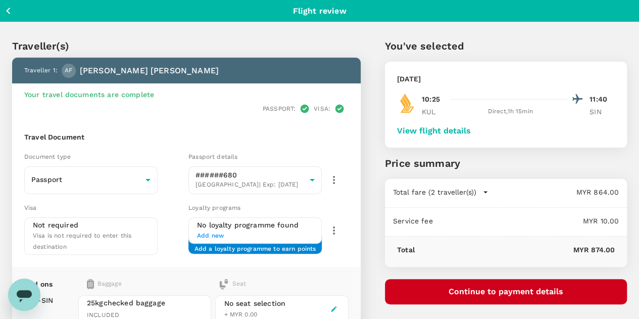
click at [471, 126] on button "View flight details" at bounding box center [434, 130] width 74 height 9
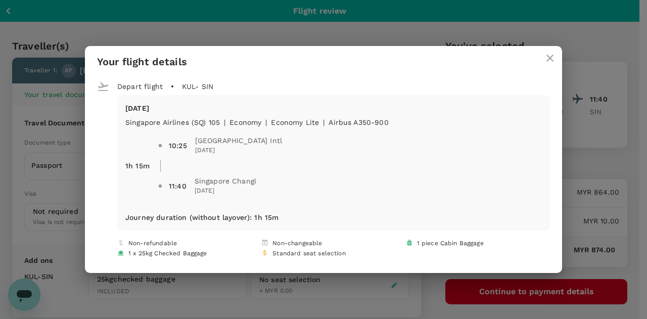
click at [544, 60] on icon "close" at bounding box center [550, 58] width 12 height 12
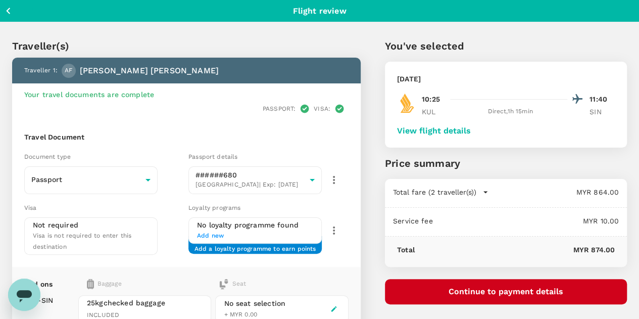
click at [518, 288] on button "Continue to payment details" at bounding box center [506, 291] width 242 height 25
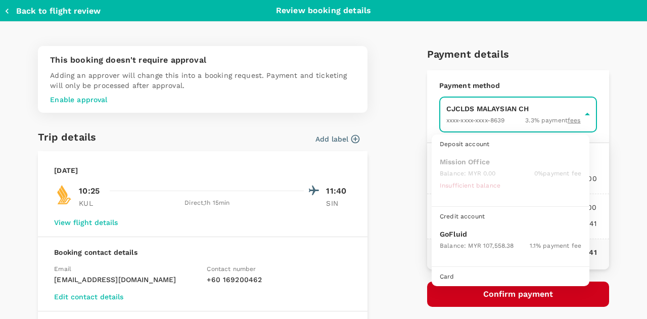
scroll to position [26, 0]
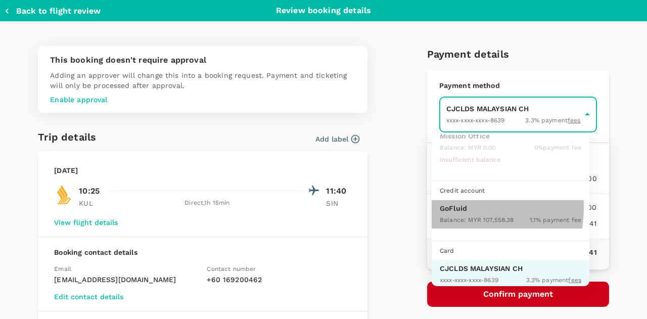
click at [449, 206] on p "GoFluid" at bounding box center [510, 208] width 141 height 10
type input "9b357727-6904-47bd-a44e-9a56bf7dfc7a"
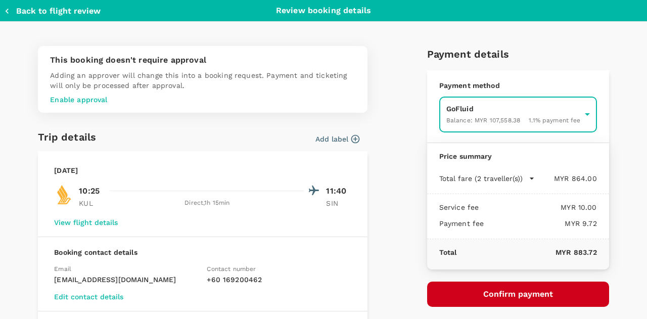
click at [510, 293] on button "Confirm payment" at bounding box center [518, 293] width 182 height 25
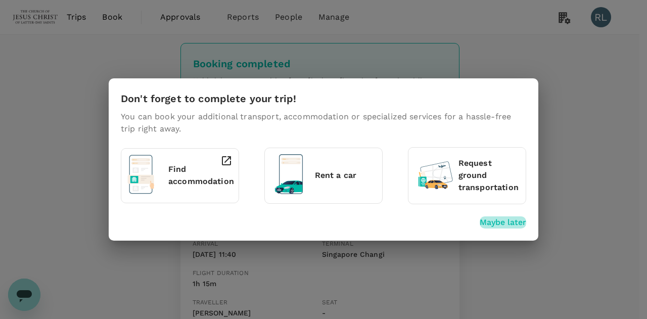
click at [491, 223] on p "Maybe later" at bounding box center [502, 222] width 46 height 12
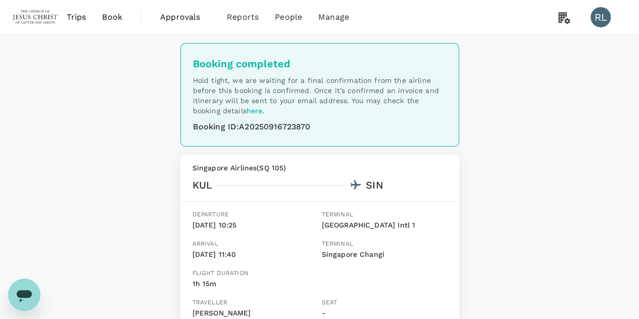
click at [113, 19] on span "Book" at bounding box center [112, 17] width 20 height 12
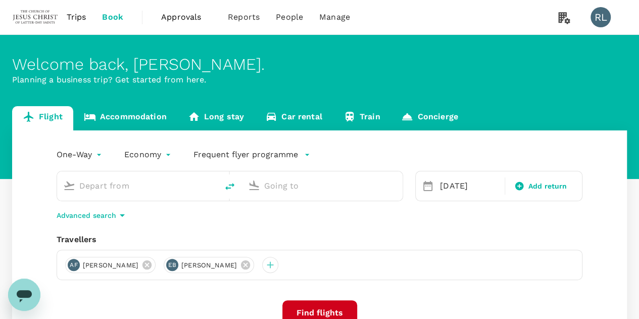
type input "Kuala Lumpur Intl ([GEOGRAPHIC_DATA])"
type input "Singapore Changi (SIN)"
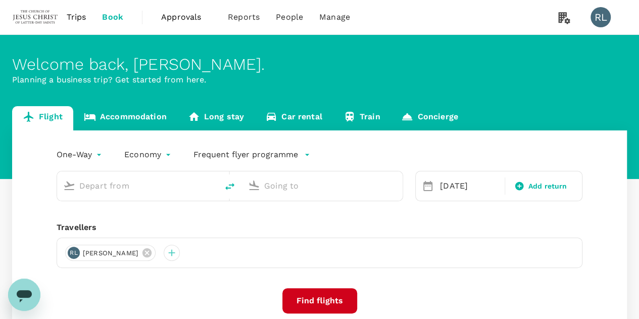
type input "Kuala Lumpur Intl ([GEOGRAPHIC_DATA])"
type input "Singapore Changi (SIN)"
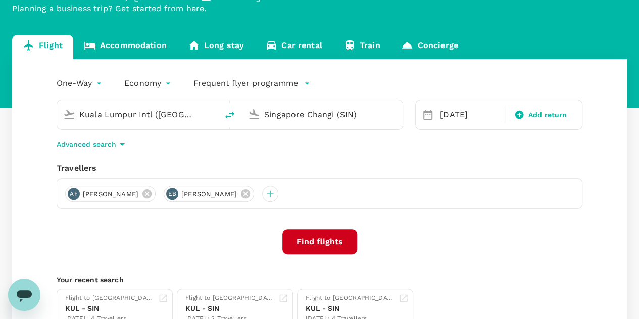
scroll to position [101, 0]
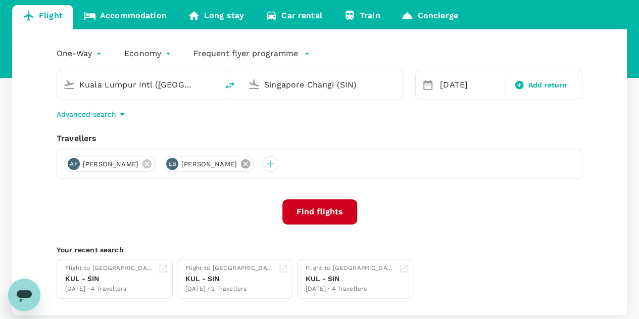
click at [250, 161] on icon at bounding box center [245, 163] width 9 height 9
click at [152, 165] on icon at bounding box center [146, 163] width 9 height 9
click at [74, 162] on div at bounding box center [73, 164] width 16 height 16
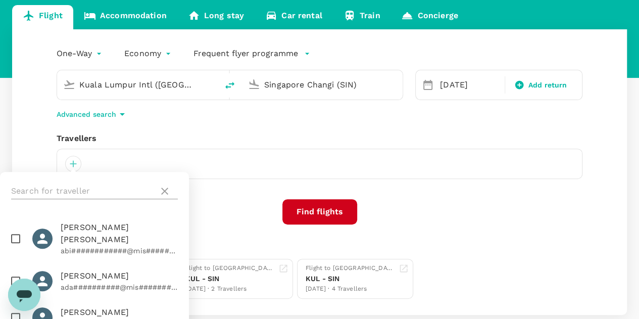
click at [81, 190] on input "text" at bounding box center [82, 191] width 143 height 16
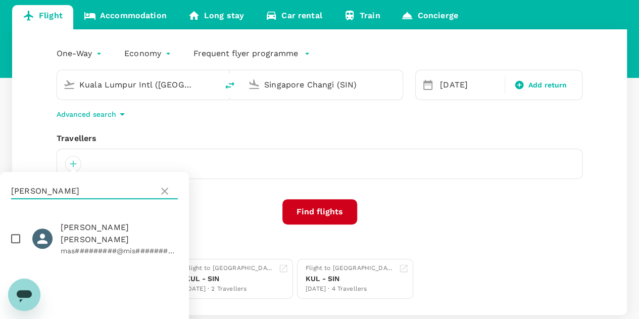
type input "[PERSON_NAME]"
click at [16, 233] on input "checkbox" at bounding box center [15, 238] width 21 height 21
checkbox input "true"
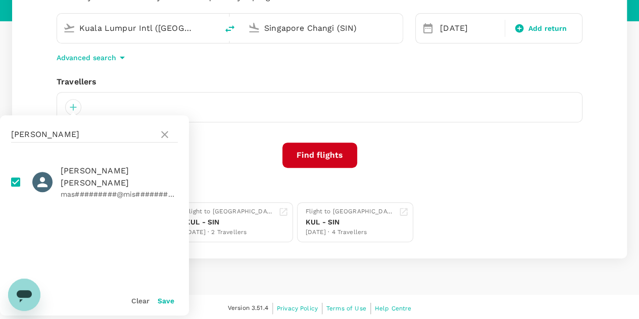
scroll to position [159, 0]
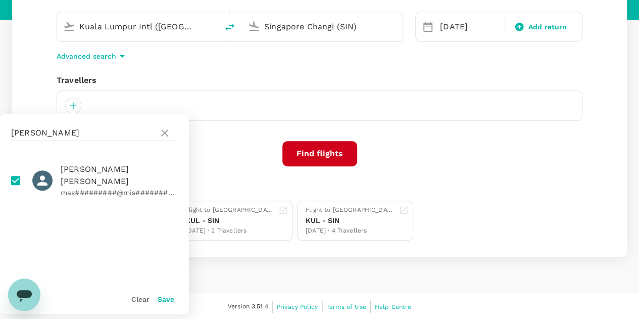
click at [165, 298] on button "Save" at bounding box center [166, 299] width 17 height 8
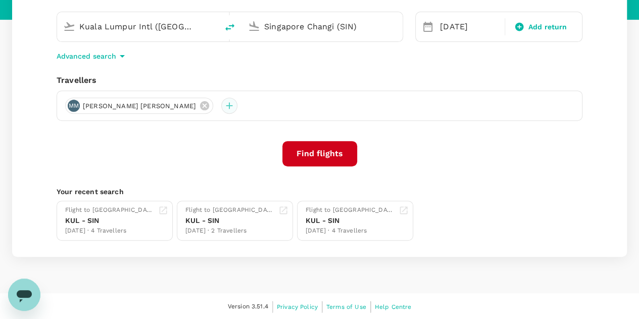
click at [221, 103] on div at bounding box center [229, 106] width 16 height 16
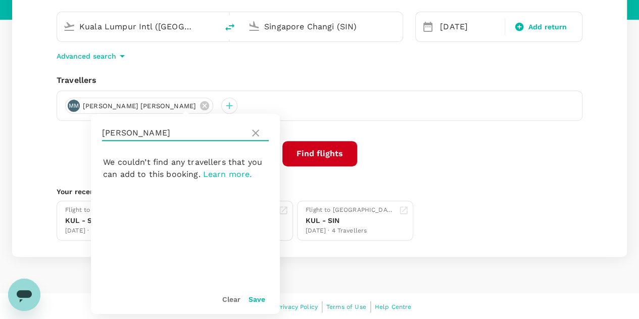
click at [153, 128] on input "[PERSON_NAME]" at bounding box center [173, 133] width 143 height 16
drag, startPoint x: 153, startPoint y: 128, endPoint x: 105, endPoint y: 129, distance: 48.0
click at [105, 129] on input "[PERSON_NAME]" at bounding box center [173, 133] width 143 height 16
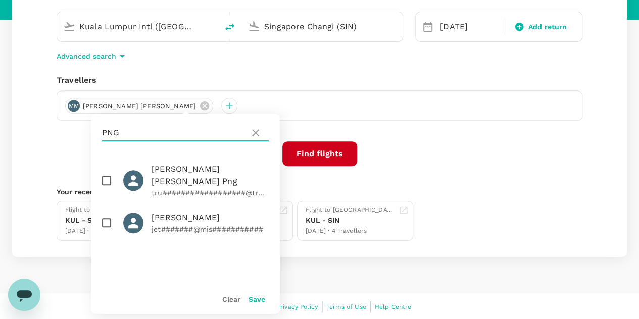
type input "PNG"
click at [106, 212] on input "checkbox" at bounding box center [106, 222] width 21 height 21
checkbox input "true"
click at [256, 300] on button "Save" at bounding box center [257, 299] width 17 height 8
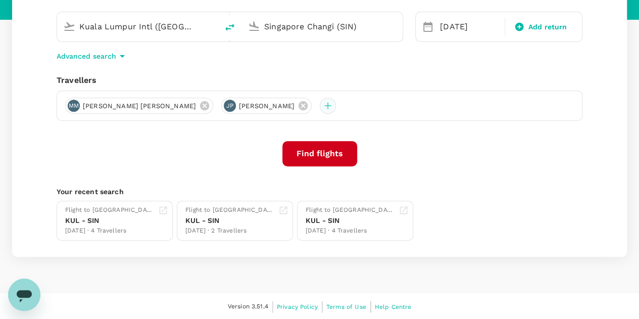
click at [320, 101] on div at bounding box center [328, 106] width 16 height 16
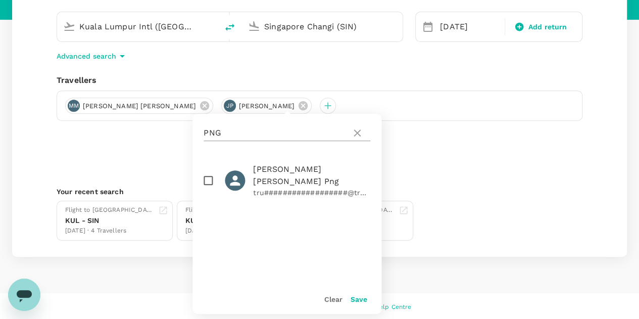
click at [266, 133] on input "PNG" at bounding box center [275, 133] width 143 height 16
type input "P"
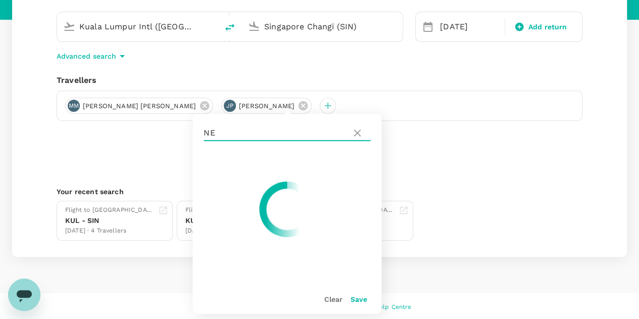
type input "N"
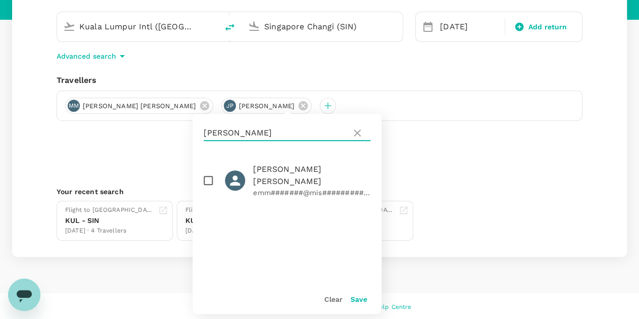
type input "HENAO"
click at [208, 173] on input "checkbox" at bounding box center [208, 180] width 21 height 21
checkbox input "true"
click at [356, 301] on button "Save" at bounding box center [358, 299] width 17 height 8
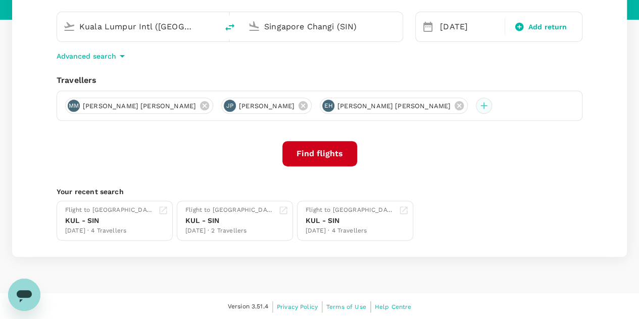
click at [476, 109] on div at bounding box center [484, 106] width 16 height 16
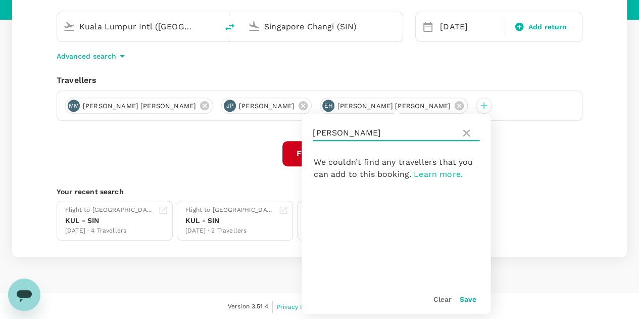
drag, startPoint x: 377, startPoint y: 128, endPoint x: 313, endPoint y: 130, distance: 63.7
click at [313, 130] on input "HENAO" at bounding box center [384, 133] width 143 height 16
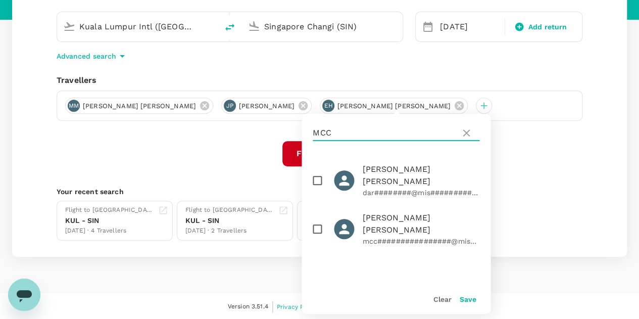
type input "MCC"
click at [318, 174] on input "checkbox" at bounding box center [317, 180] width 21 height 21
checkbox input "true"
click at [468, 295] on button "Save" at bounding box center [467, 299] width 17 height 8
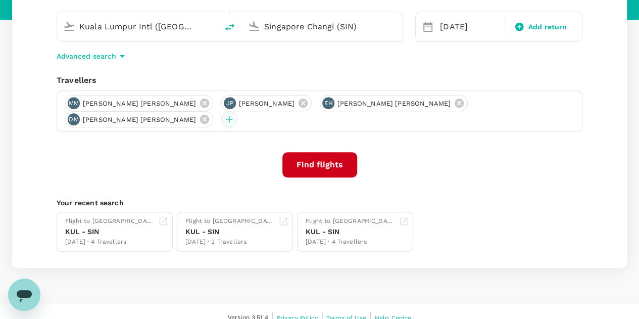
click at [237, 111] on div at bounding box center [229, 119] width 16 height 16
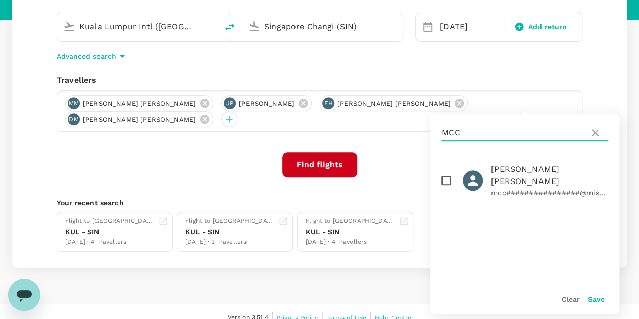
drag, startPoint x: 467, startPoint y: 136, endPoint x: 433, endPoint y: 132, distance: 34.1
click at [433, 132] on div "MCC" at bounding box center [524, 133] width 189 height 38
type input "GUY"
click at [447, 173] on input "checkbox" at bounding box center [446, 180] width 21 height 21
checkbox input "true"
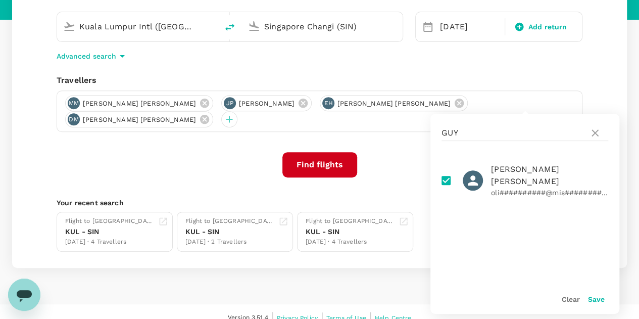
click at [595, 298] on button "Save" at bounding box center [596, 299] width 17 height 8
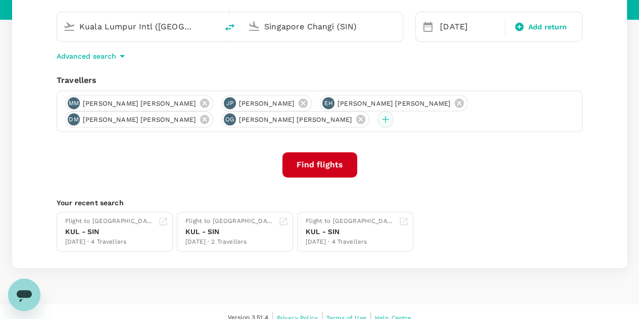
click at [377, 119] on div at bounding box center [385, 119] width 16 height 16
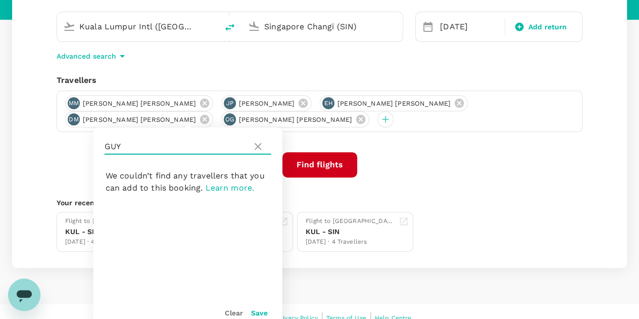
drag, startPoint x: 136, startPoint y: 142, endPoint x: 92, endPoint y: 143, distance: 44.0
click at [92, 143] on div "One-Way oneway Economy economy Frequent flyer programme Kuala Lumpur Intl (KUL)…" at bounding box center [319, 119] width 615 height 297
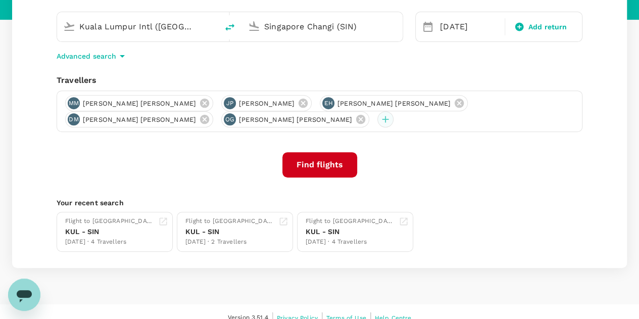
click at [377, 121] on div at bounding box center [385, 119] width 16 height 16
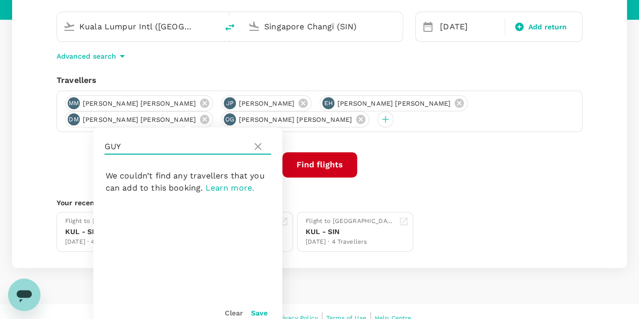
drag, startPoint x: 160, startPoint y: 140, endPoint x: 104, endPoint y: 143, distance: 56.1
click at [104, 143] on div "GUY" at bounding box center [187, 146] width 189 height 38
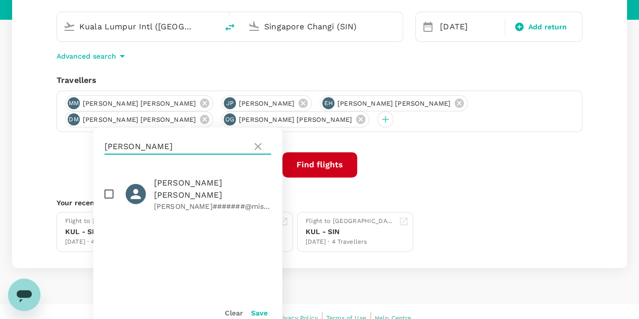
type input "JONES"
click at [110, 187] on input "checkbox" at bounding box center [109, 193] width 21 height 21
checkbox input "true"
click at [261, 311] on button "Save" at bounding box center [259, 313] width 17 height 8
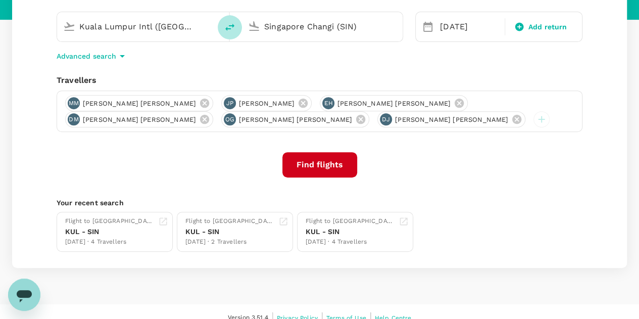
click at [229, 24] on icon "delete" at bounding box center [230, 27] width 12 height 12
type input "Singapore Changi (SIN)"
type input "Kuala Lumpur Intl ([GEOGRAPHIC_DATA])"
click at [455, 27] on div "22 Sep" at bounding box center [469, 27] width 67 height 20
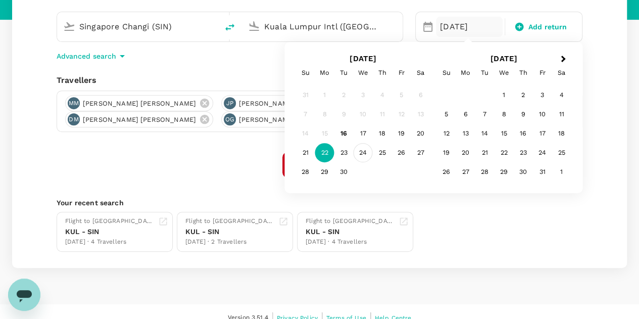
click at [364, 151] on div "24" at bounding box center [363, 152] width 19 height 19
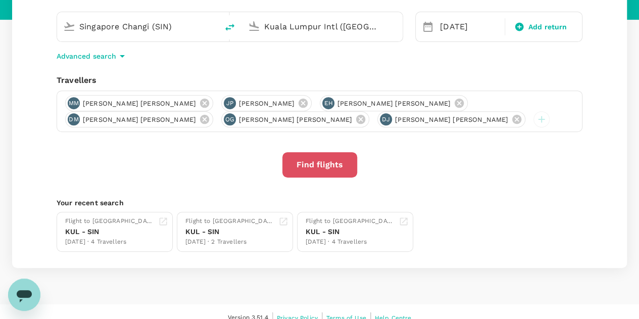
click at [317, 166] on button "Find flights" at bounding box center [319, 164] width 75 height 25
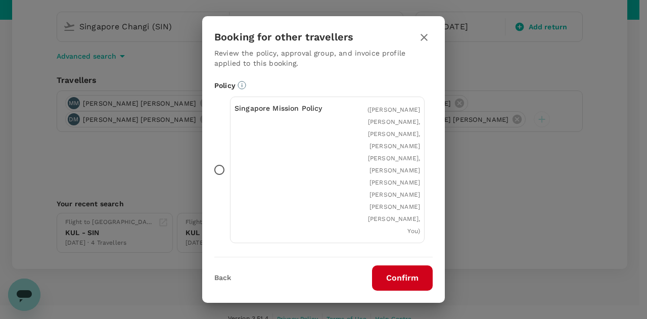
click at [404, 277] on button "Confirm" at bounding box center [402, 277] width 61 height 25
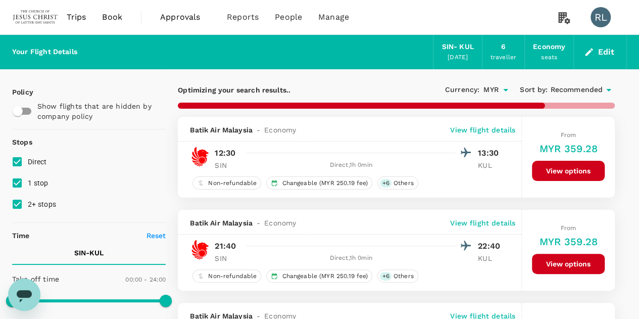
type input "860"
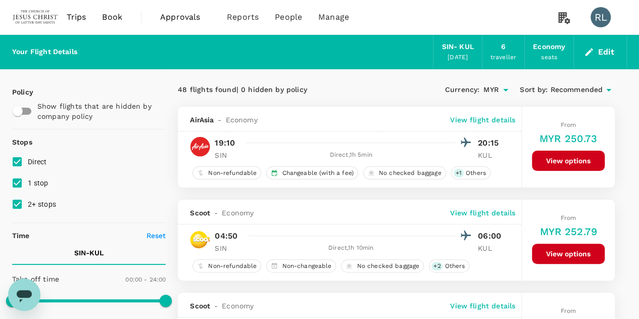
click at [572, 90] on span "Recommended" at bounding box center [576, 89] width 53 height 11
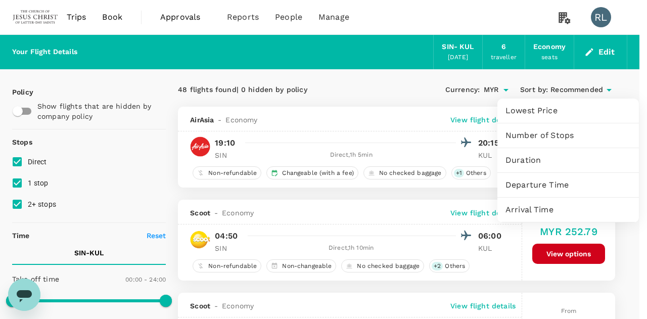
click at [542, 187] on span "Departure Time" at bounding box center [567, 185] width 125 height 12
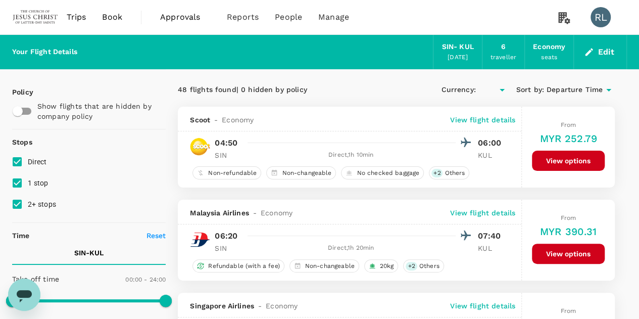
type input "MYR"
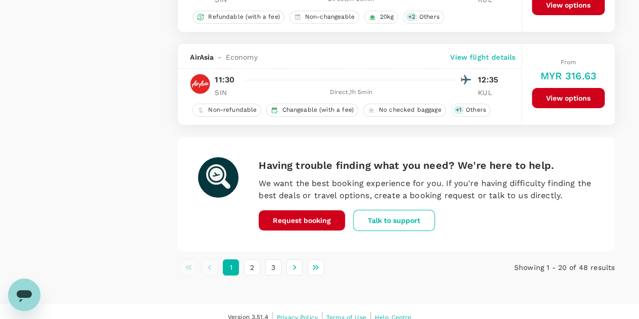
scroll to position [1875, 0]
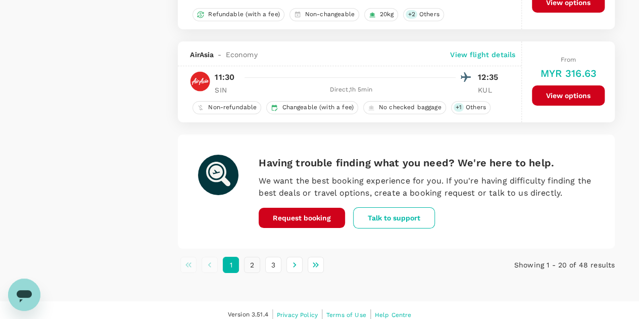
click at [252, 257] on button "2" at bounding box center [252, 265] width 16 height 16
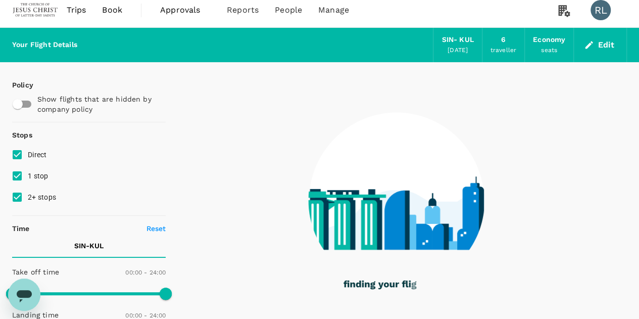
scroll to position [0, 0]
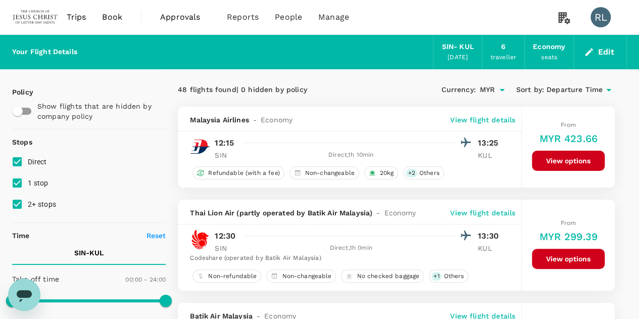
click at [555, 257] on button "View options" at bounding box center [568, 259] width 73 height 20
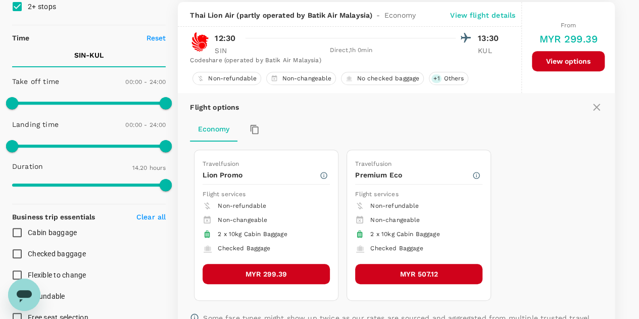
scroll to position [199, 0]
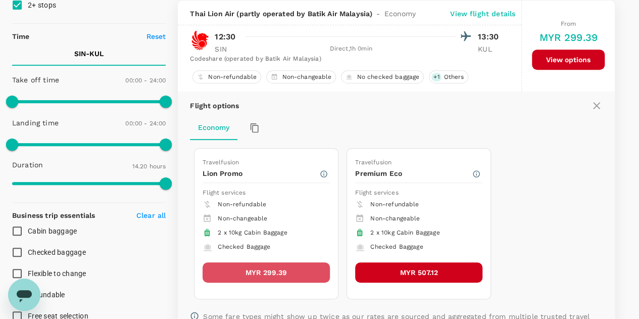
click at [277, 268] on button "MYR 299.39" at bounding box center [266, 272] width 127 height 20
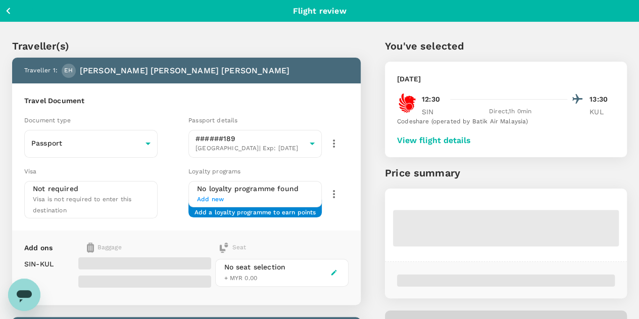
click at [471, 141] on button "View flight details" at bounding box center [434, 140] width 74 height 9
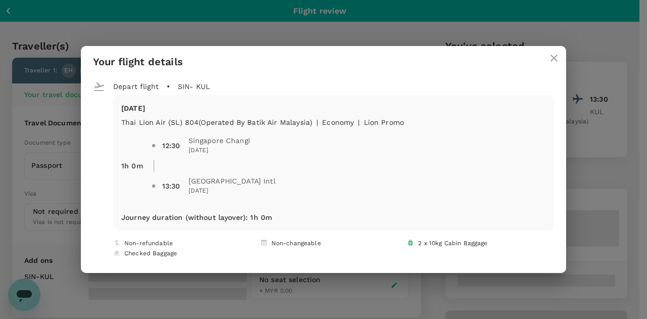
click at [552, 64] on button "close" at bounding box center [554, 58] width 24 height 24
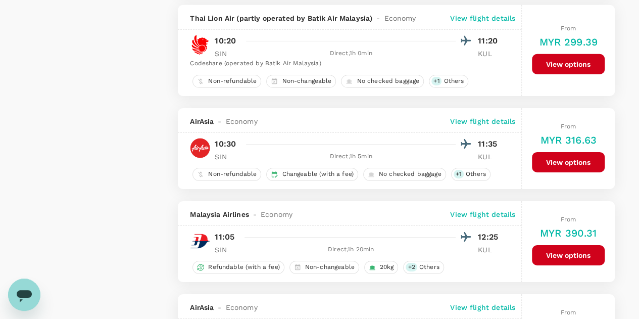
scroll to position [1875, 0]
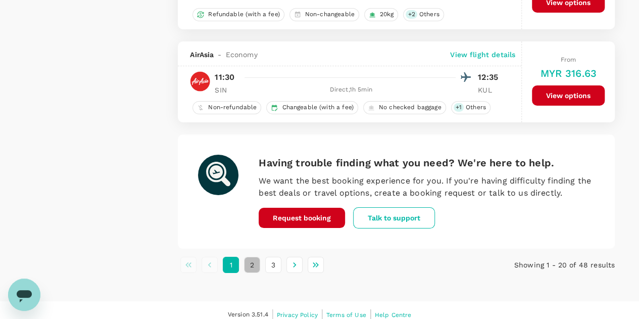
click at [252, 257] on button "2" at bounding box center [252, 265] width 16 height 16
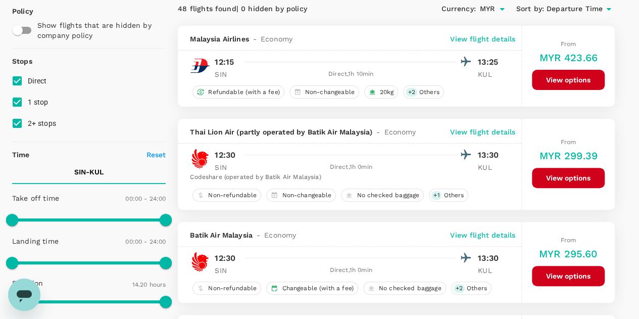
scroll to position [101, 0]
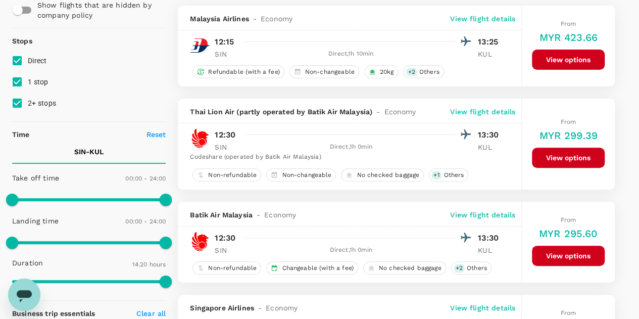
click at [570, 253] on button "View options" at bounding box center [568, 256] width 73 height 20
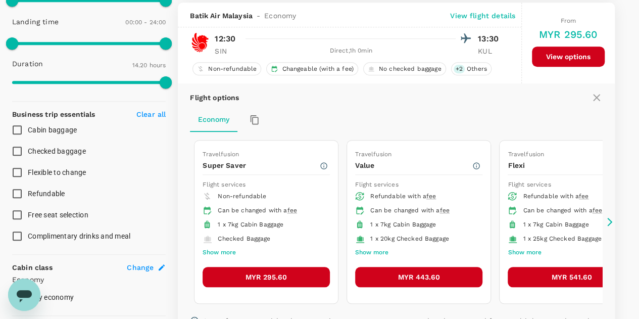
scroll to position [302, 0]
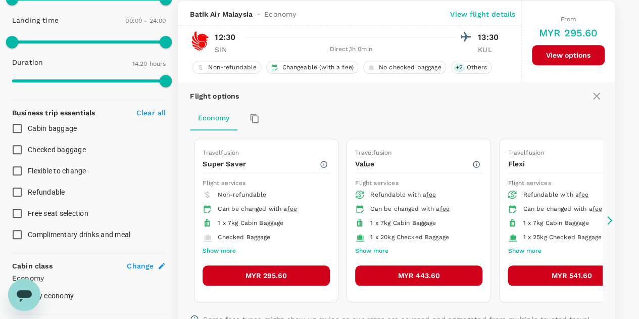
click at [297, 268] on button "MYR 295.60" at bounding box center [266, 275] width 127 height 20
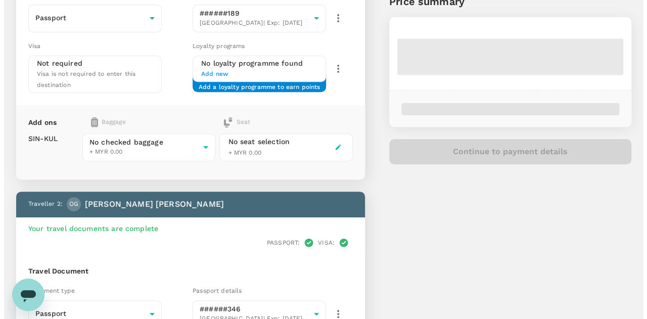
scroll to position [5, 0]
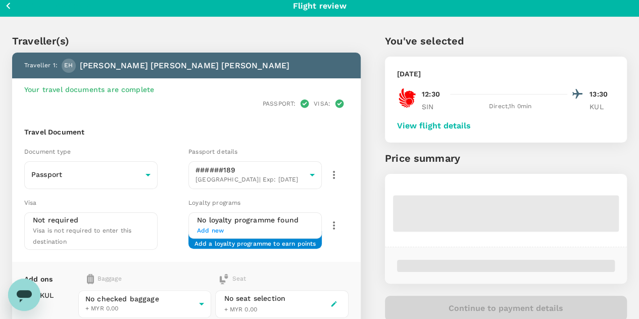
click at [471, 125] on button "View flight details" at bounding box center [434, 125] width 74 height 9
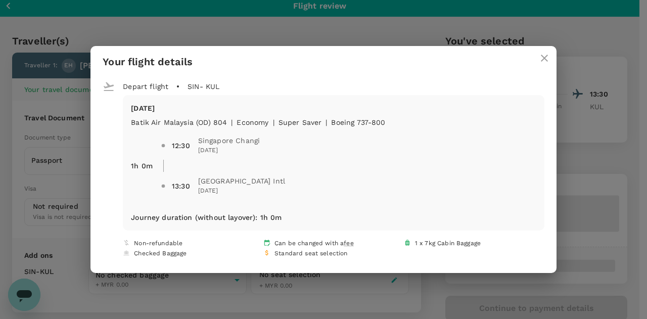
click at [539, 52] on icon "close" at bounding box center [544, 58] width 12 height 12
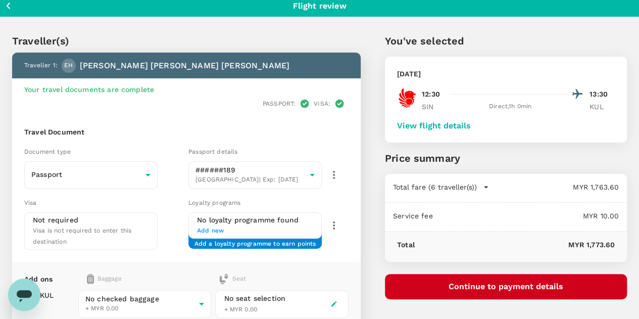
click at [471, 126] on button "View flight details" at bounding box center [434, 125] width 74 height 9
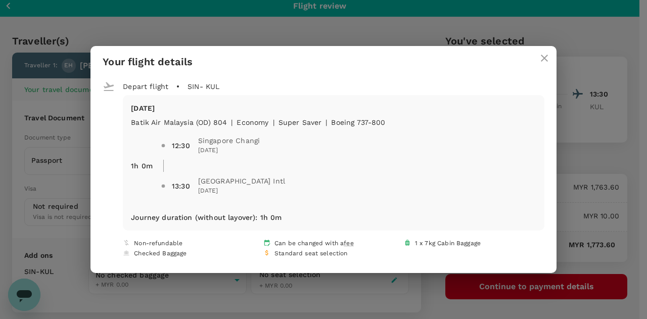
click at [539, 57] on icon "close" at bounding box center [544, 58] width 12 height 12
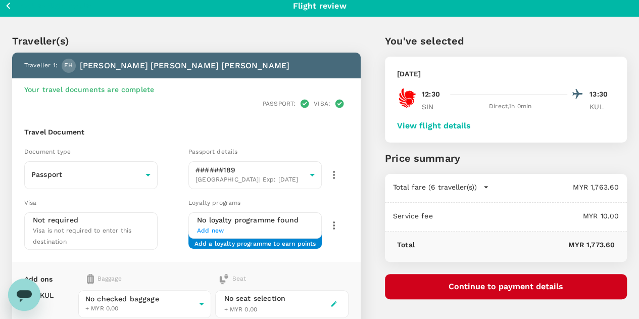
click at [511, 285] on button "Continue to payment details" at bounding box center [506, 286] width 242 height 25
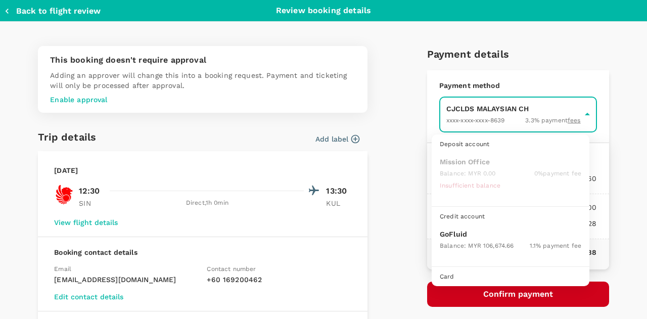
scroll to position [26, 0]
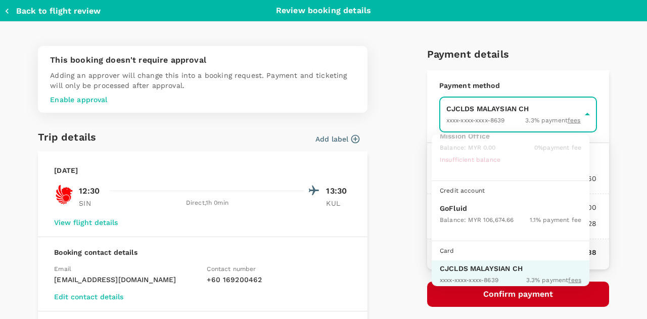
click at [454, 208] on p "GoFluid" at bounding box center [510, 208] width 141 height 10
type input "9b357727-6904-47bd-a44e-9a56bf7dfc7a"
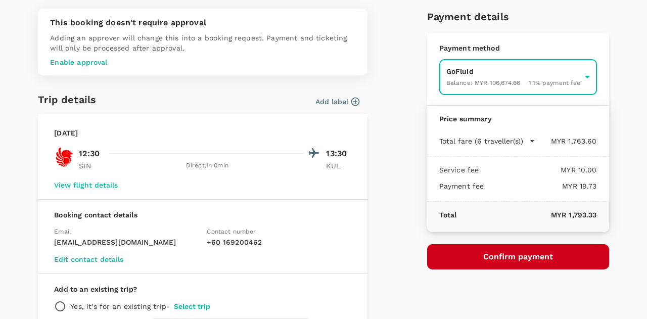
scroll to position [51, 0]
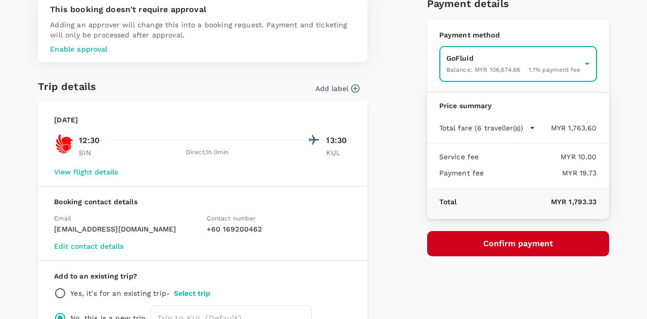
click at [479, 241] on button "Confirm payment" at bounding box center [518, 243] width 182 height 25
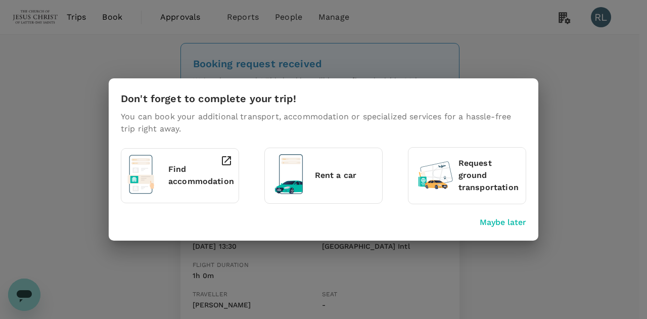
click at [503, 222] on p "Maybe later" at bounding box center [502, 222] width 46 height 12
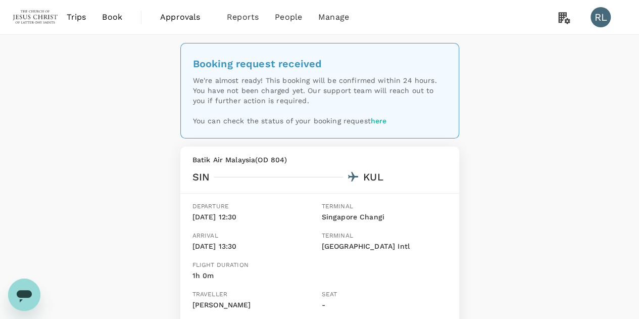
click at [111, 16] on span "Book" at bounding box center [112, 17] width 20 height 12
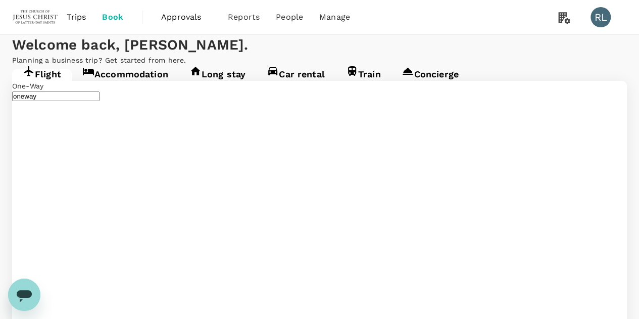
type input "Singapore Changi (SIN)"
type input "Kuala Lumpur Intl ([GEOGRAPHIC_DATA])"
type input "Singapore Changi (SIN)"
type input "Kuala Lumpur Intl ([GEOGRAPHIC_DATA])"
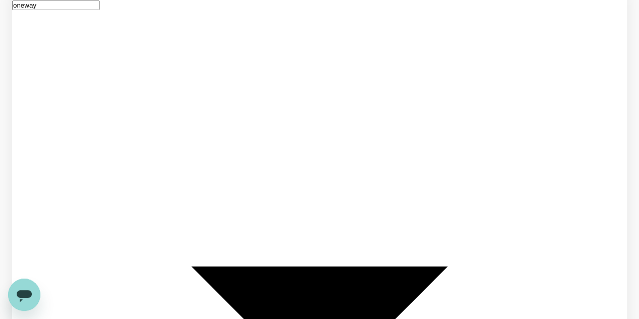
scroll to position [101, 0]
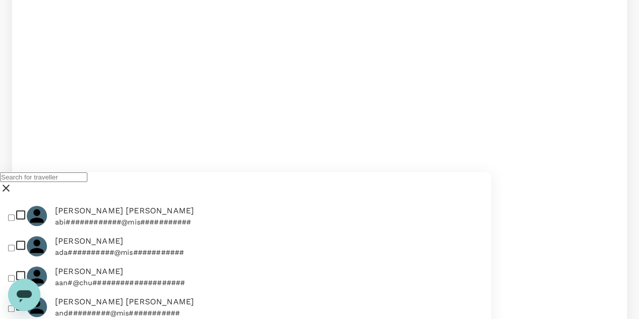
click at [84, 182] on input "text" at bounding box center [43, 177] width 87 height 10
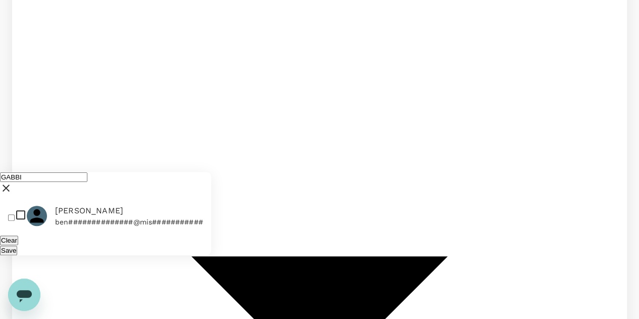
type input "GABBI"
click at [15, 221] on input "checkbox" at bounding box center [11, 217] width 7 height 7
checkbox input "true"
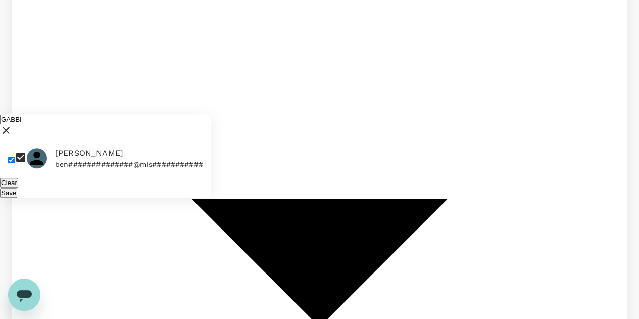
scroll to position [159, 0]
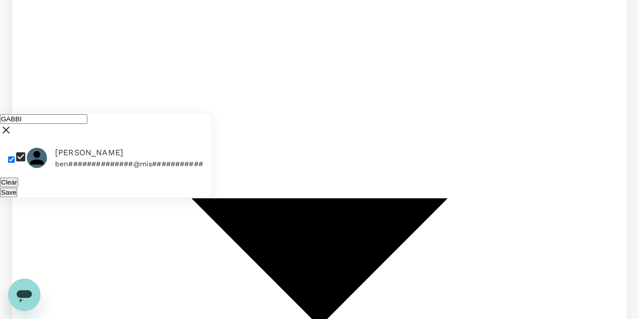
click at [17, 197] on button "Save" at bounding box center [8, 192] width 17 height 10
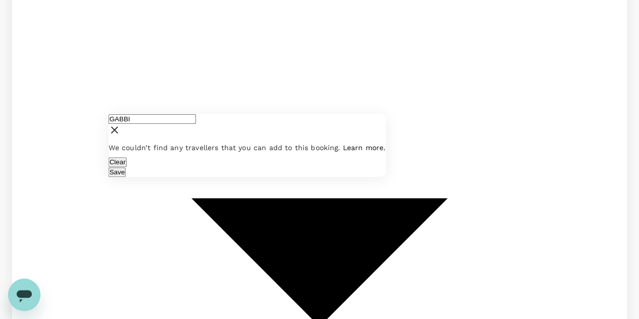
drag, startPoint x: 182, startPoint y: 132, endPoint x: 107, endPoint y: 135, distance: 75.3
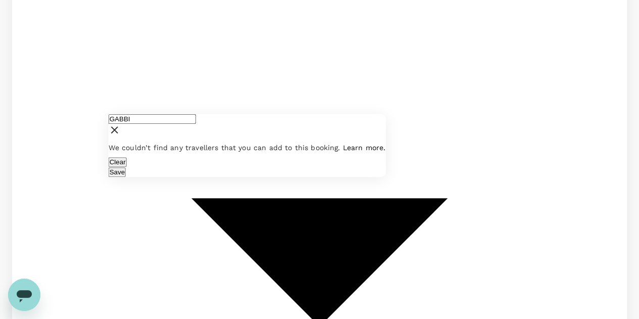
drag, startPoint x: 156, startPoint y: 134, endPoint x: 121, endPoint y: 133, distance: 34.4
click at [121, 124] on input "GABBI" at bounding box center [152, 119] width 87 height 10
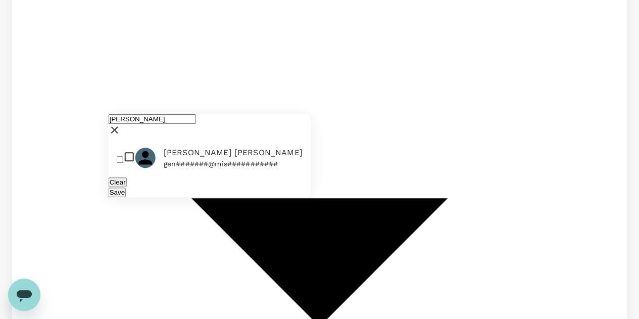
type input "huish"
drag, startPoint x: 125, startPoint y: 173, endPoint x: 147, endPoint y: 196, distance: 31.1
click at [123, 163] on input "checkbox" at bounding box center [120, 159] width 7 height 7
checkbox input "true"
click at [126, 197] on button "Save" at bounding box center [117, 192] width 17 height 10
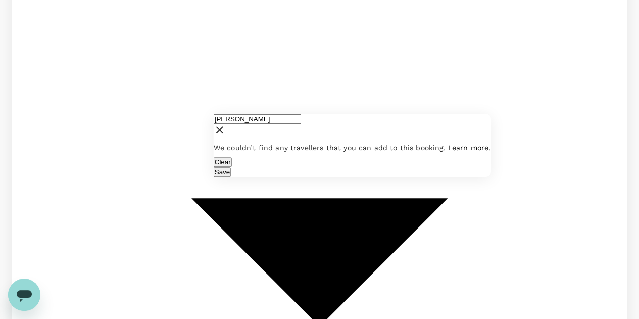
drag, startPoint x: 297, startPoint y: 127, endPoint x: 226, endPoint y: 130, distance: 70.3
click at [226, 124] on input "huish" at bounding box center [257, 119] width 87 height 10
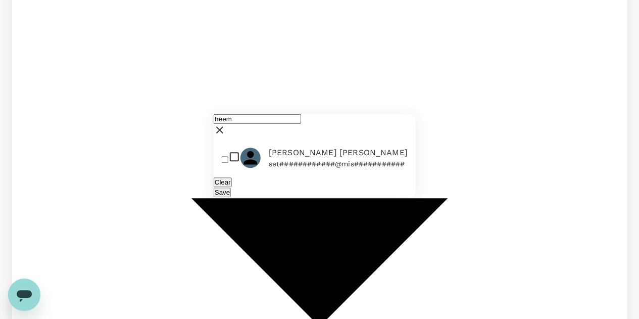
type input "freem"
click at [228, 163] on input "checkbox" at bounding box center [225, 159] width 7 height 7
checkbox input "true"
click at [231, 197] on button "Save" at bounding box center [222, 192] width 17 height 10
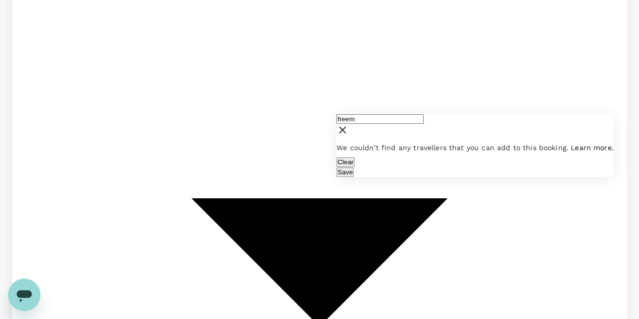
drag, startPoint x: 394, startPoint y: 131, endPoint x: 337, endPoint y: 135, distance: 56.2
click at [337, 135] on div "freem" at bounding box center [474, 126] width 277 height 25
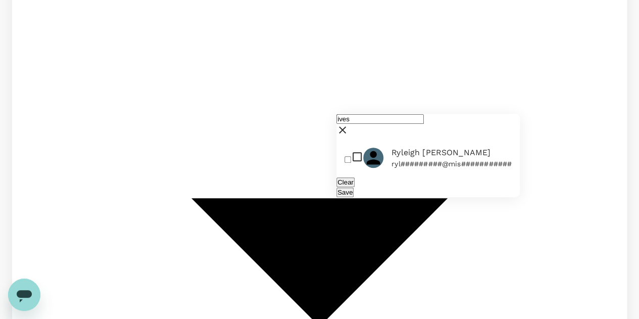
type input "ives"
click at [351, 163] on input "checkbox" at bounding box center [348, 159] width 7 height 7
checkbox input "true"
click at [354, 197] on button "Save" at bounding box center [344, 192] width 17 height 10
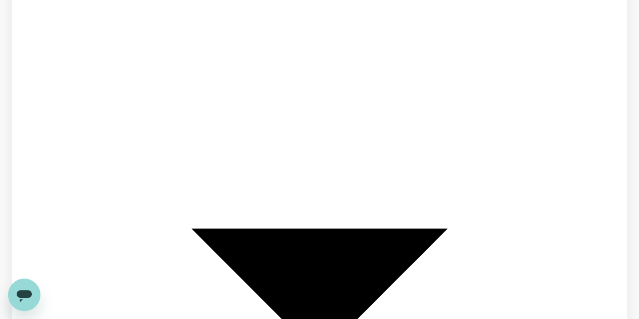
scroll to position [109, 0]
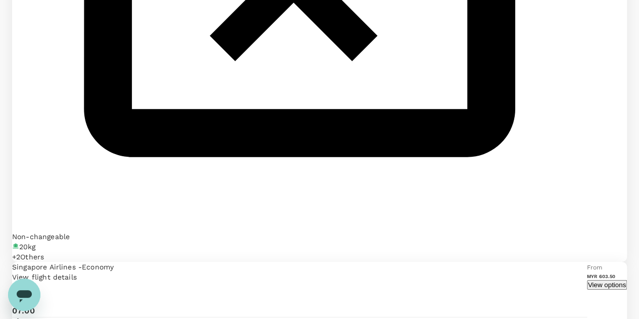
scroll to position [1516, 0]
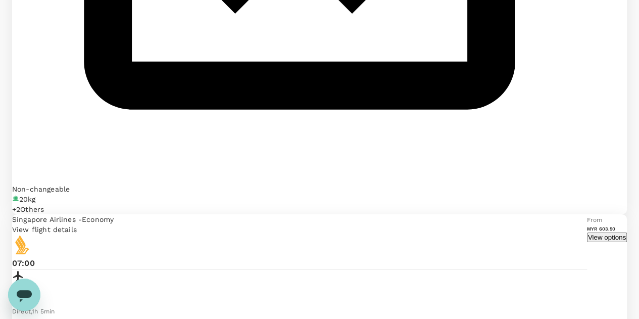
scroll to position [1618, 0]
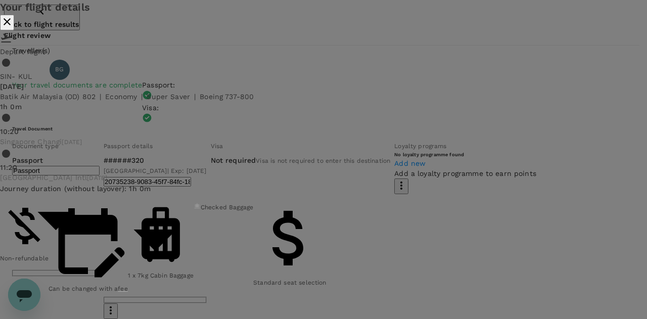
click at [11, 25] on icon "close" at bounding box center [7, 21] width 7 height 7
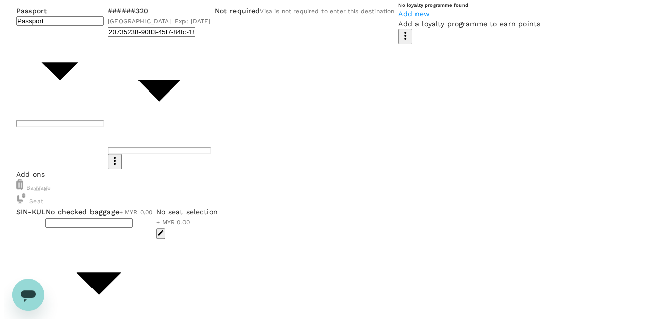
scroll to position [152, 0]
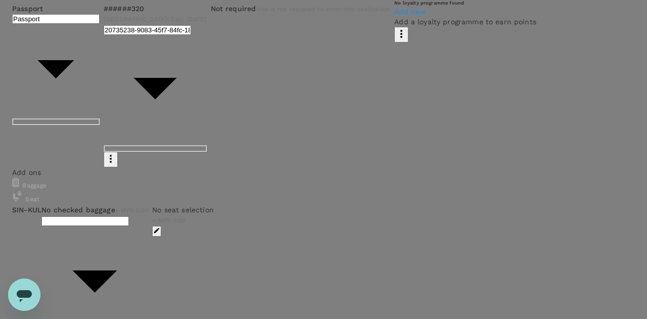
type input "9b357727-6904-47bd-a44e-9a56bf7dfc7a"
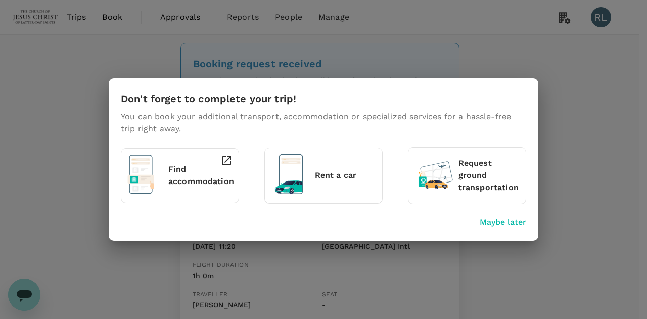
click at [499, 223] on p "Maybe later" at bounding box center [502, 222] width 46 height 12
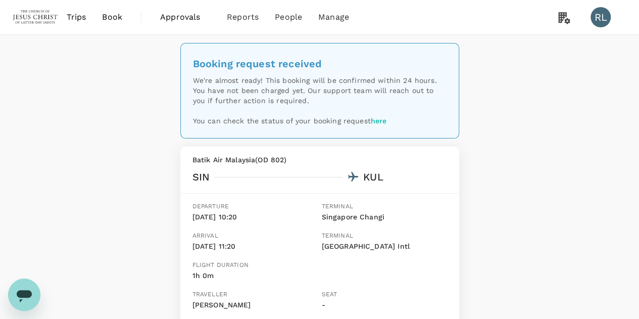
click at [112, 14] on span "Book" at bounding box center [112, 17] width 20 height 12
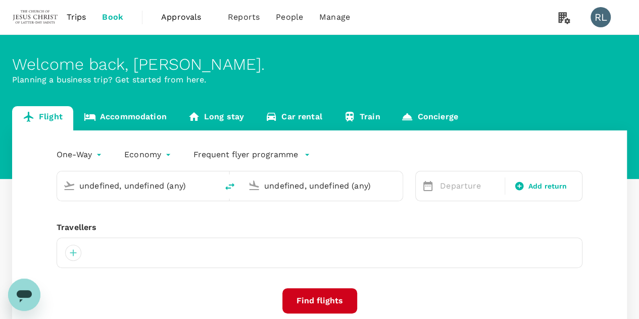
type input "Singapore Changi (SIN)"
type input "Kuala Lumpur Intl ([GEOGRAPHIC_DATA])"
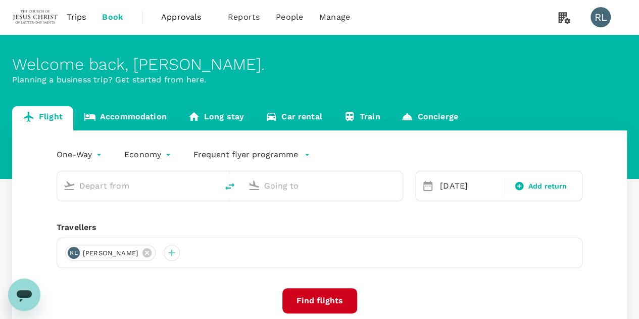
type input "Singapore Changi (SIN)"
type input "Kuala Lumpur Intl ([GEOGRAPHIC_DATA])"
type input "Singapore Changi (SIN)"
type input "Kuala Lumpur Intl ([GEOGRAPHIC_DATA])"
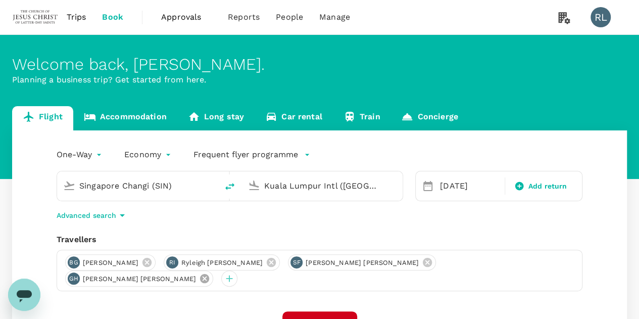
click at [209, 274] on icon at bounding box center [204, 278] width 9 height 9
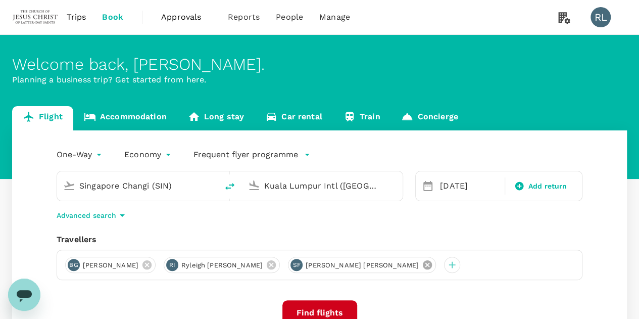
click at [422, 265] on icon at bounding box center [427, 264] width 11 height 11
click at [277, 264] on icon at bounding box center [271, 264] width 11 height 11
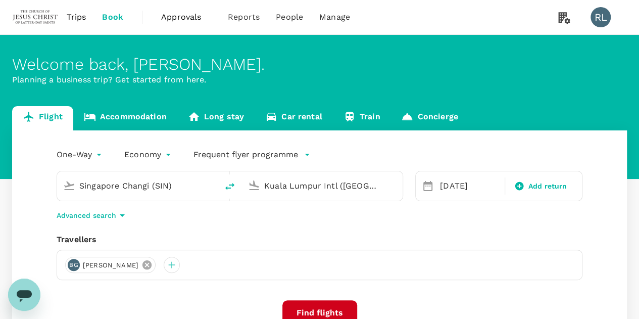
click at [153, 264] on icon at bounding box center [146, 264] width 11 height 11
click at [73, 267] on div at bounding box center [73, 265] width 16 height 16
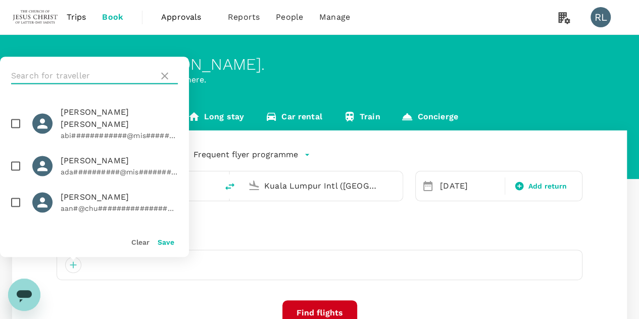
click at [76, 72] on input "text" at bounding box center [82, 76] width 143 height 16
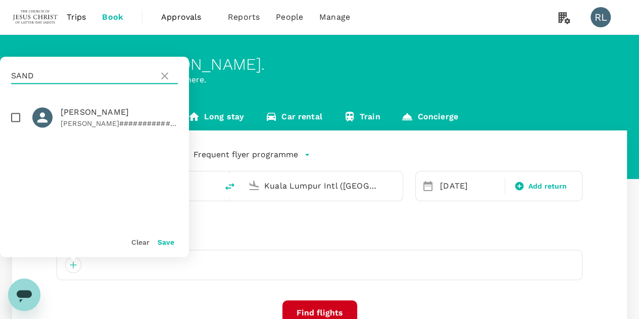
type input "SAND"
click at [14, 117] on input "checkbox" at bounding box center [15, 117] width 21 height 21
checkbox input "true"
click at [161, 242] on button "Save" at bounding box center [166, 242] width 17 height 8
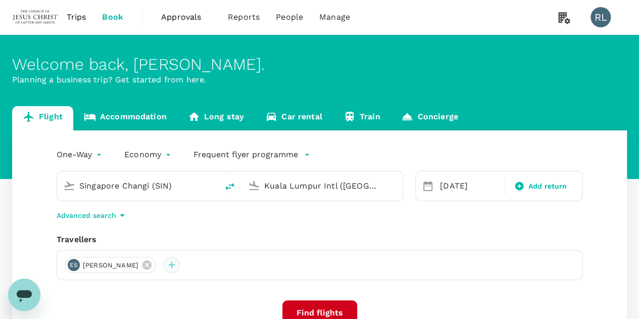
click at [180, 267] on div at bounding box center [172, 265] width 16 height 16
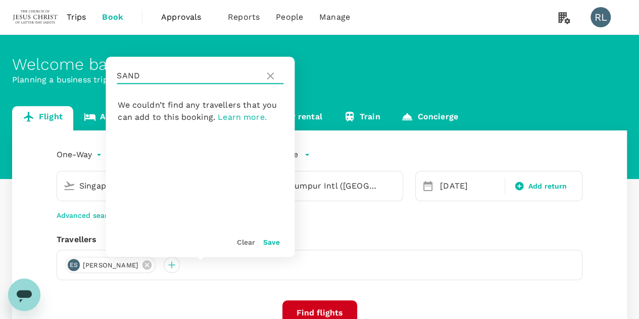
drag, startPoint x: 145, startPoint y: 74, endPoint x: 114, endPoint y: 75, distance: 31.4
click at [114, 75] on div "SAND" at bounding box center [200, 76] width 189 height 38
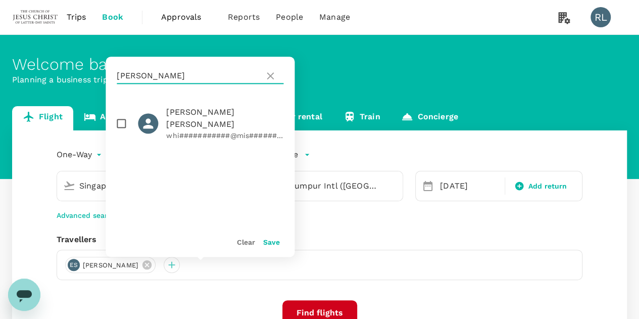
type input "[PERSON_NAME]"
click at [119, 118] on input "checkbox" at bounding box center [121, 123] width 21 height 21
checkbox input "true"
click at [269, 241] on button "Save" at bounding box center [271, 242] width 17 height 8
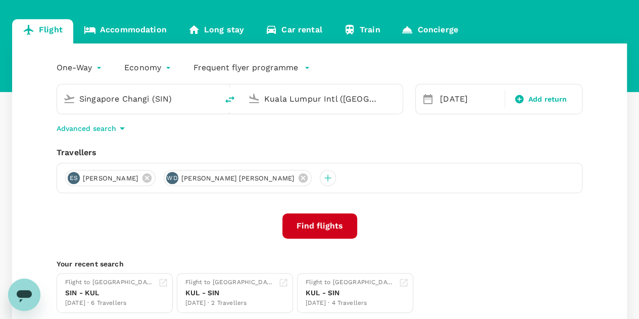
scroll to position [101, 0]
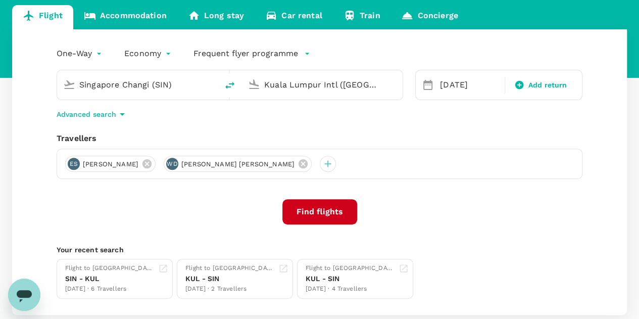
click at [321, 213] on button "Find flights" at bounding box center [319, 211] width 75 height 25
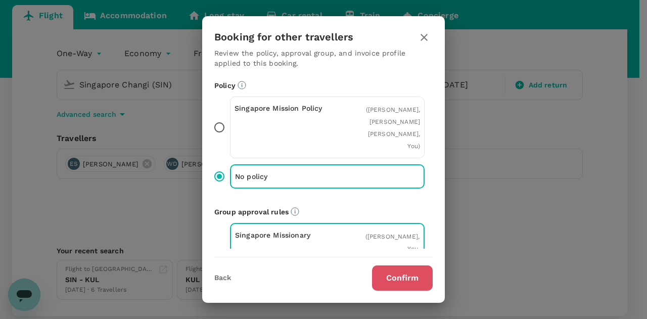
click at [395, 277] on button "Confirm" at bounding box center [402, 277] width 61 height 25
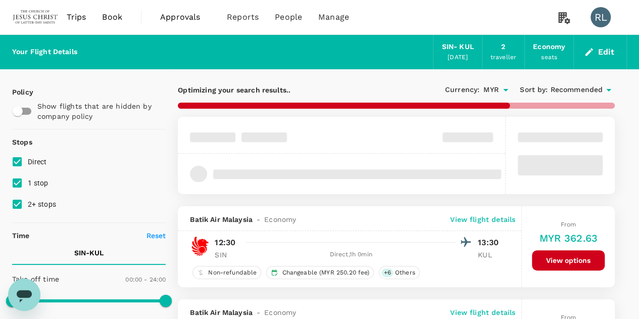
click at [561, 90] on span "Recommended" at bounding box center [576, 89] width 53 height 11
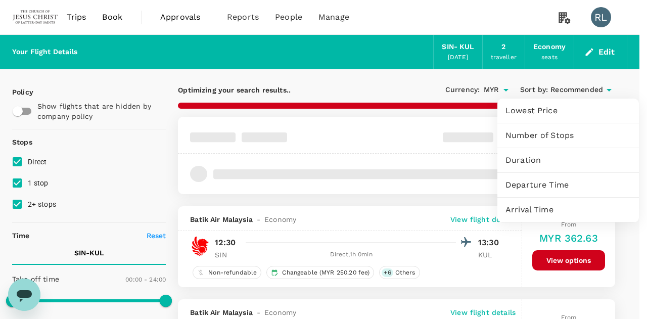
type input "860"
click at [528, 184] on span "Departure Time" at bounding box center [567, 185] width 125 height 12
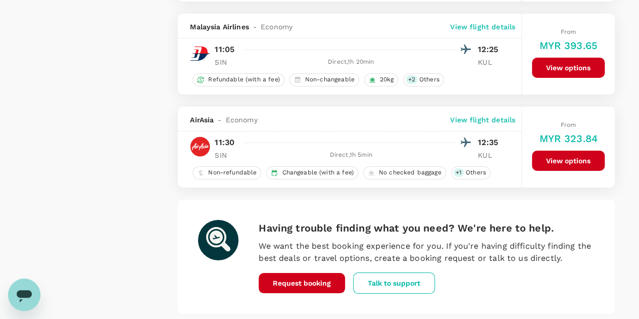
scroll to position [1875, 0]
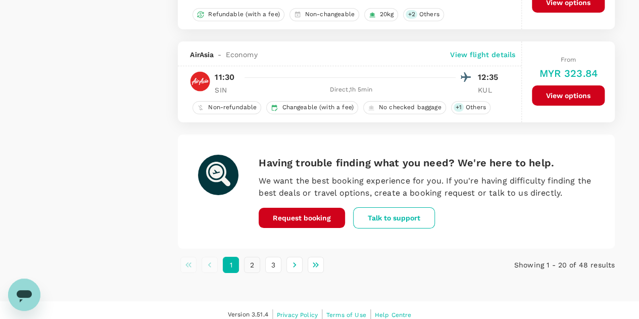
click at [254, 257] on button "2" at bounding box center [252, 265] width 16 height 16
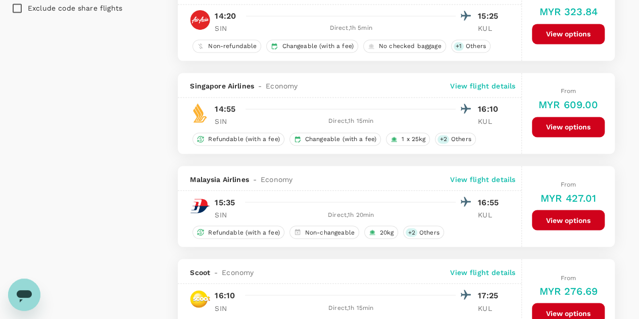
scroll to position [808, 0]
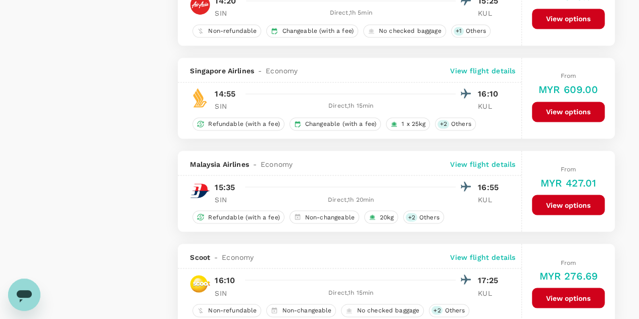
click at [549, 199] on button "View options" at bounding box center [568, 205] width 73 height 20
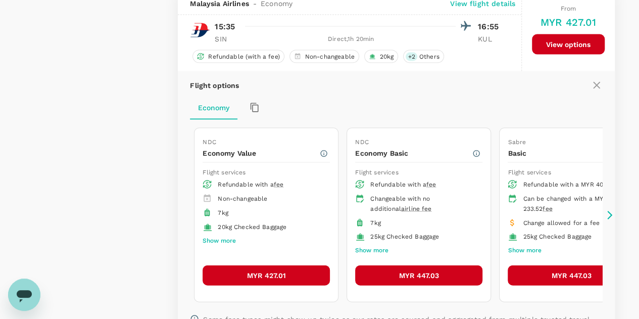
scroll to position [1056, 0]
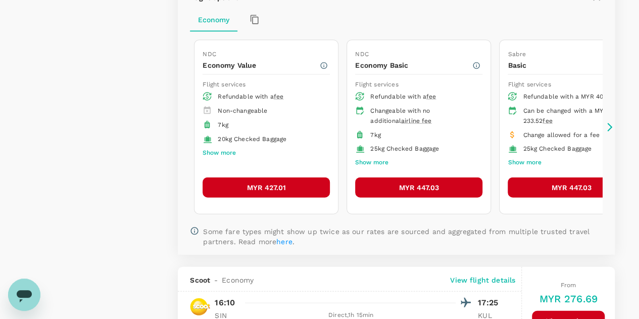
click at [277, 182] on button "MYR 427.01" at bounding box center [266, 187] width 127 height 20
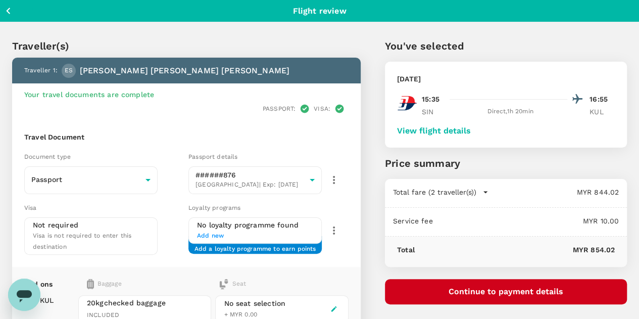
click at [471, 131] on button "View flight details" at bounding box center [434, 130] width 74 height 9
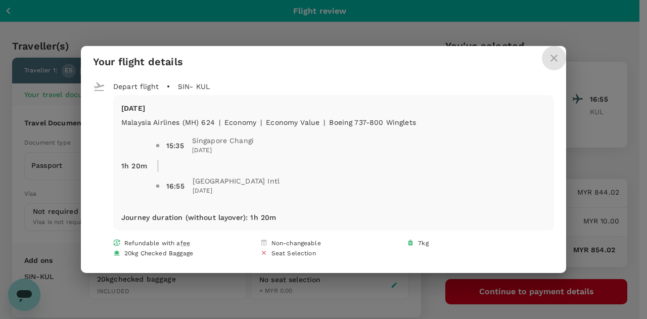
click at [551, 60] on icon "close" at bounding box center [553, 58] width 7 height 7
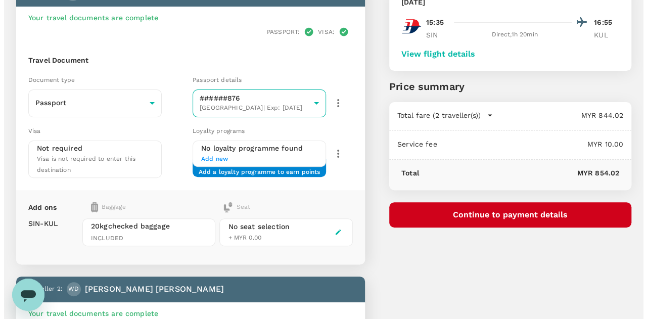
scroll to position [42, 0]
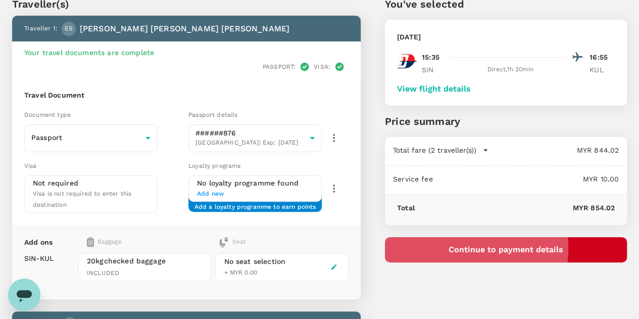
click at [521, 247] on button "Continue to payment details" at bounding box center [506, 249] width 242 height 25
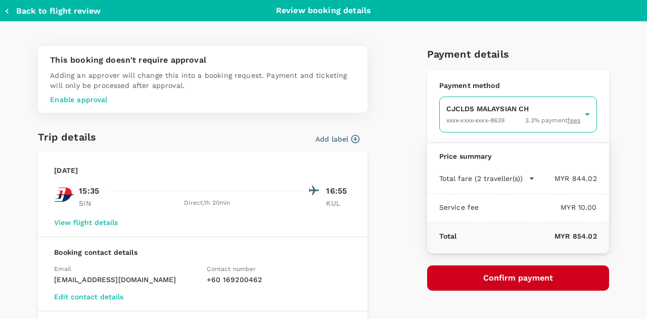
click at [464, 117] on body "Back to flight results Flight review Traveller(s) Traveller 1 : ES [PERSON_NAME…" at bounding box center [323, 322] width 647 height 729
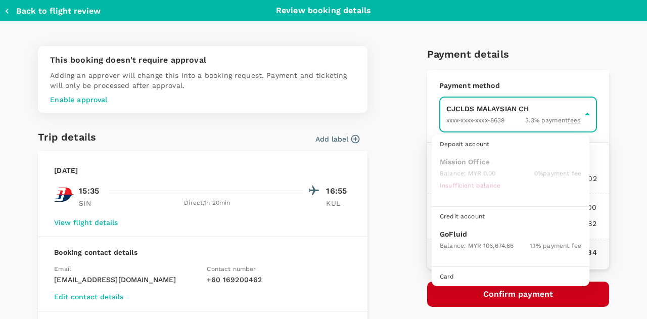
scroll to position [26, 0]
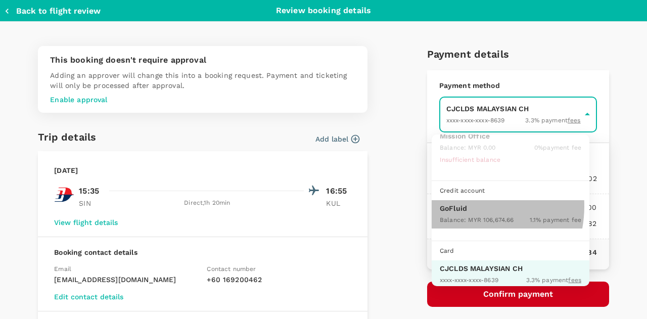
click at [462, 205] on p "GoFluid" at bounding box center [510, 208] width 141 height 10
type input "9b357727-6904-47bd-a44e-9a56bf7dfc7a"
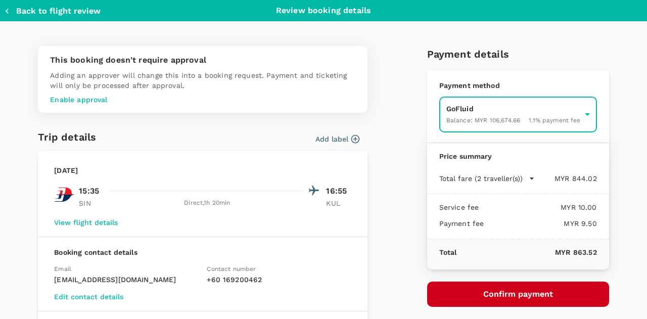
click at [506, 292] on button "Confirm payment" at bounding box center [518, 293] width 182 height 25
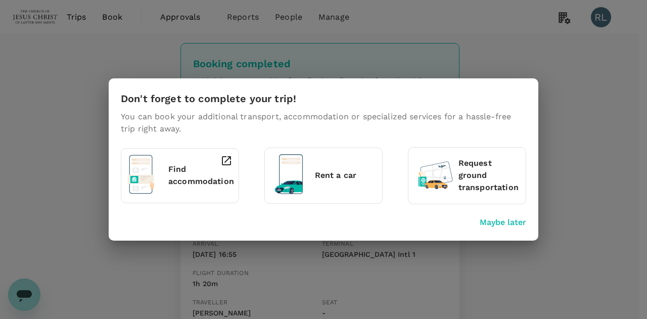
click at [498, 224] on p "Maybe later" at bounding box center [502, 222] width 46 height 12
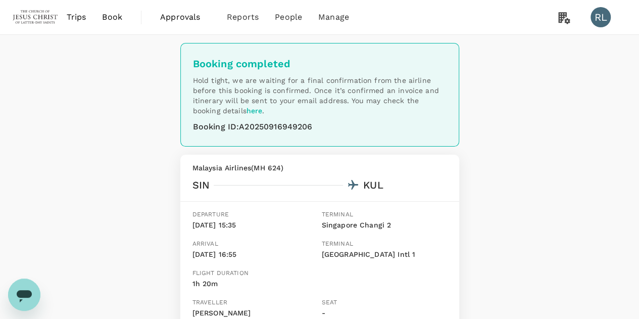
click at [115, 18] on span "Book" at bounding box center [112, 17] width 20 height 12
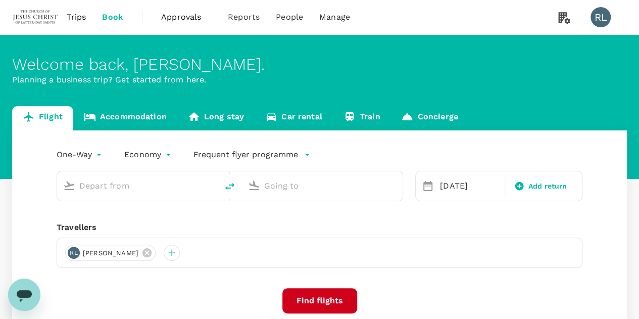
type input "Singapore Changi (SIN)"
type input "Kuala Lumpur Intl ([GEOGRAPHIC_DATA])"
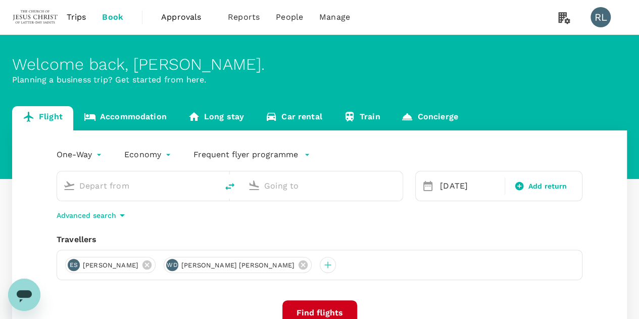
type input "Singapore Changi (SIN)"
type input "Kuala Lumpur Intl ([GEOGRAPHIC_DATA])"
click at [299, 267] on icon at bounding box center [303, 264] width 9 height 9
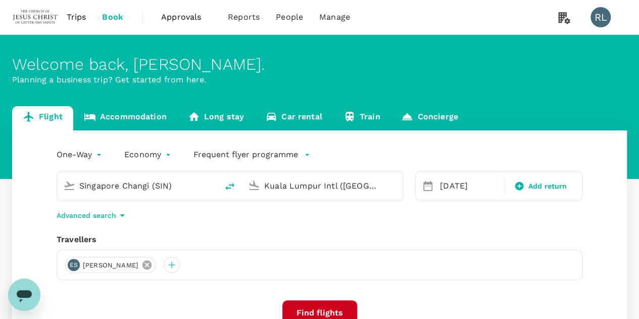
click at [152, 265] on icon at bounding box center [146, 264] width 9 height 9
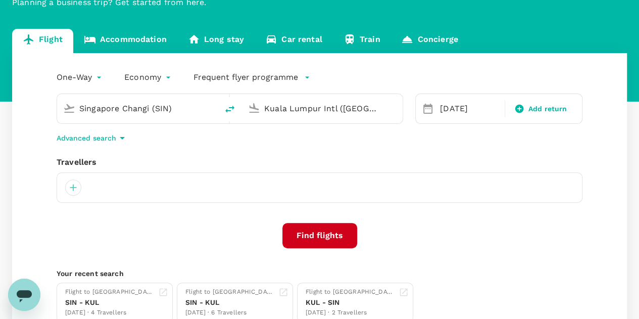
scroll to position [101, 0]
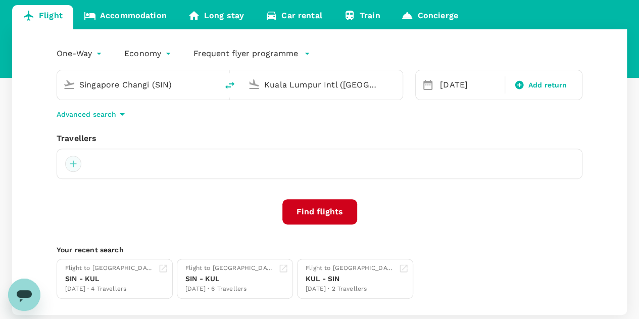
click at [70, 165] on div at bounding box center [73, 164] width 16 height 16
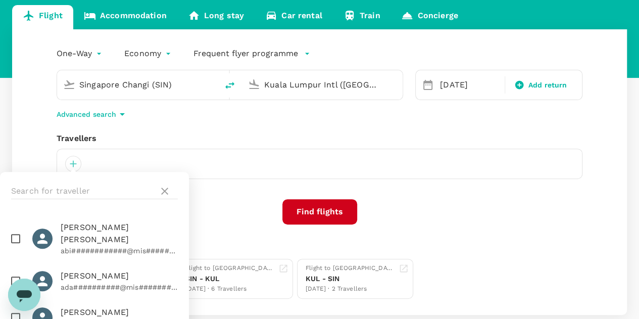
scroll to position [152, 0]
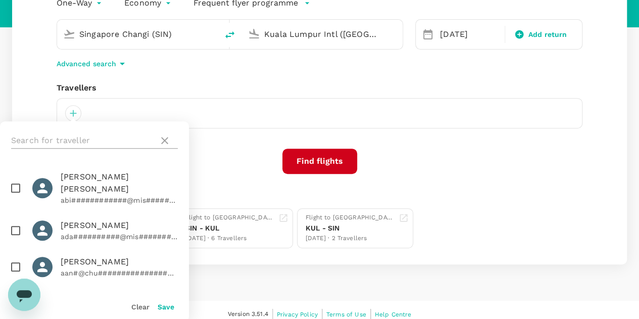
click at [75, 139] on input "text" at bounding box center [82, 140] width 143 height 16
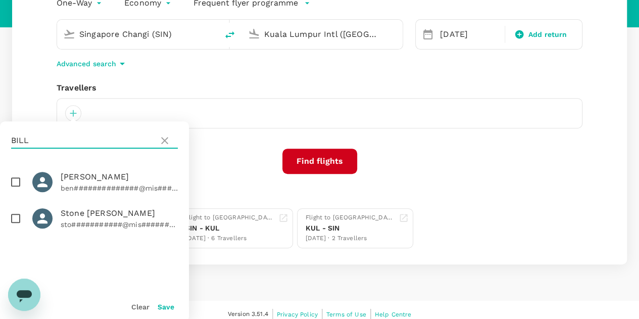
type input "BILL"
drag, startPoint x: 16, startPoint y: 180, endPoint x: 20, endPoint y: 185, distance: 6.4
click at [16, 180] on input "checkbox" at bounding box center [15, 181] width 21 height 21
checkbox input "true"
click at [163, 305] on button "Save" at bounding box center [166, 307] width 17 height 8
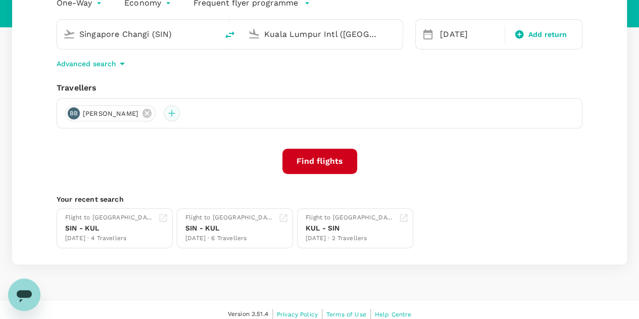
click at [180, 113] on div at bounding box center [172, 113] width 16 height 16
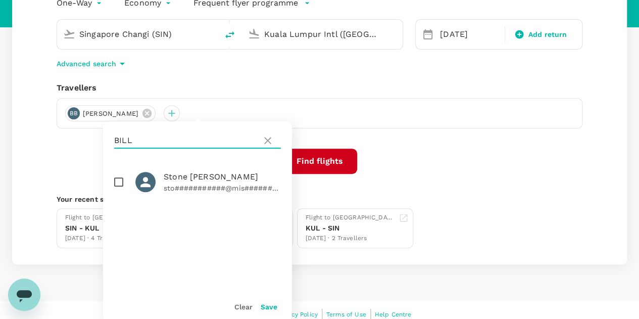
drag, startPoint x: 181, startPoint y: 140, endPoint x: 103, endPoint y: 140, distance: 77.8
click at [103, 140] on div "BILL" at bounding box center [197, 140] width 189 height 38
type input "JENKINS"
click at [120, 182] on input "checkbox" at bounding box center [118, 181] width 21 height 21
checkbox input "true"
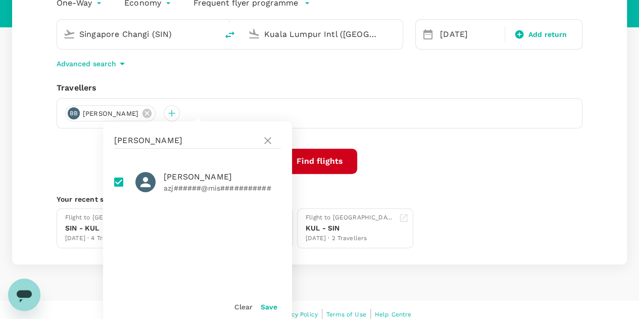
click at [272, 306] on button "Save" at bounding box center [269, 307] width 17 height 8
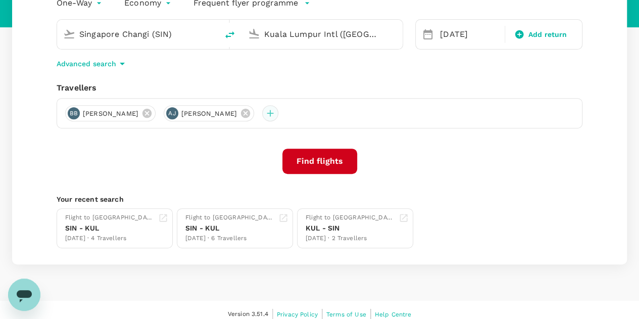
click at [278, 113] on div at bounding box center [270, 113] width 16 height 16
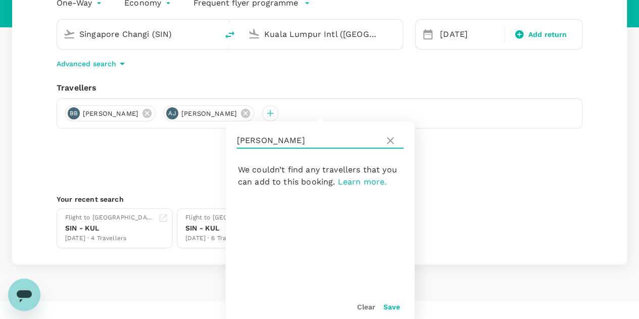
drag, startPoint x: 291, startPoint y: 136, endPoint x: 230, endPoint y: 140, distance: 61.3
click at [230, 140] on div "JENKINS" at bounding box center [320, 140] width 189 height 38
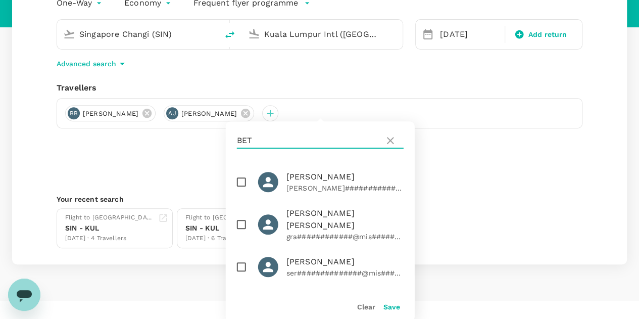
type input "BET"
click at [245, 268] on input "checkbox" at bounding box center [241, 266] width 21 height 21
checkbox input "true"
click at [390, 307] on button "Save" at bounding box center [391, 307] width 17 height 8
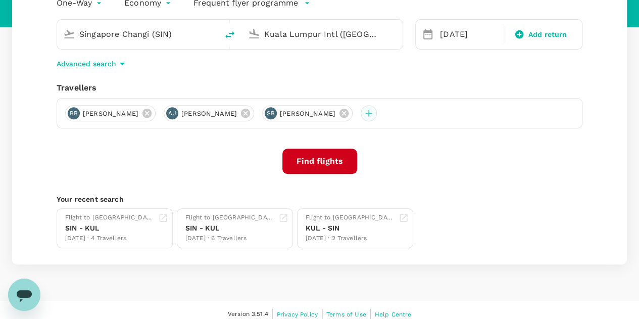
click at [377, 116] on div at bounding box center [369, 113] width 16 height 16
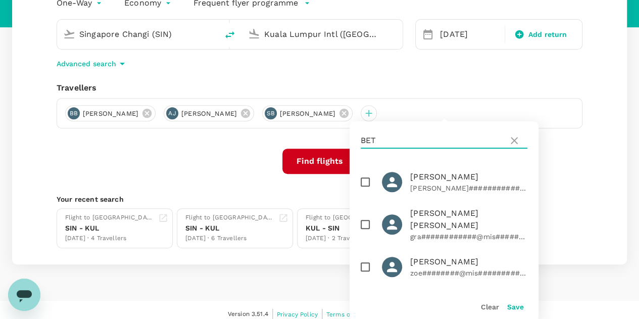
drag, startPoint x: 393, startPoint y: 141, endPoint x: 355, endPoint y: 144, distance: 38.0
click at [355, 144] on div "BET" at bounding box center [444, 140] width 189 height 38
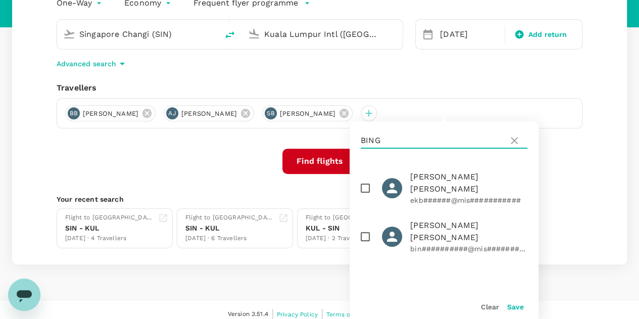
type input "BING"
click at [363, 226] on input "checkbox" at bounding box center [365, 236] width 21 height 21
checkbox input "true"
click at [513, 309] on button "Save" at bounding box center [515, 307] width 17 height 8
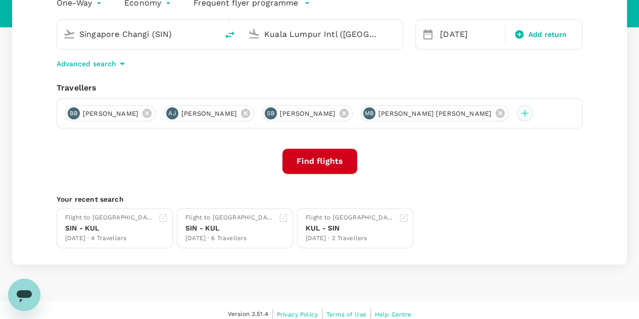
click at [517, 121] on div at bounding box center [525, 113] width 16 height 16
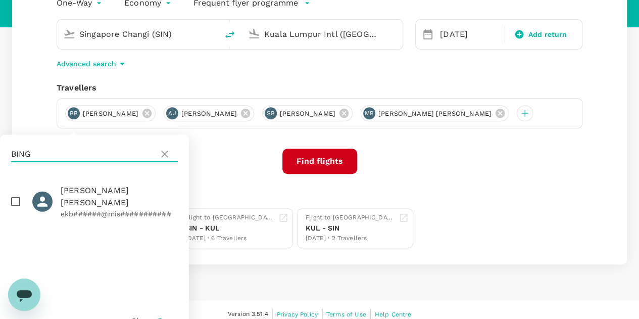
drag, startPoint x: 76, startPoint y: 152, endPoint x: 5, endPoint y: 153, distance: 71.7
click at [5, 153] on div "BING" at bounding box center [94, 154] width 189 height 38
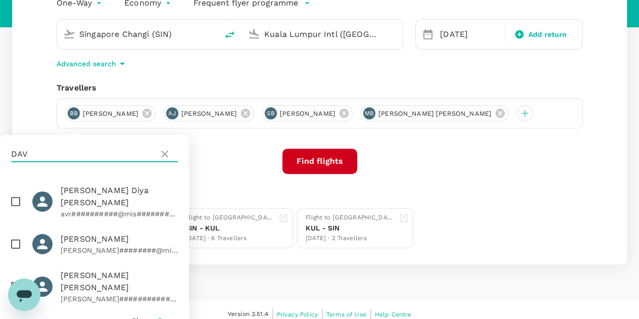
type input "DAV"
click at [17, 195] on input "checkbox" at bounding box center [15, 201] width 21 height 21
checkbox input "true"
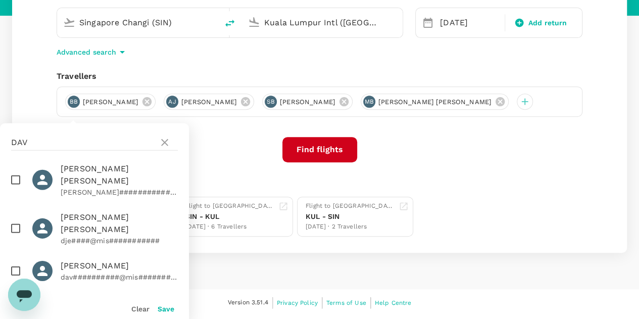
scroll to position [170, 0]
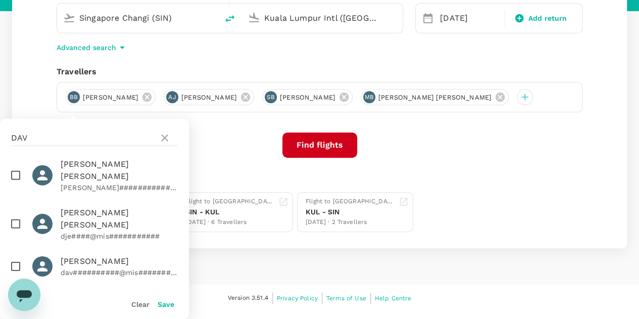
click at [168, 302] on button "Save" at bounding box center [166, 304] width 17 height 8
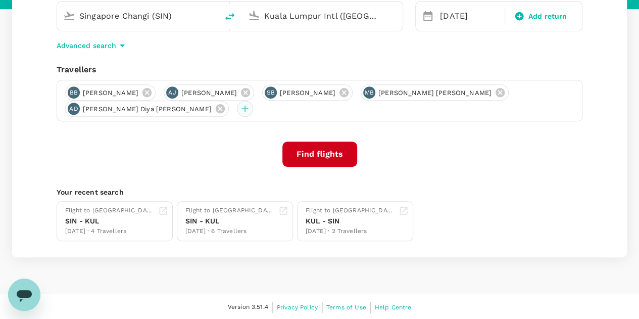
click at [237, 108] on div at bounding box center [245, 109] width 16 height 16
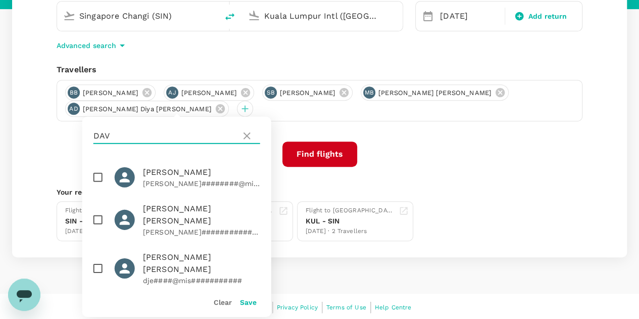
drag, startPoint x: 134, startPoint y: 132, endPoint x: 91, endPoint y: 134, distance: 43.0
click at [91, 134] on div "DAV" at bounding box center [176, 136] width 189 height 38
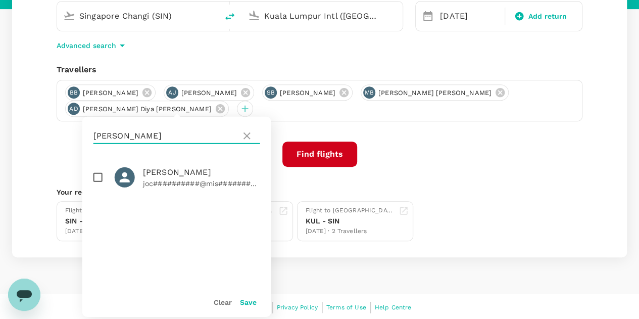
type input "KELLY"
click at [96, 179] on input "checkbox" at bounding box center [97, 177] width 21 height 21
checkbox input "true"
click at [240, 299] on button "Save" at bounding box center [248, 302] width 17 height 8
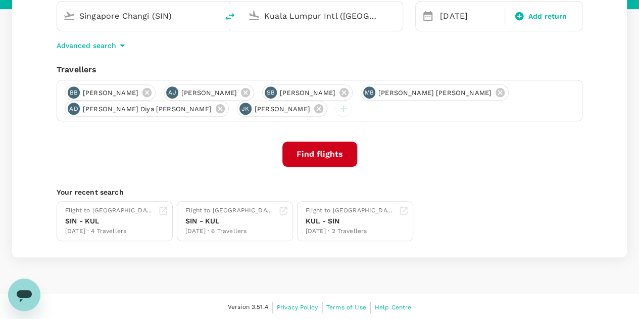
click at [331, 151] on button "Find flights" at bounding box center [319, 153] width 75 height 25
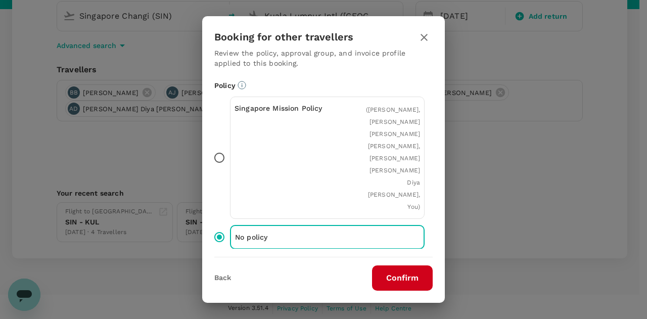
click at [399, 281] on button "Confirm" at bounding box center [402, 277] width 61 height 25
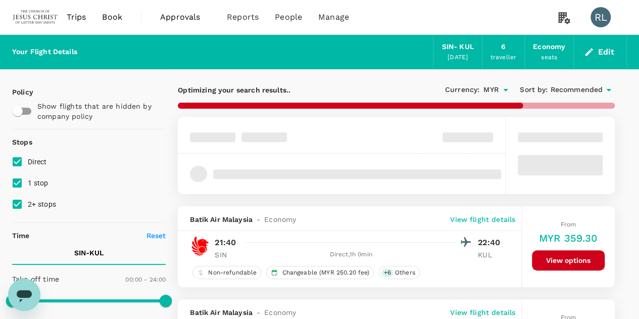
click at [574, 87] on span "Recommended" at bounding box center [576, 89] width 53 height 11
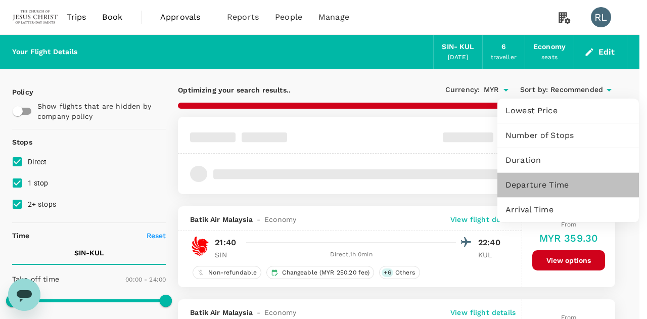
click at [546, 182] on span "Departure Time" at bounding box center [567, 185] width 125 height 12
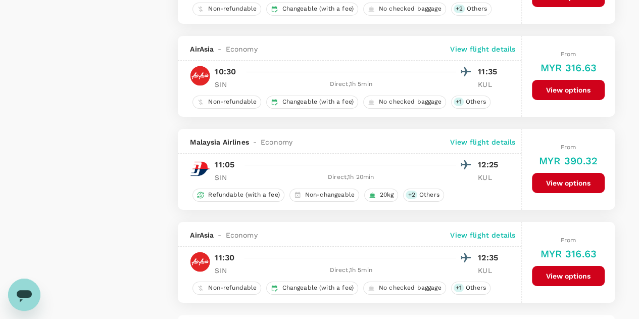
scroll to position [1718, 0]
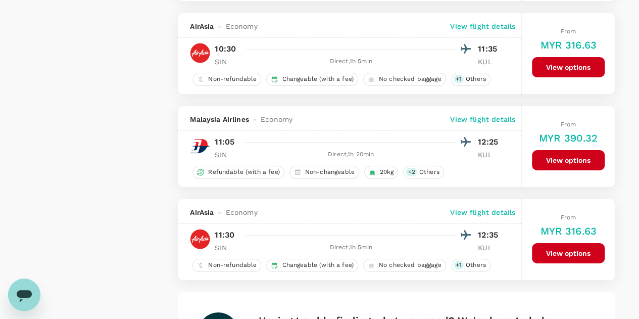
click at [556, 150] on button "View options" at bounding box center [568, 160] width 73 height 20
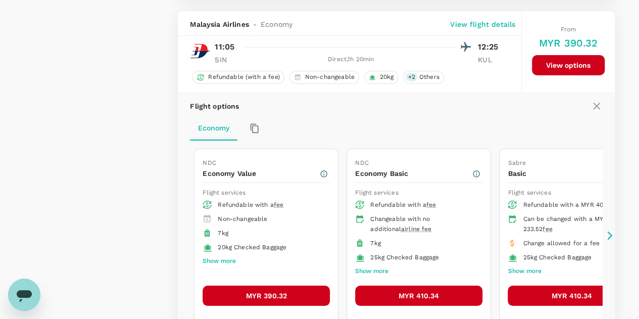
scroll to position [1816, 0]
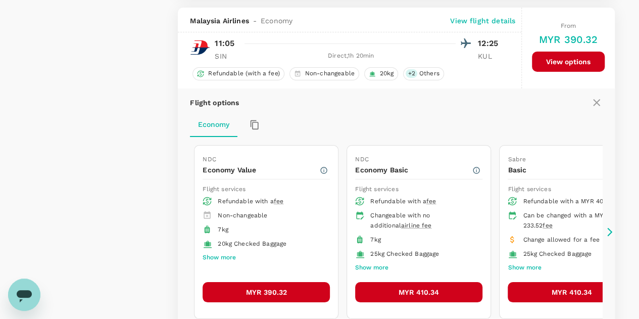
click at [267, 282] on button "MYR 390.32" at bounding box center [266, 292] width 127 height 20
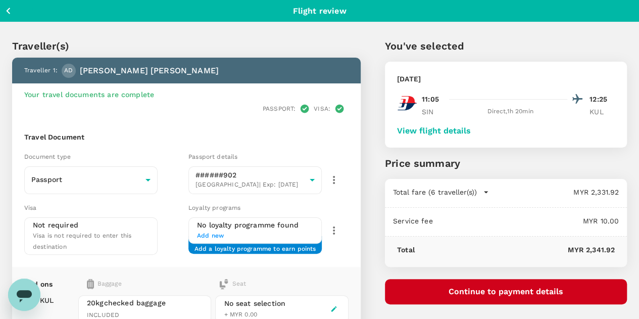
click at [471, 128] on button "View flight details" at bounding box center [434, 130] width 74 height 9
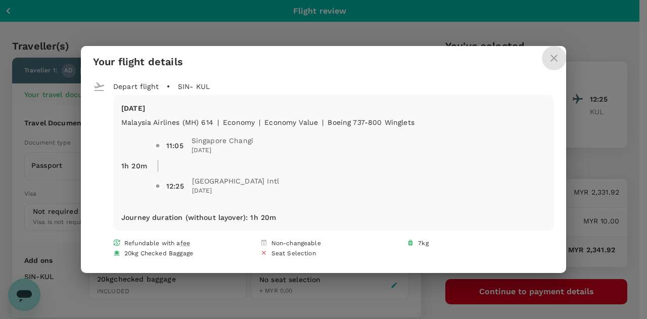
click at [550, 56] on icon "close" at bounding box center [554, 58] width 12 height 12
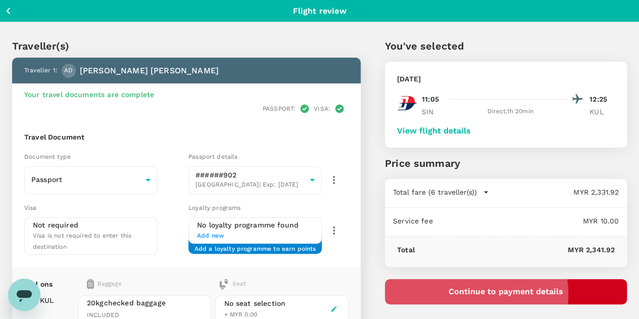
click at [529, 294] on button "Continue to payment details" at bounding box center [506, 291] width 242 height 25
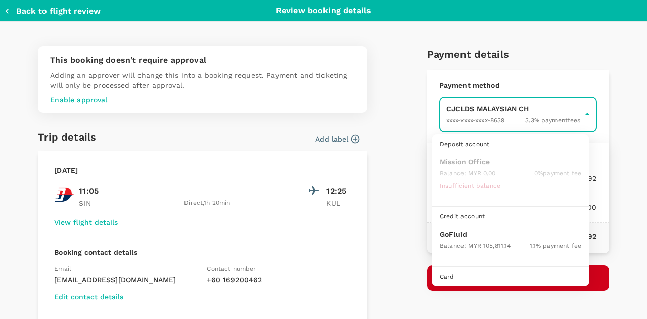
scroll to position [26, 0]
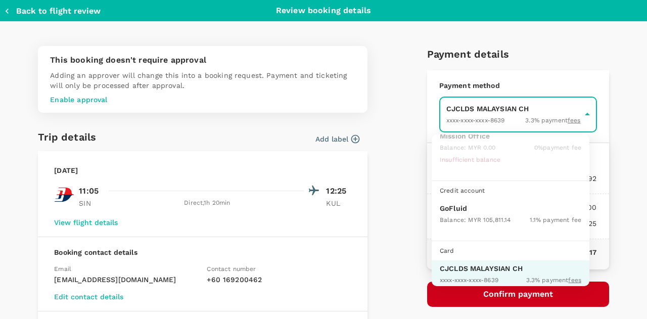
click at [451, 207] on p "GoFluid" at bounding box center [510, 208] width 141 height 10
type input "9b357727-6904-47bd-a44e-9a56bf7dfc7a"
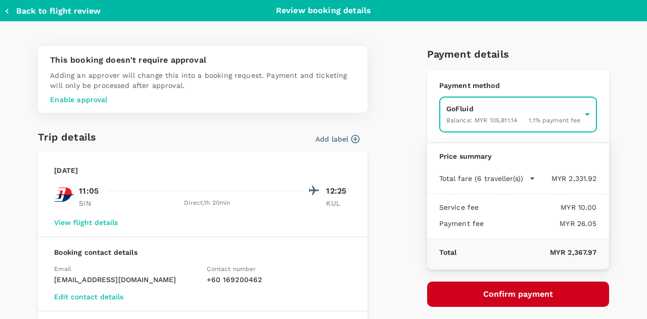
click at [498, 294] on button "Confirm payment" at bounding box center [518, 293] width 182 height 25
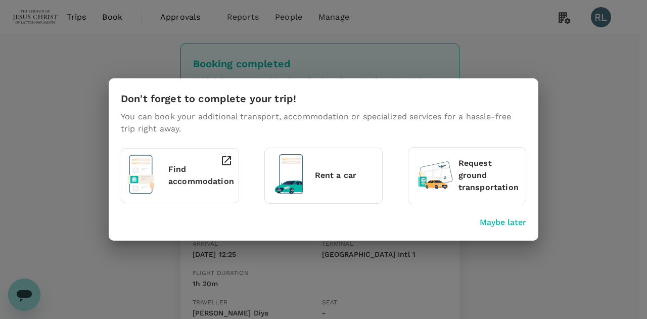
drag, startPoint x: 490, startPoint y: 223, endPoint x: 543, endPoint y: 223, distance: 53.0
click at [490, 223] on p "Maybe later" at bounding box center [502, 222] width 46 height 12
